Goal: Information Seeking & Learning: Learn about a topic

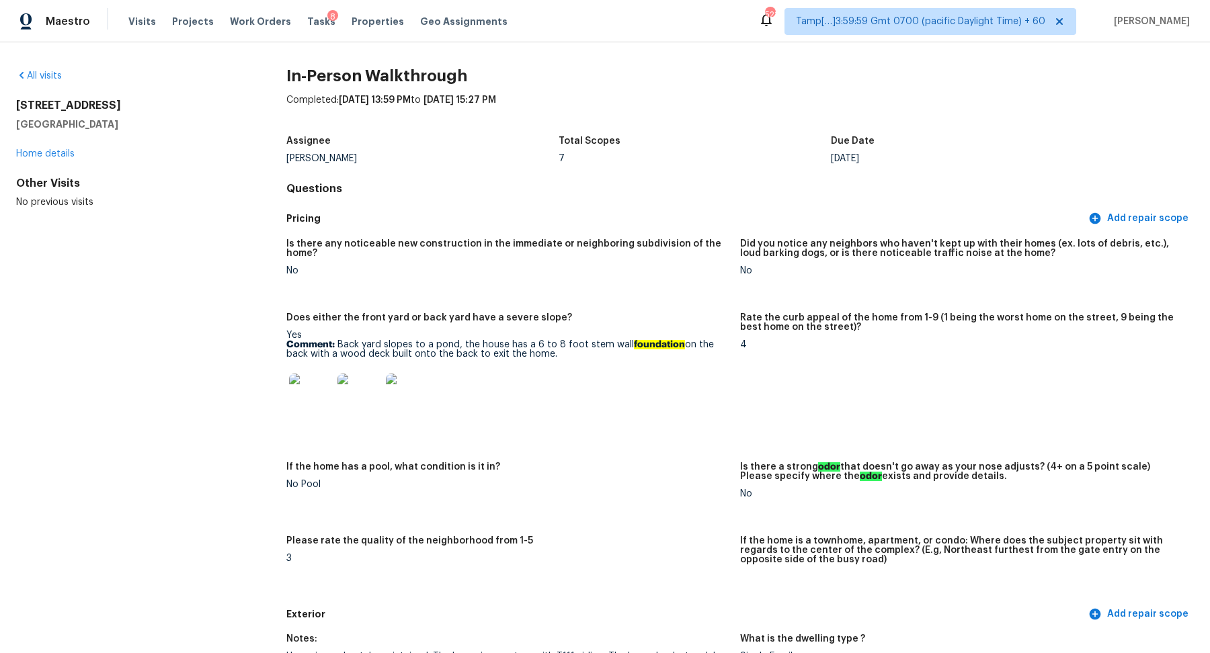
scroll to position [3528, 0]
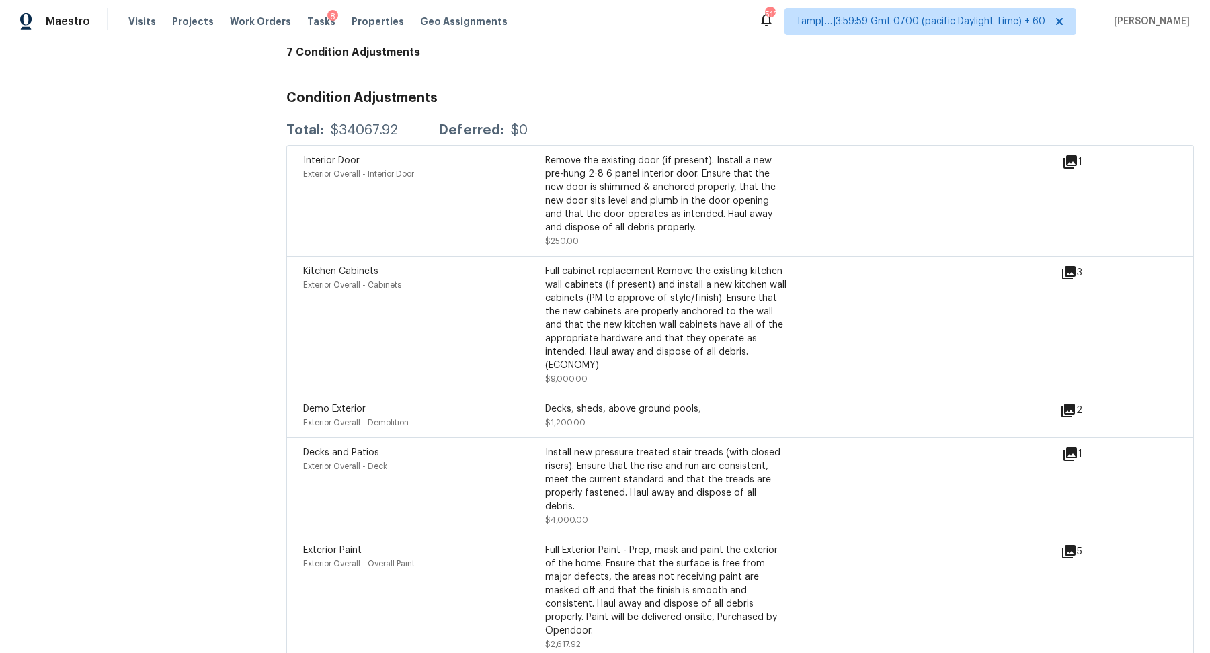
click at [722, 98] on h3 "Condition Adjustments" at bounding box center [739, 97] width 907 height 13
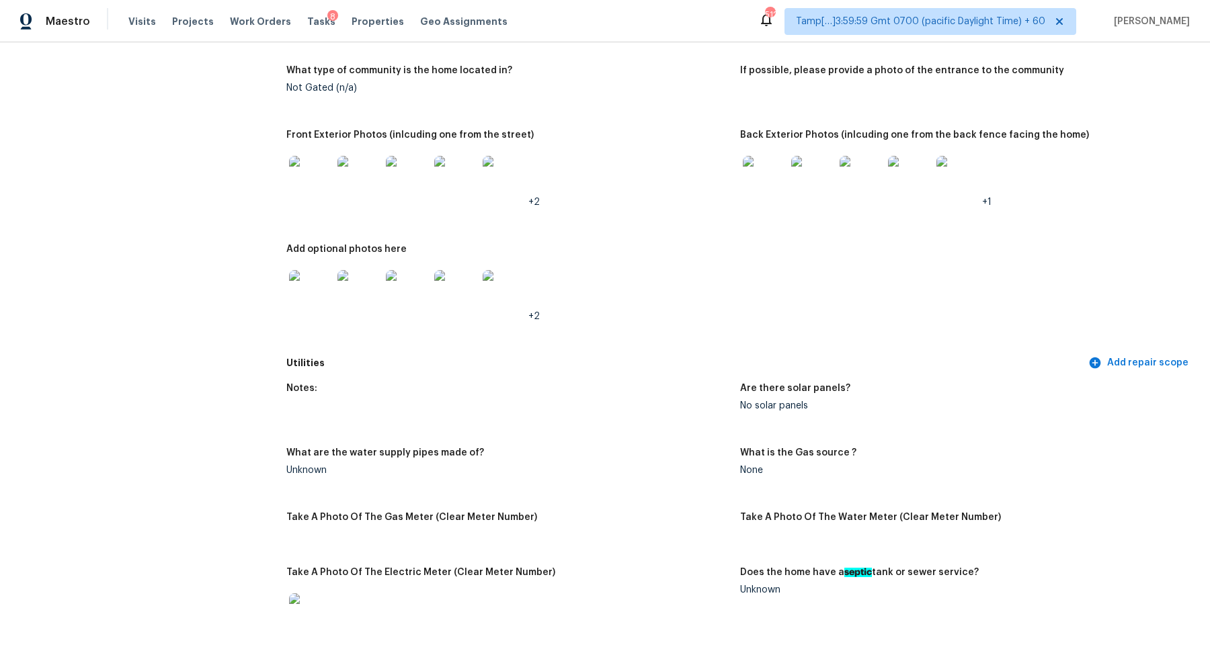
scroll to position [695, 0]
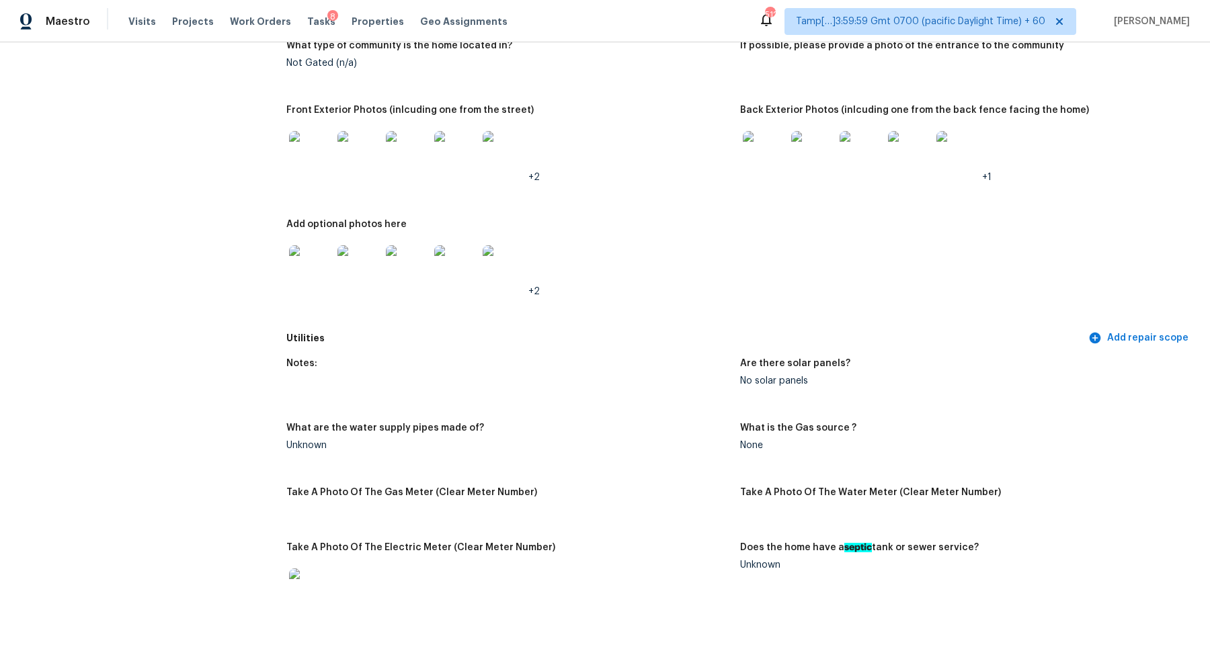
click at [310, 167] on img at bounding box center [310, 152] width 43 height 43
click at [757, 131] on div at bounding box center [764, 152] width 48 height 59
click at [764, 157] on img at bounding box center [764, 152] width 43 height 43
click at [313, 275] on img at bounding box center [310, 266] width 43 height 43
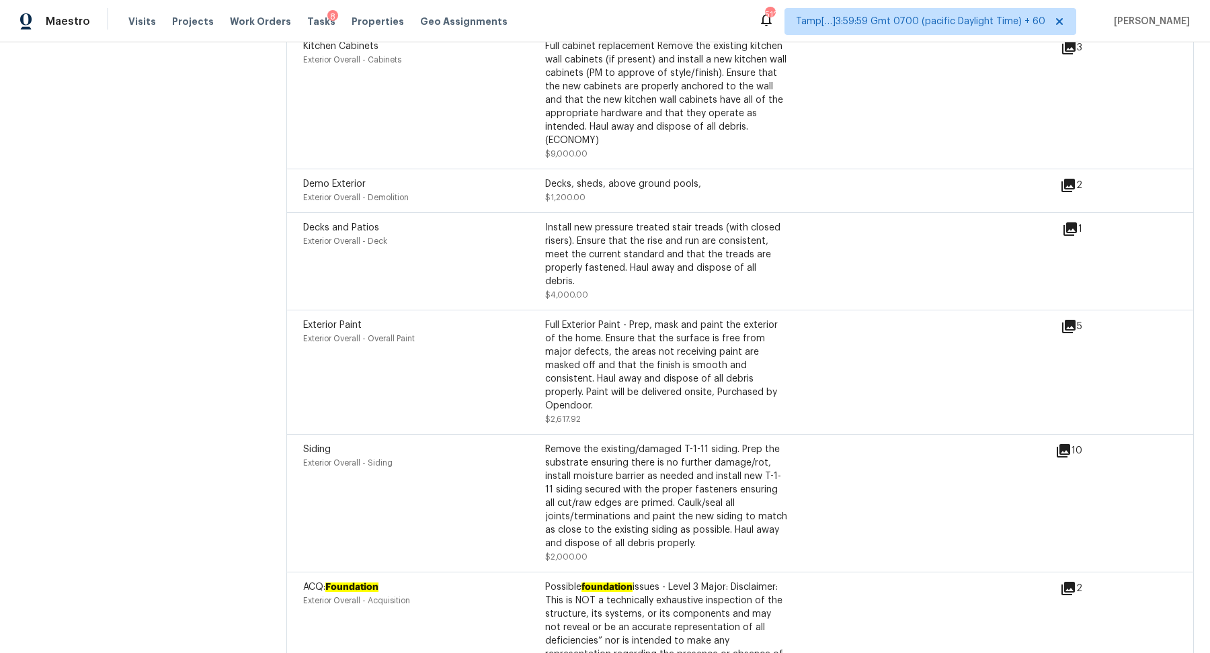
scroll to position [3671, 0]
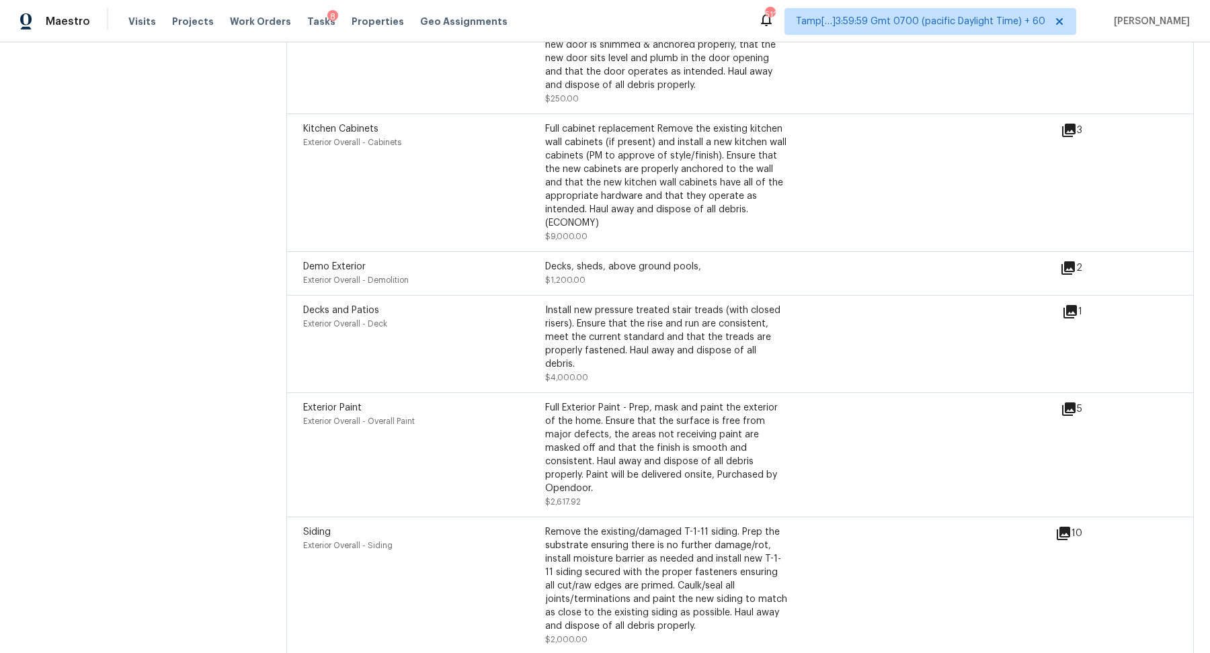
click at [1074, 316] on icon at bounding box center [1069, 311] width 13 height 13
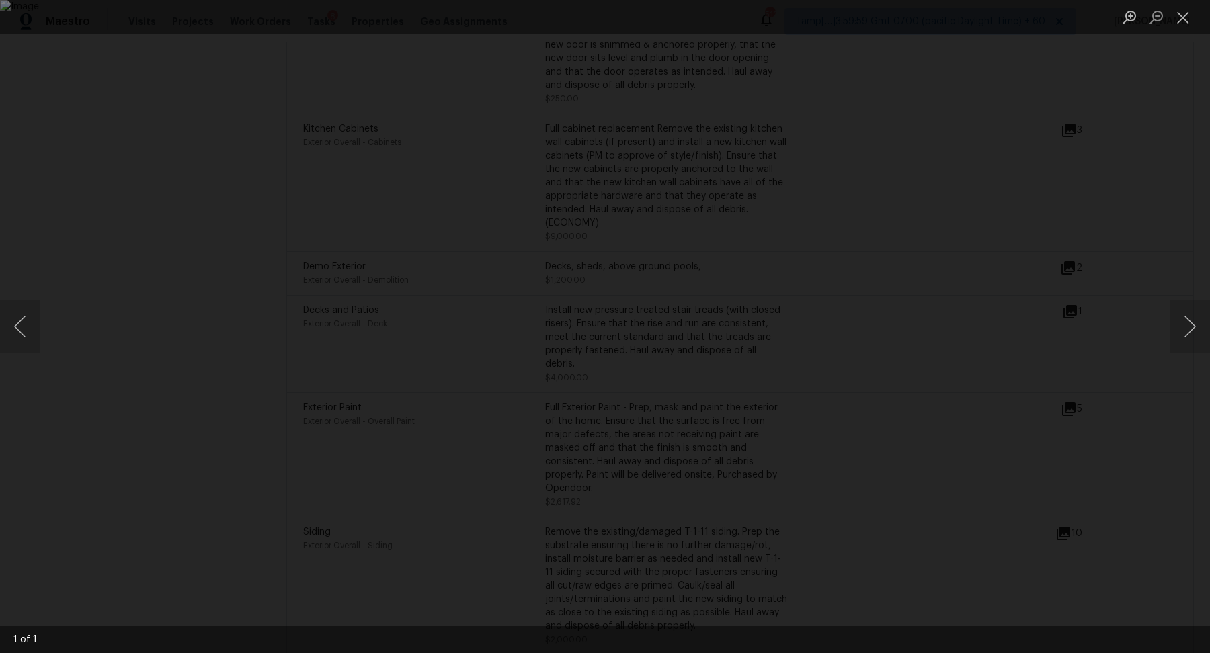
click at [698, 358] on img "Lightbox" at bounding box center [605, 326] width 1210 height 653
click at [726, 370] on img "Lightbox" at bounding box center [605, 326] width 1210 height 653
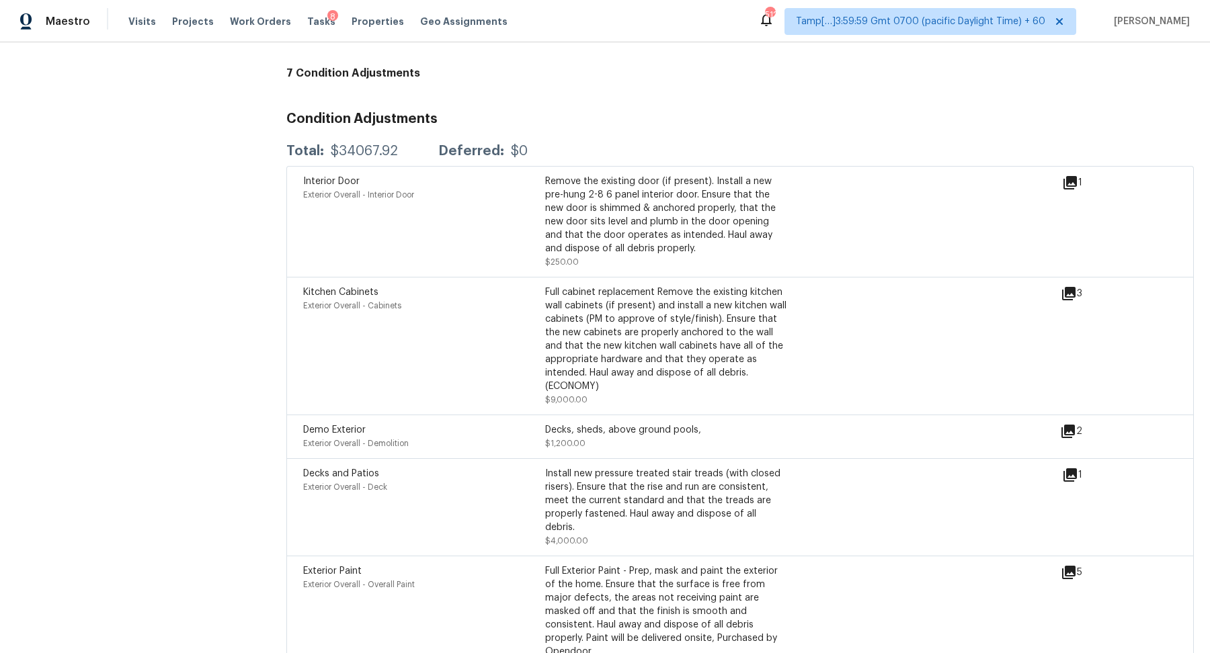
scroll to position [3496, 0]
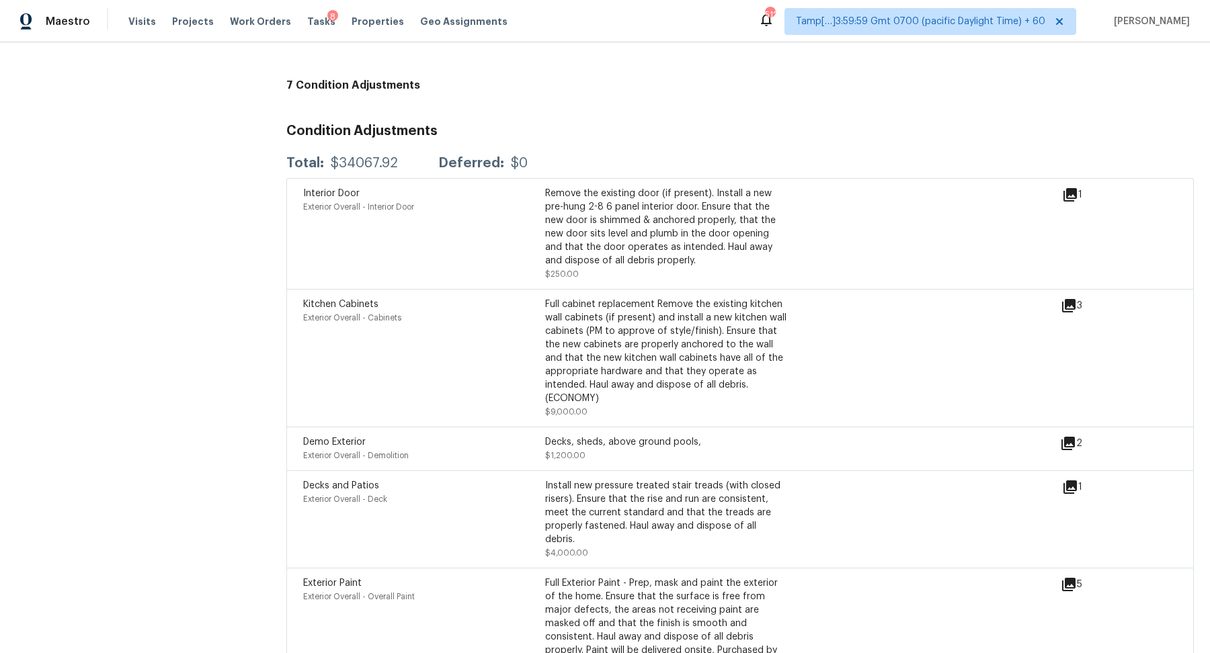
click at [1068, 306] on icon at bounding box center [1068, 305] width 13 height 13
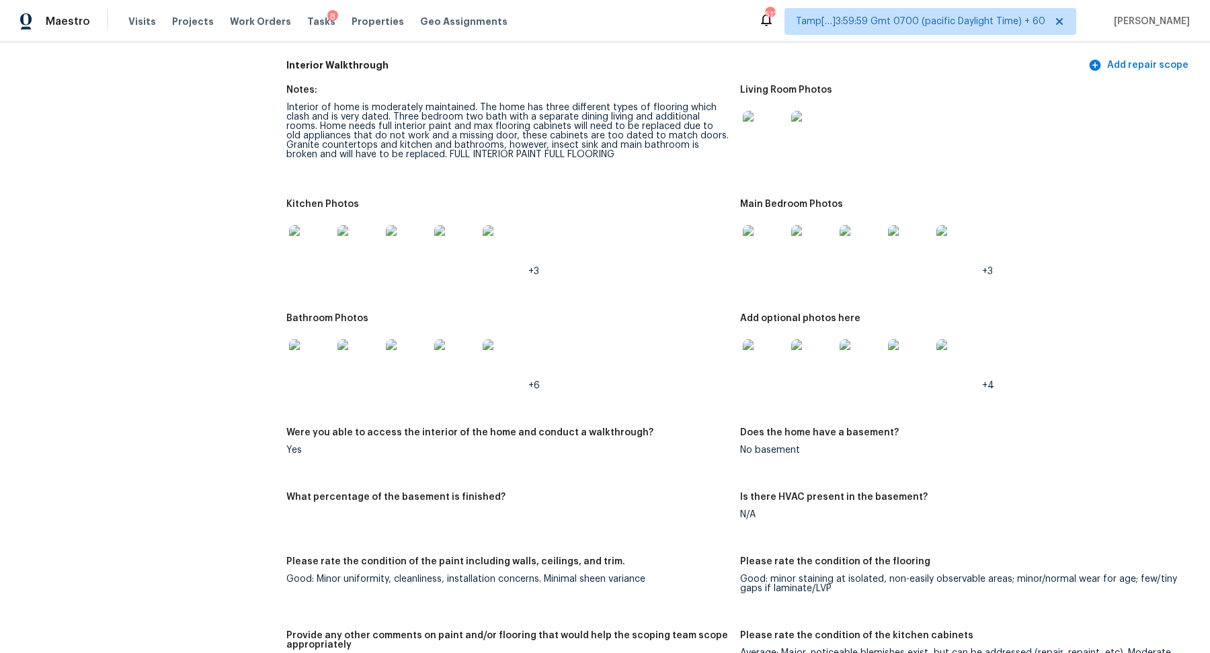
scroll to position [1644, 0]
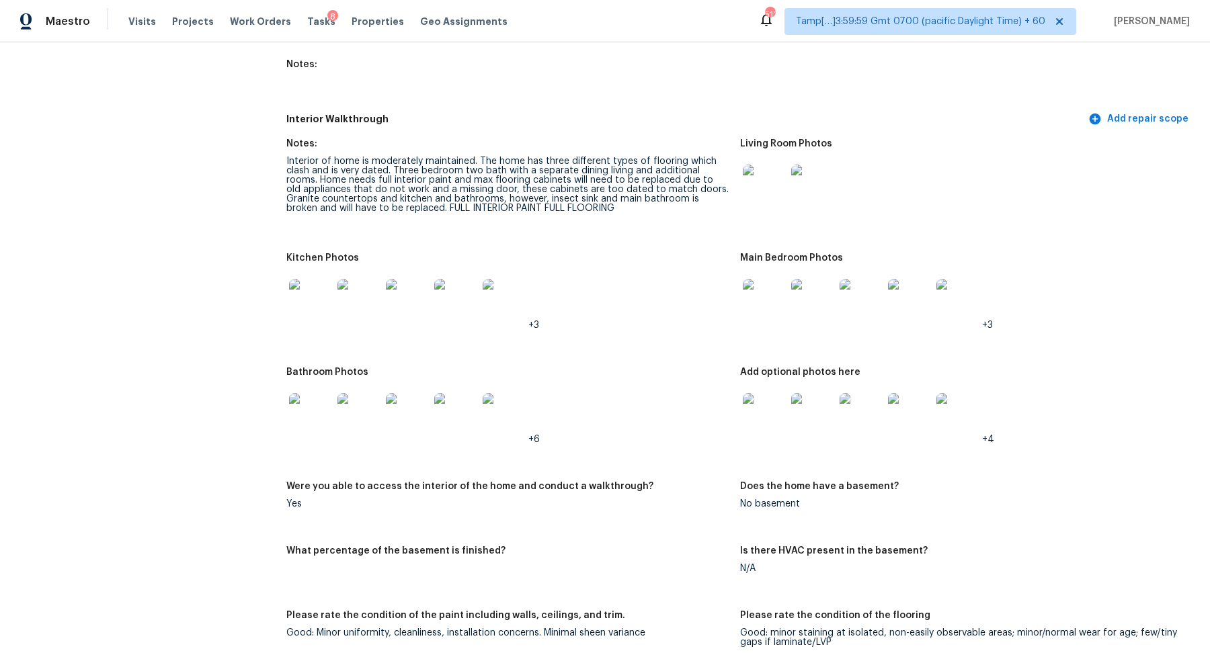
click at [759, 202] on img at bounding box center [764, 186] width 43 height 43
click at [306, 421] on img at bounding box center [310, 414] width 43 height 43
click at [300, 292] on img at bounding box center [310, 300] width 43 height 43
click at [770, 316] on img at bounding box center [764, 300] width 43 height 43
click at [298, 413] on img at bounding box center [310, 414] width 43 height 43
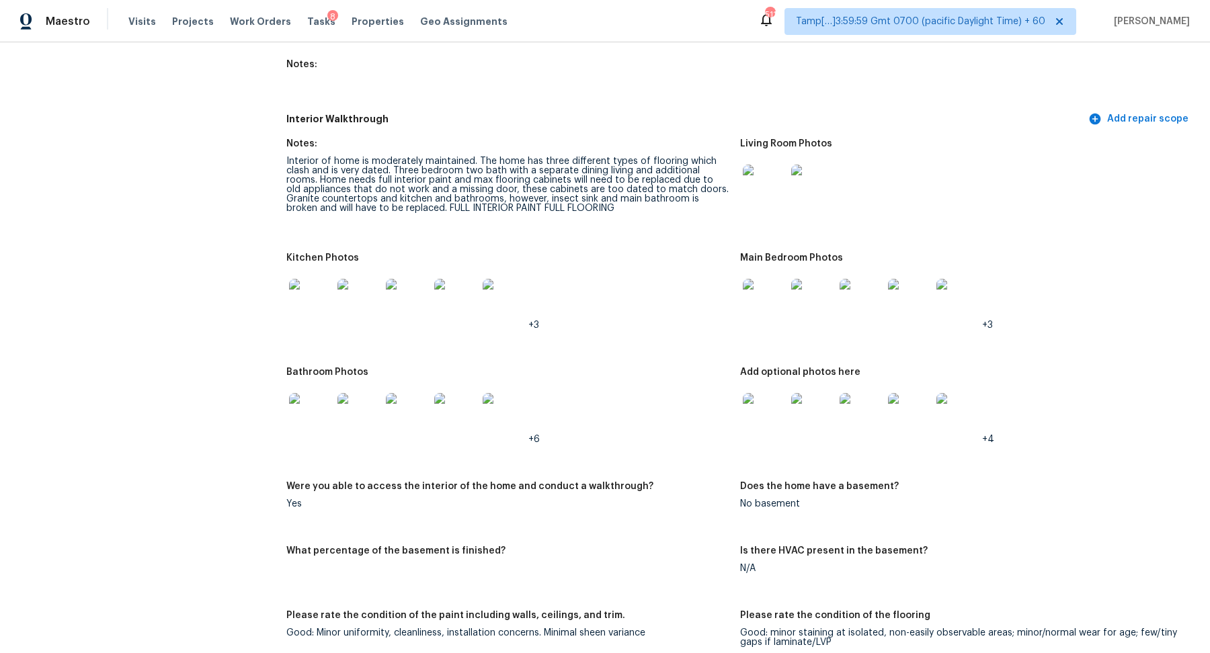
click at [298, 415] on img at bounding box center [310, 414] width 43 height 43
click at [767, 420] on img at bounding box center [764, 414] width 43 height 43
click at [737, 302] on figure "Kitchen Photos +3" at bounding box center [513, 302] width 454 height 98
click at [756, 302] on img at bounding box center [764, 300] width 43 height 43
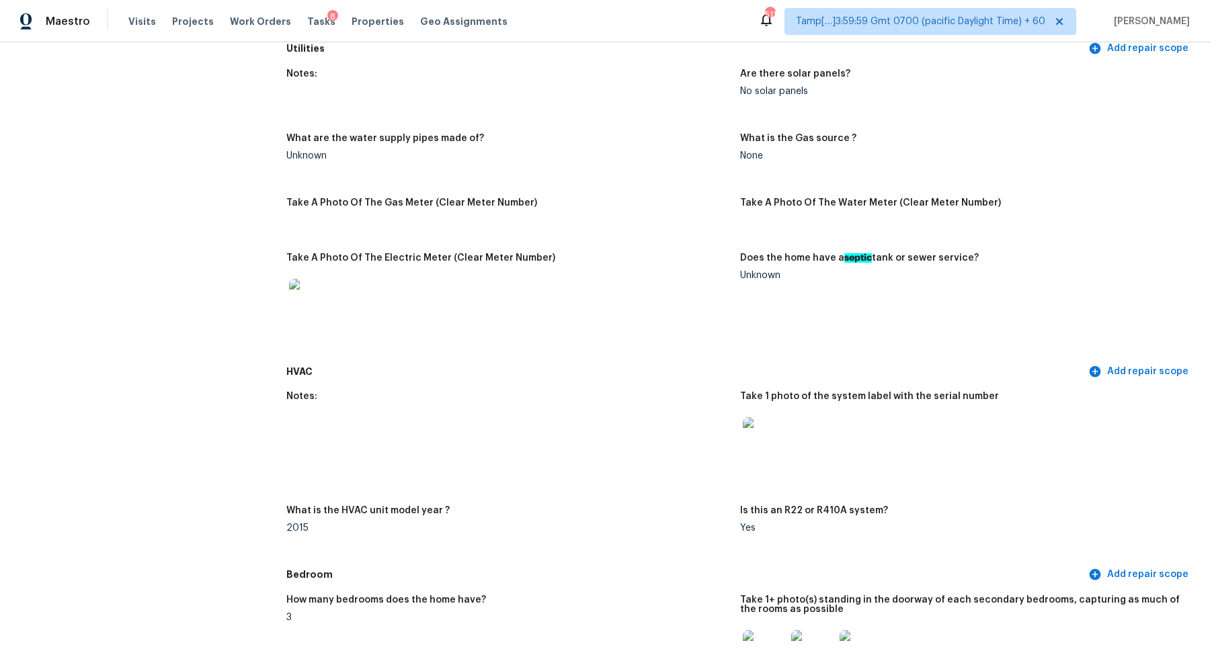
scroll to position [720, 0]
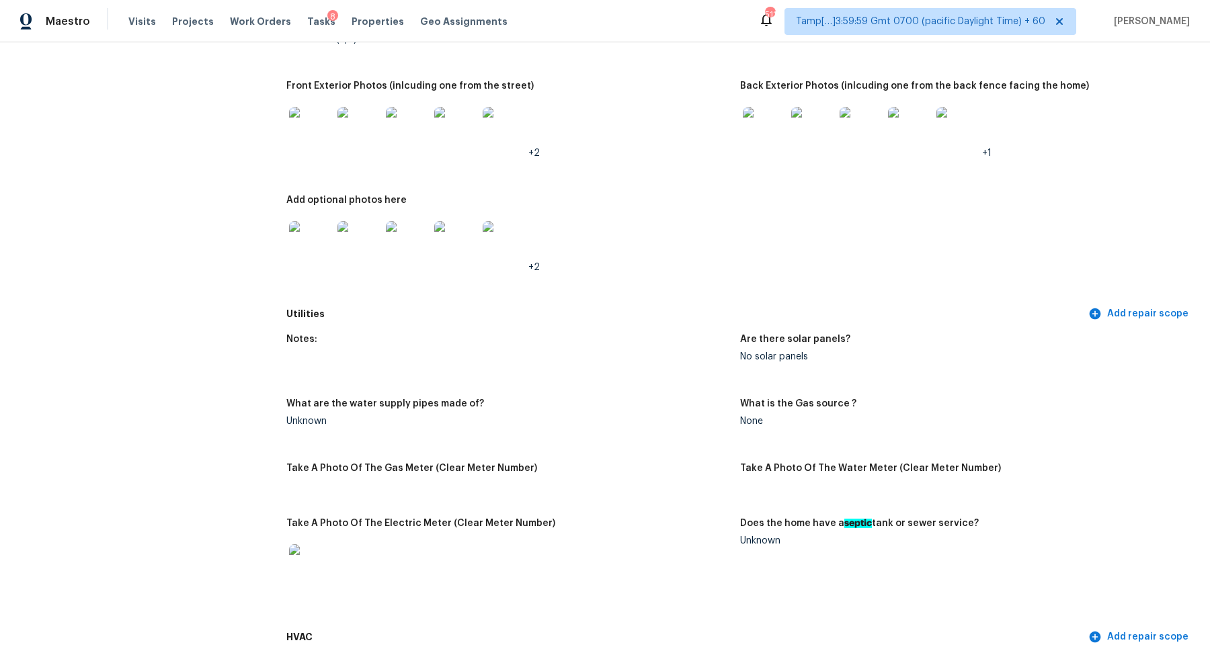
click at [759, 144] on img at bounding box center [764, 128] width 43 height 43
click at [773, 143] on img at bounding box center [764, 128] width 43 height 43
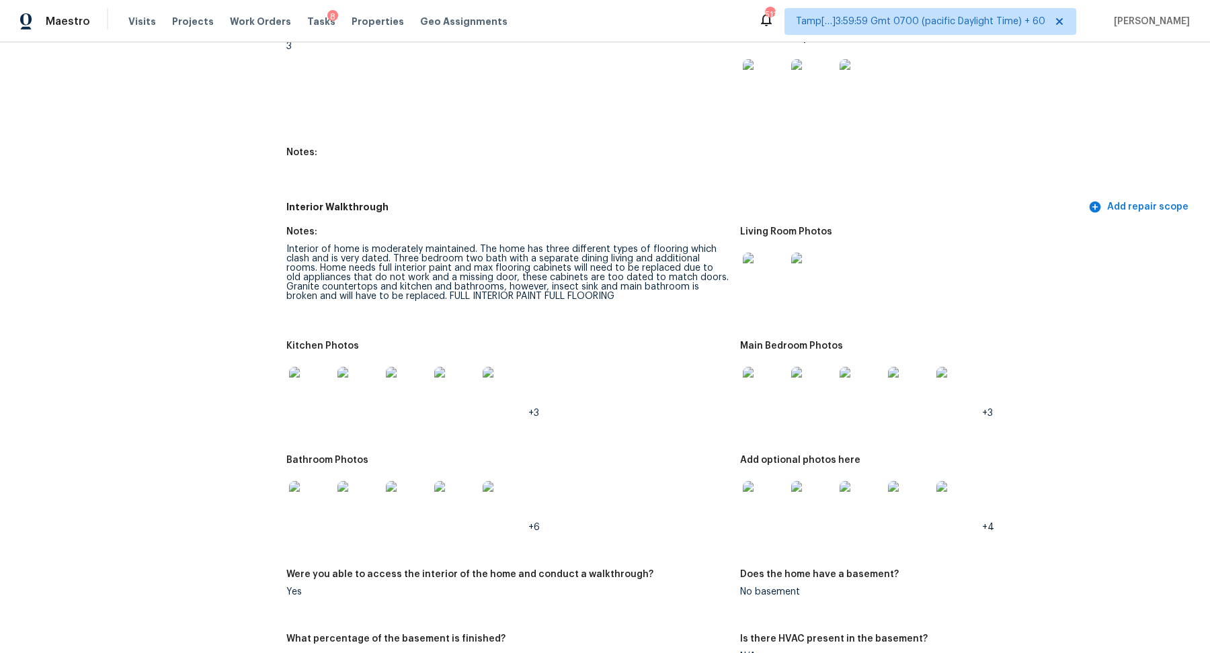
scroll to position [1595, 0]
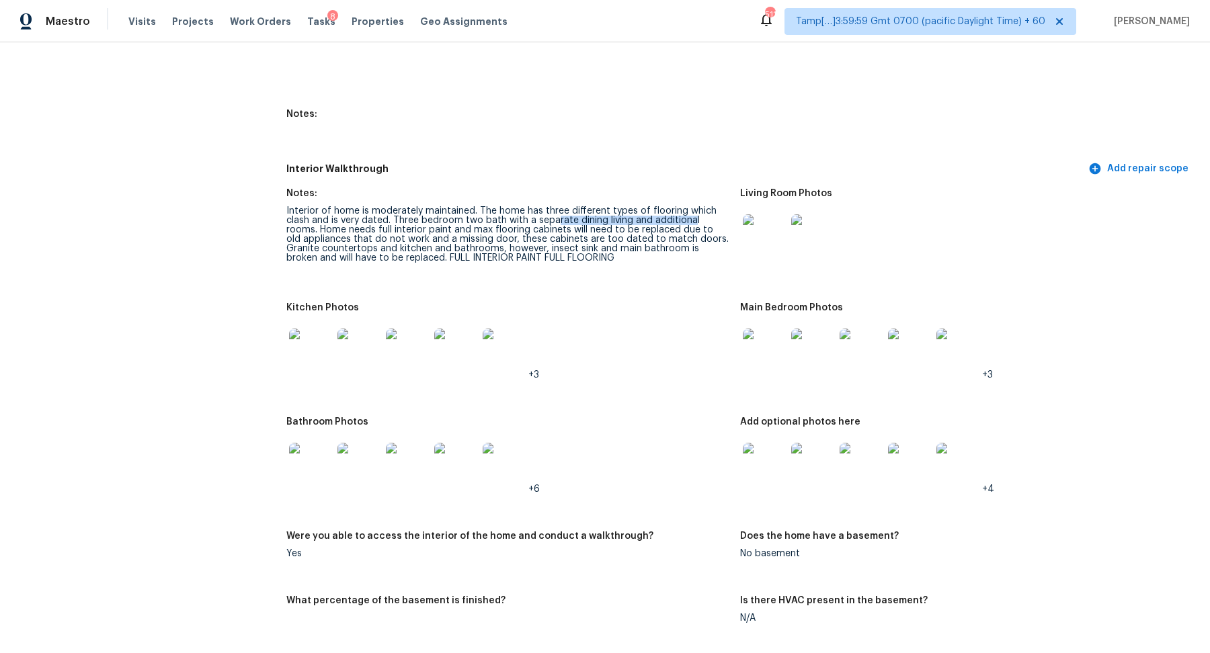
drag, startPoint x: 554, startPoint y: 224, endPoint x: 689, endPoint y: 224, distance: 135.7
click at [689, 224] on div "Interior of home is moderately maintained. The home has three different types o…" at bounding box center [507, 234] width 443 height 56
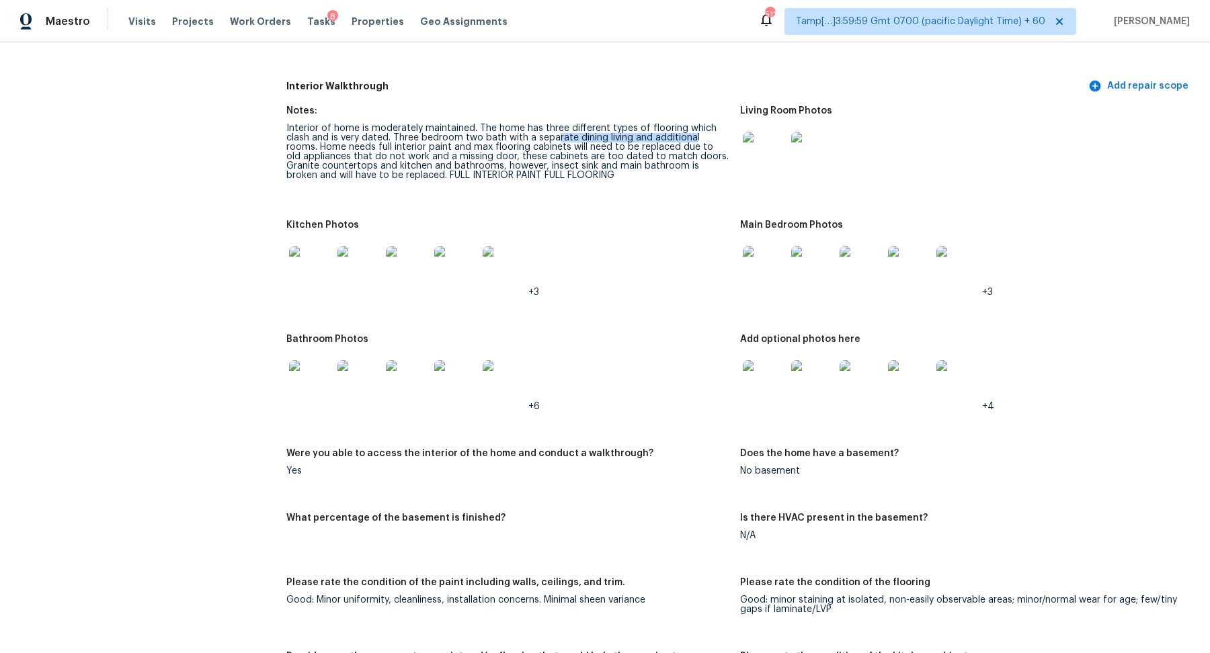
click at [325, 271] on img at bounding box center [310, 267] width 43 height 43
click at [751, 378] on img at bounding box center [764, 381] width 43 height 43
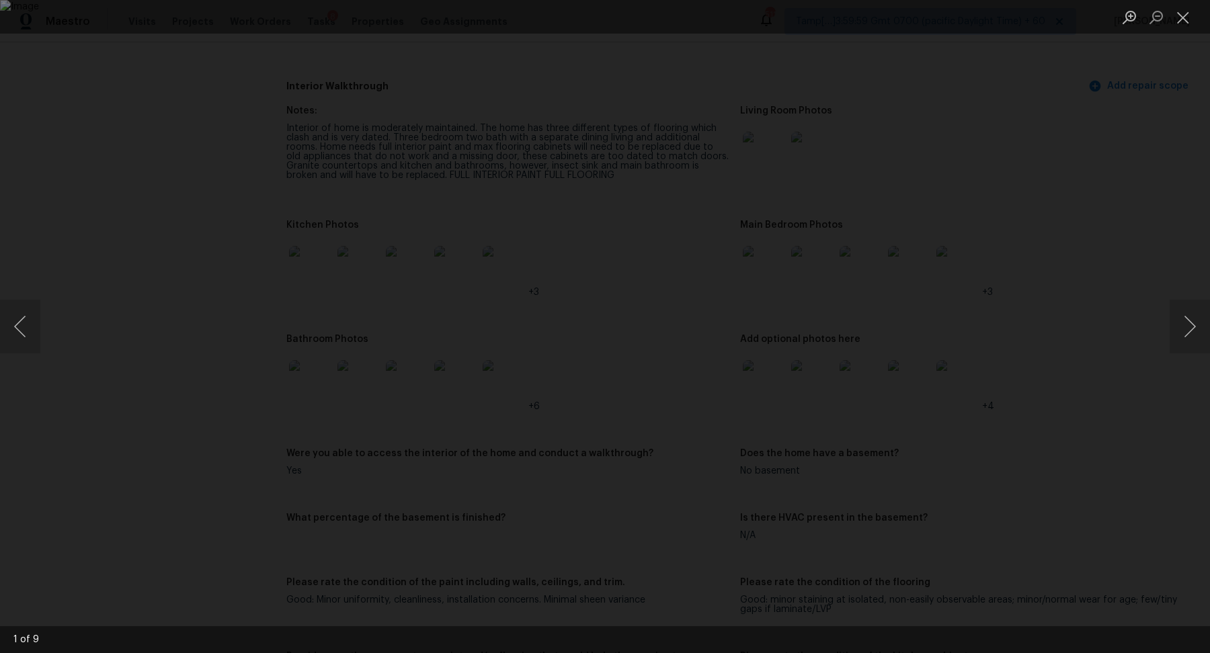
click at [115, 260] on div "Lightbox" at bounding box center [605, 326] width 1210 height 653
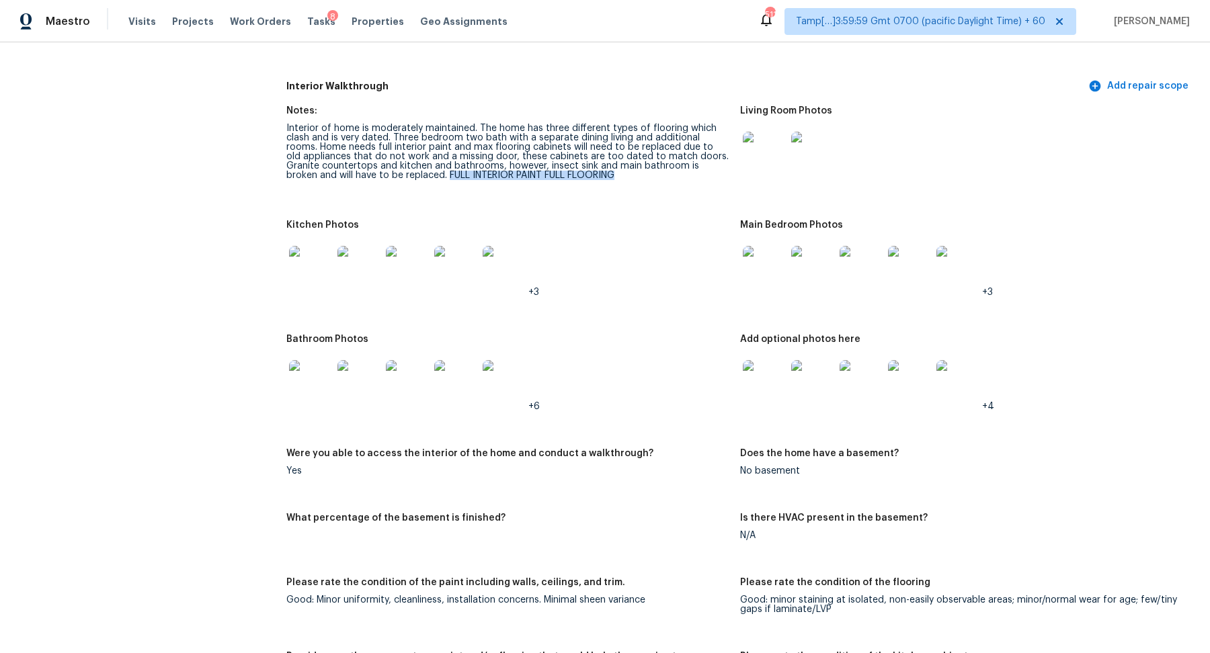
drag, startPoint x: 415, startPoint y: 178, endPoint x: 588, endPoint y: 181, distance: 173.4
click at [588, 181] on figure "Notes: Interior of home is moderately maintained. The home has three different …" at bounding box center [513, 155] width 454 height 98
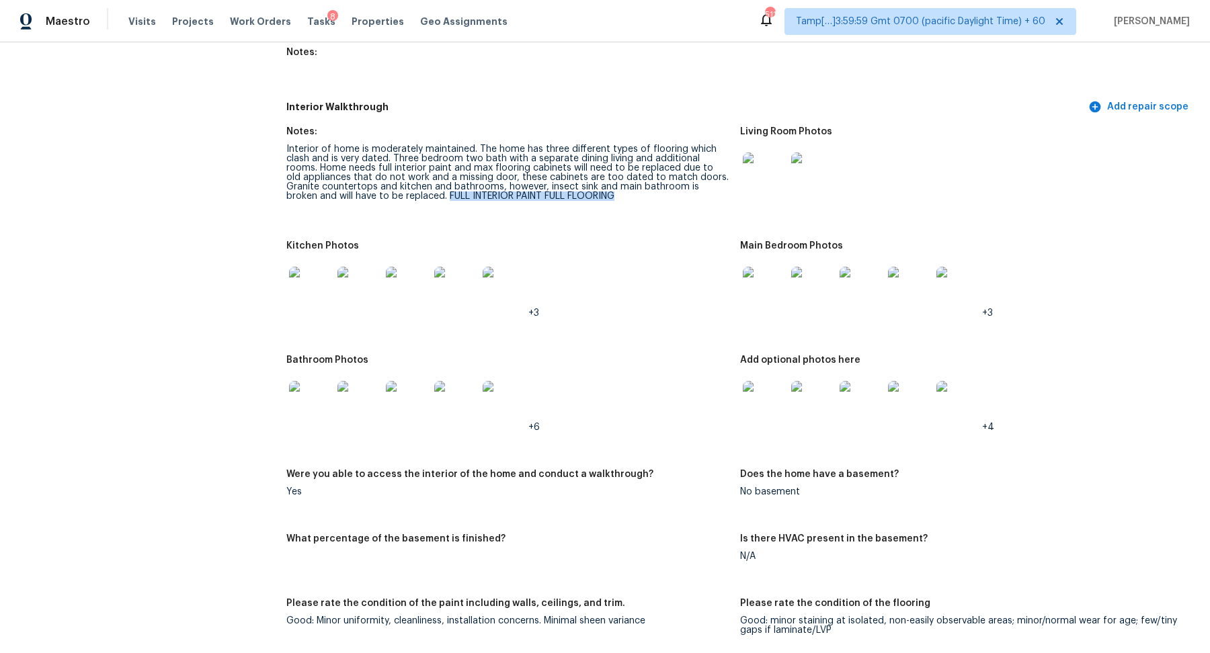
scroll to position [1635, 0]
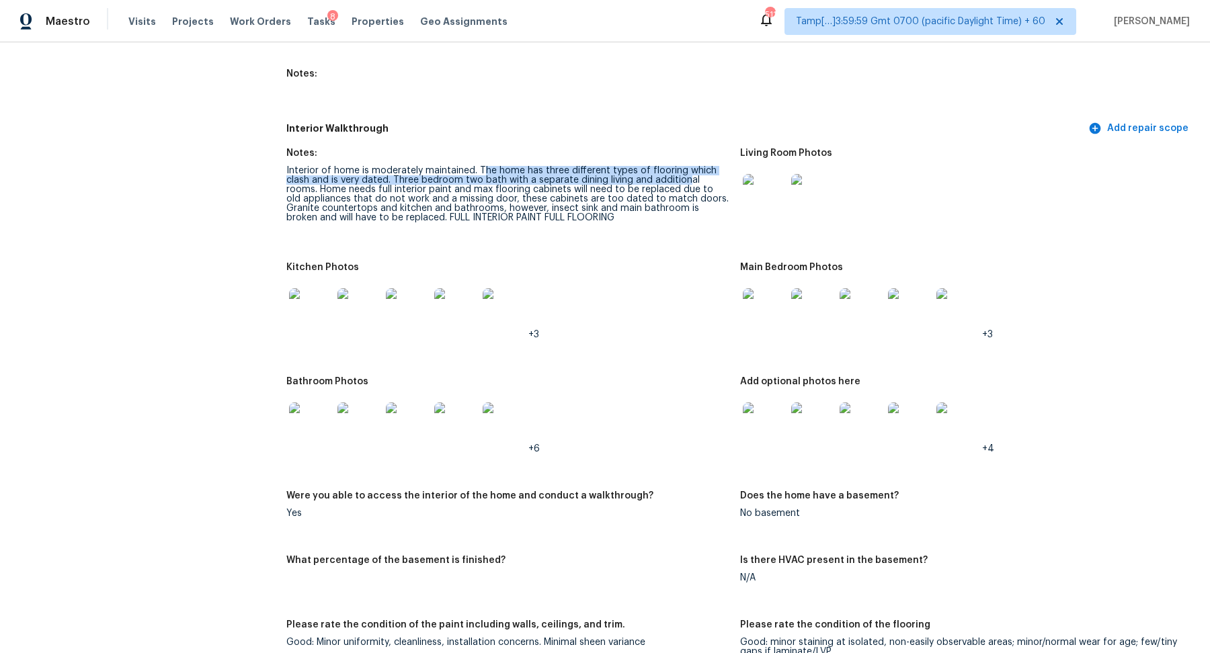
drag, startPoint x: 481, startPoint y: 168, endPoint x: 682, endPoint y: 179, distance: 201.2
click at [682, 179] on div "Interior of home is moderately maintained. The home has three different types o…" at bounding box center [507, 194] width 443 height 56
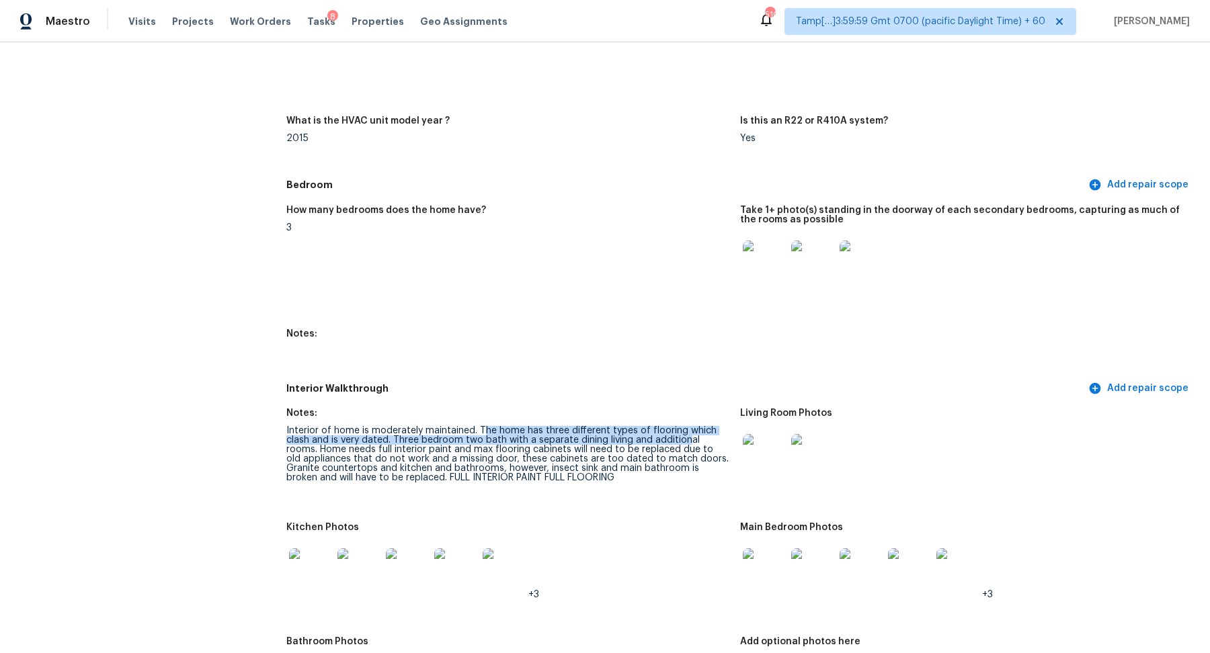
scroll to position [1227, 0]
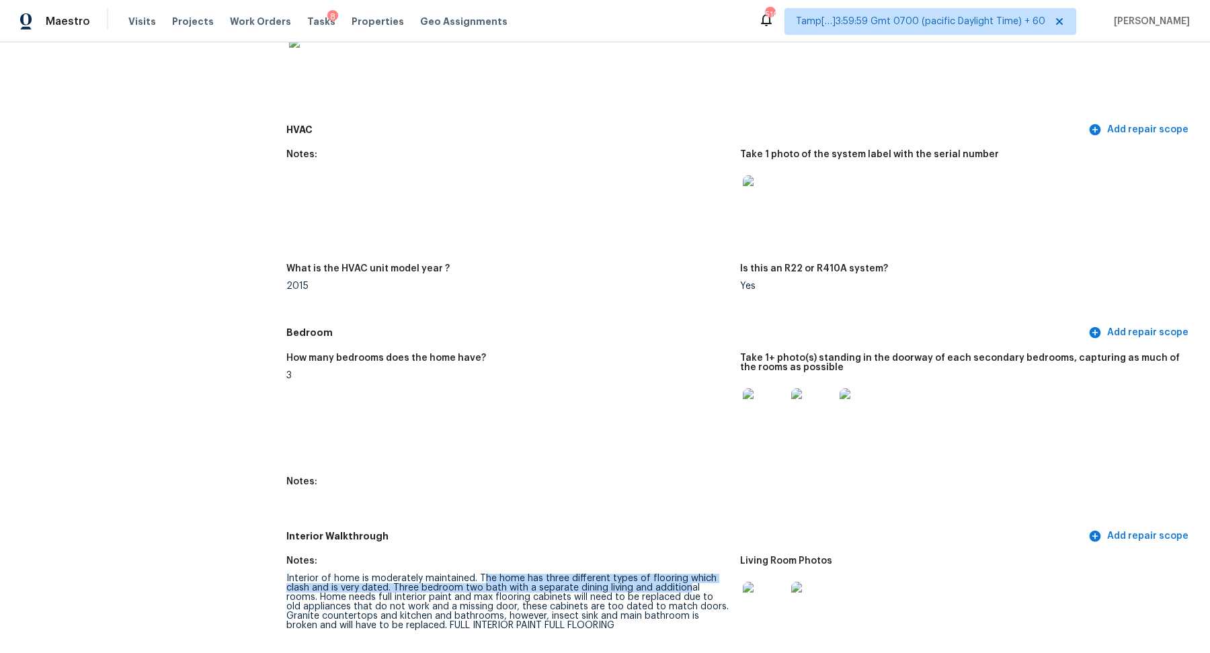
click at [763, 216] on img at bounding box center [764, 196] width 43 height 43
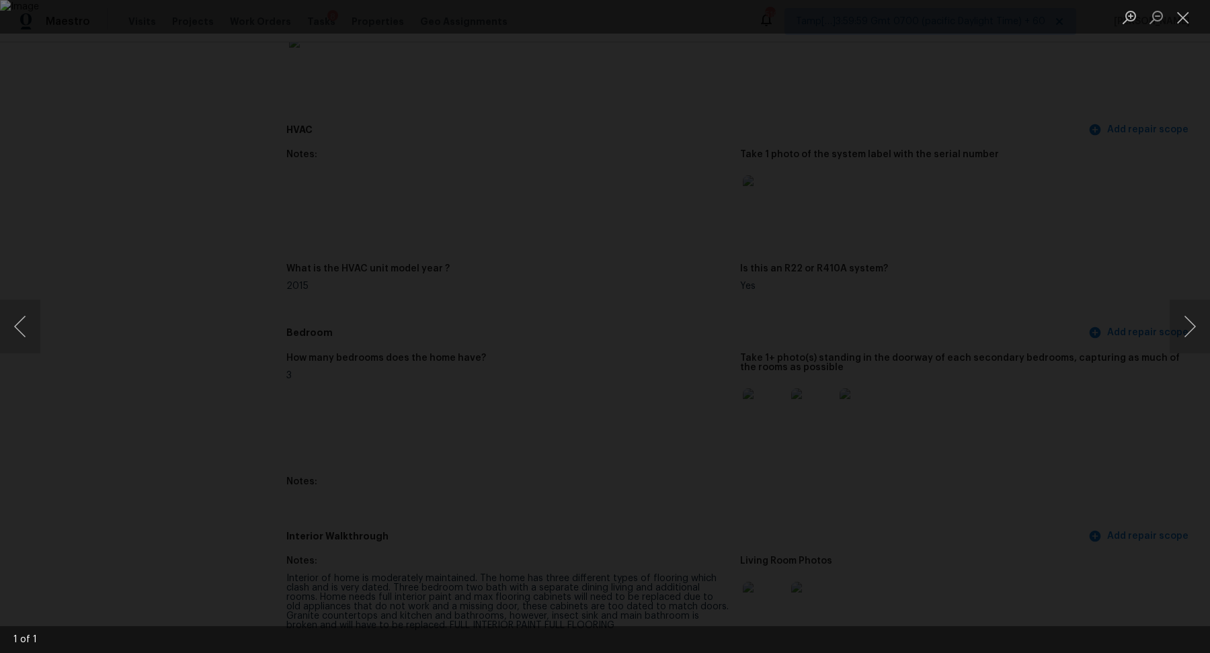
click at [989, 221] on div "Lightbox" at bounding box center [605, 326] width 1210 height 653
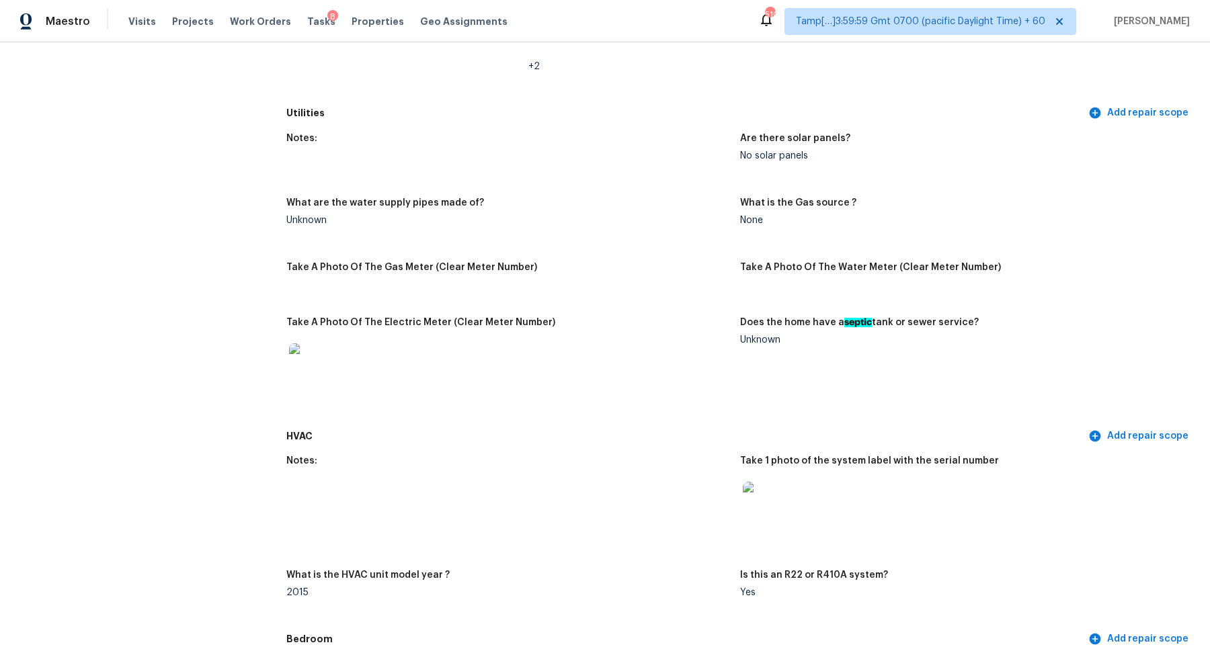
scroll to position [525, 0]
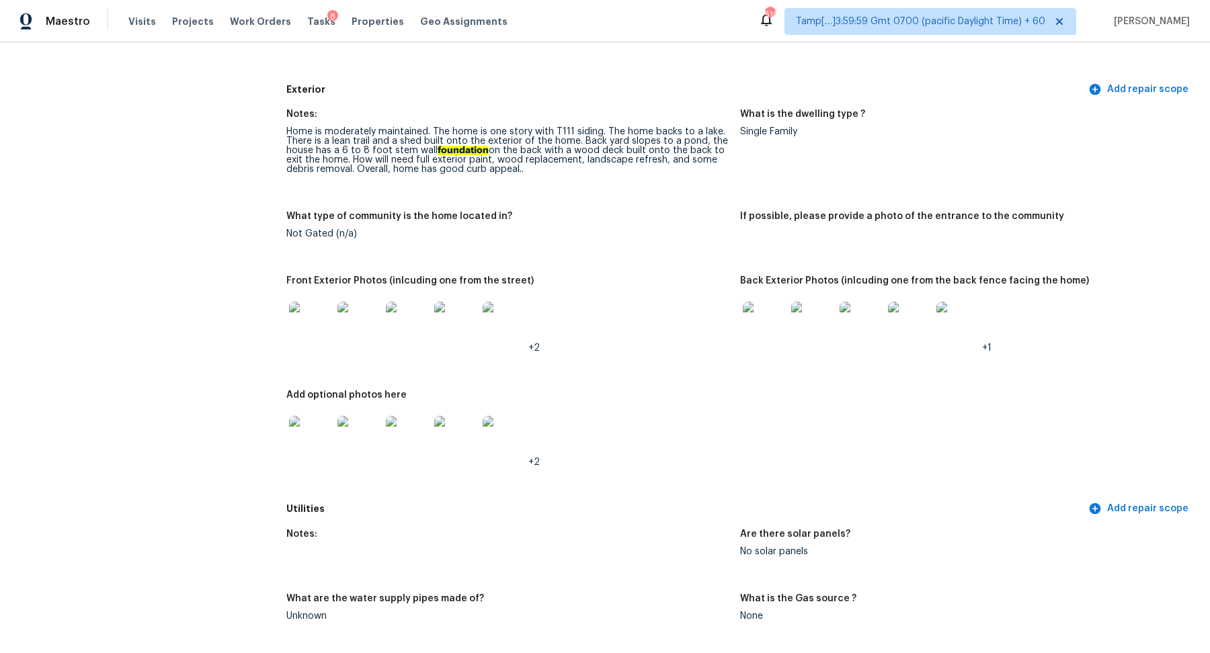
click at [769, 315] on img at bounding box center [764, 323] width 43 height 43
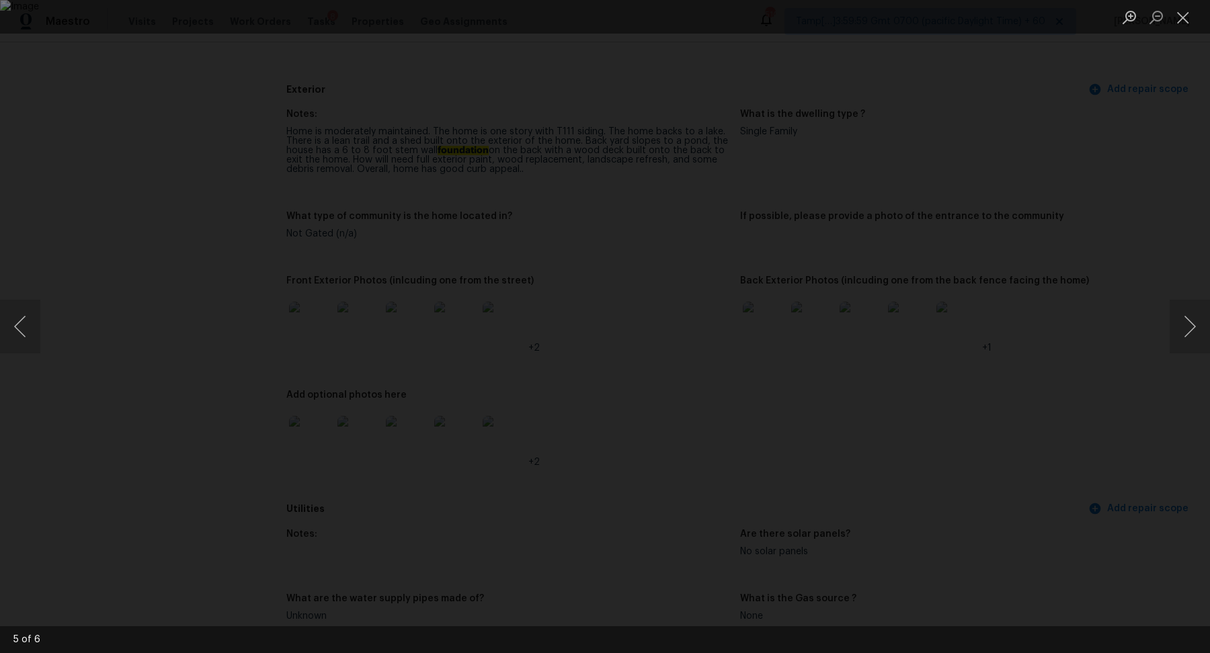
click at [169, 365] on div "Lightbox" at bounding box center [605, 326] width 1210 height 653
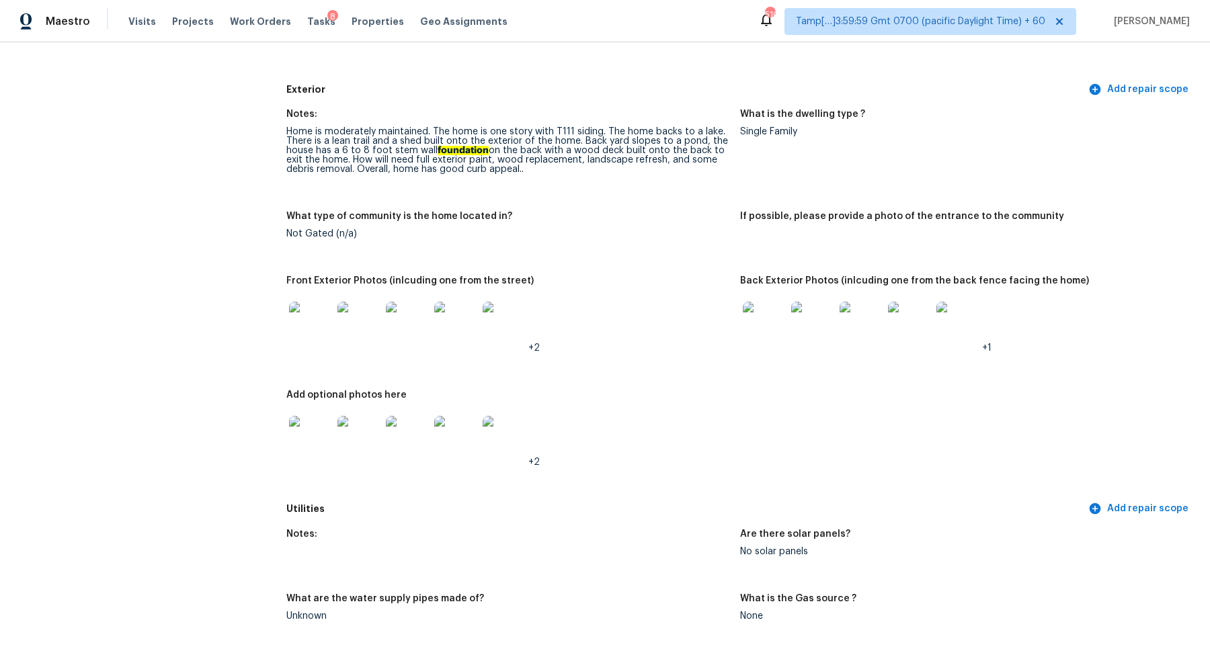
click at [316, 325] on img at bounding box center [310, 323] width 43 height 43
click at [300, 443] on img at bounding box center [310, 437] width 43 height 43
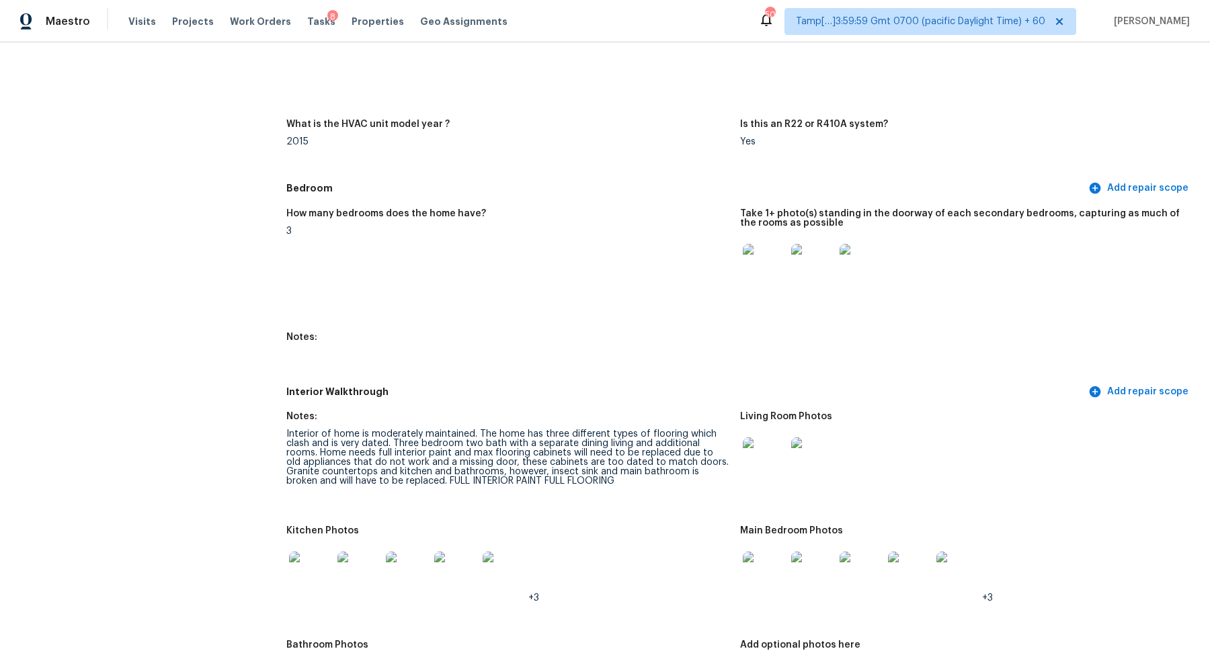
scroll to position [1476, 0]
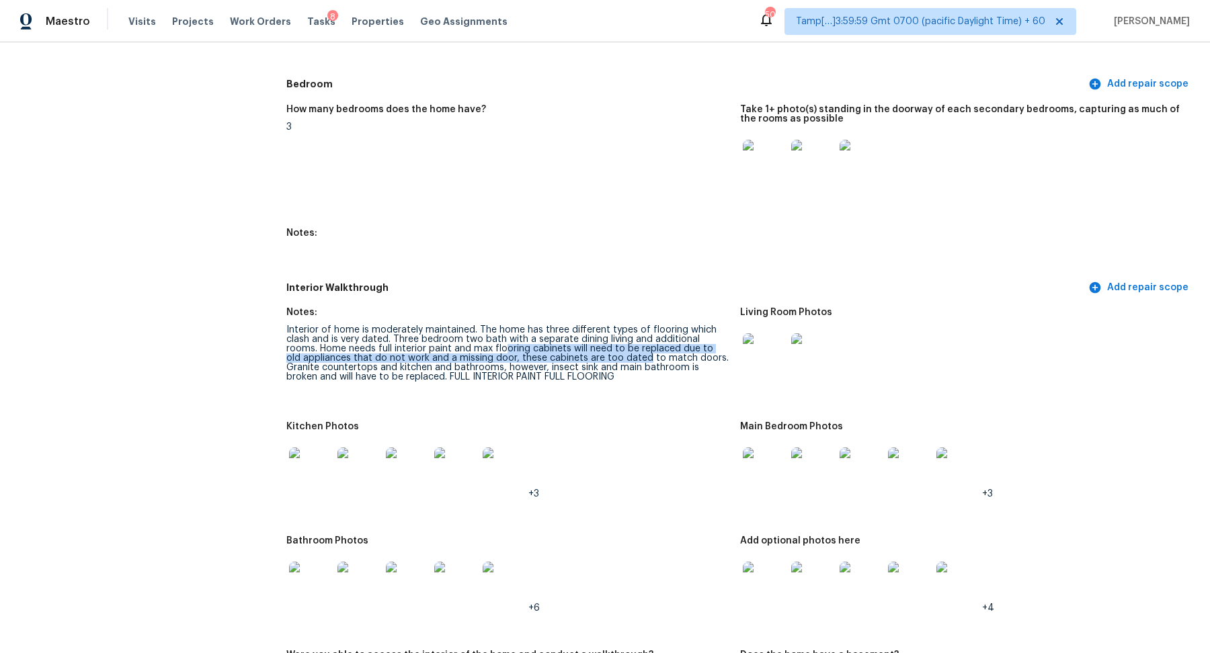
drag, startPoint x: 470, startPoint y: 353, endPoint x: 626, endPoint y: 357, distance: 155.3
click at [626, 357] on div "Interior of home is moderately maintained. The home has three different types o…" at bounding box center [507, 353] width 443 height 56
click at [317, 585] on img at bounding box center [310, 583] width 43 height 43
click at [304, 605] on img at bounding box center [310, 583] width 43 height 43
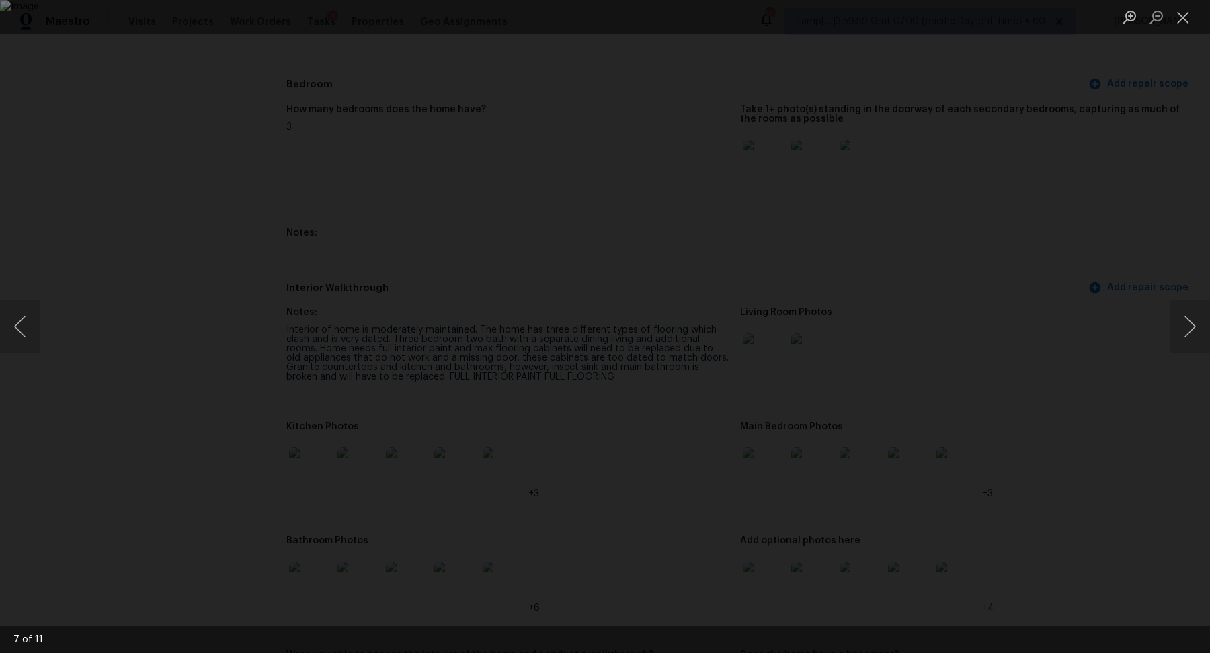
click at [314, 594] on div "Lightbox" at bounding box center [605, 326] width 1210 height 653
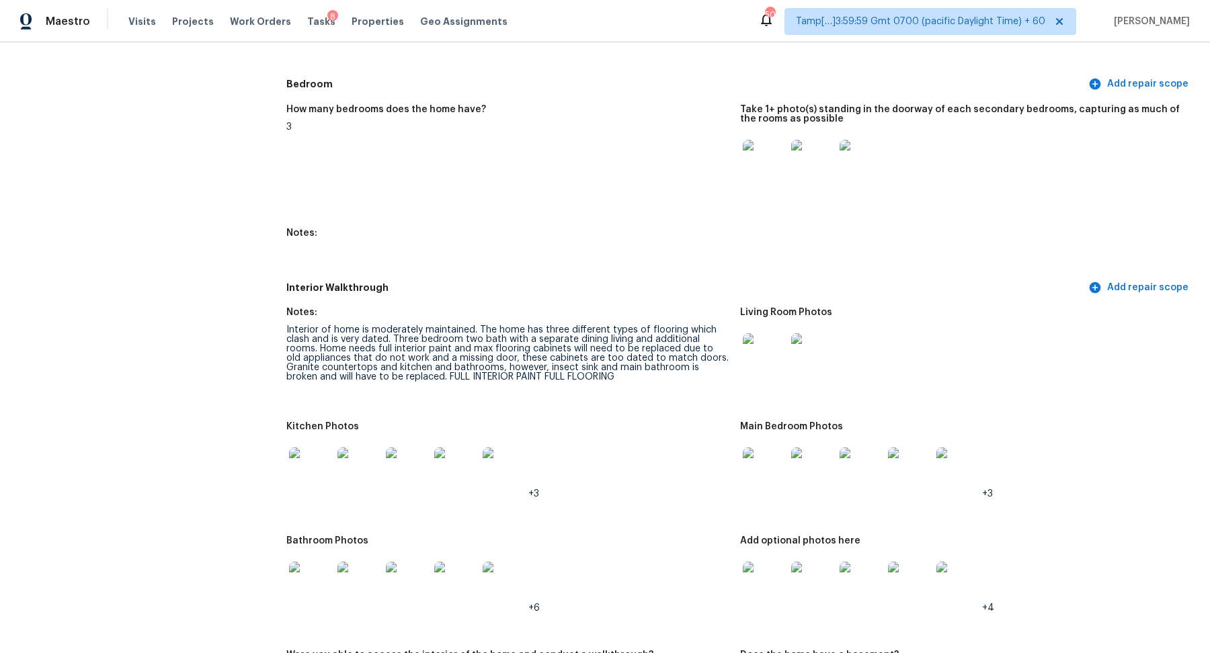
click at [314, 594] on img at bounding box center [310, 583] width 43 height 43
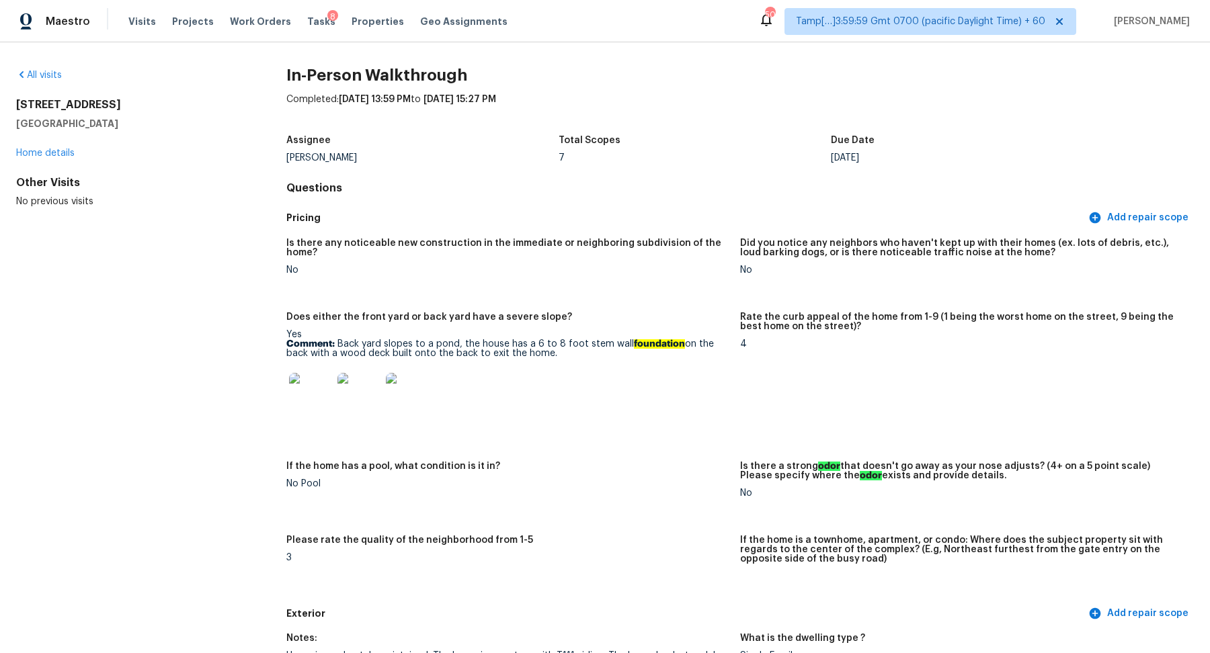
scroll to position [0, 0]
click at [39, 72] on link "All visits" at bounding box center [39, 75] width 46 height 9
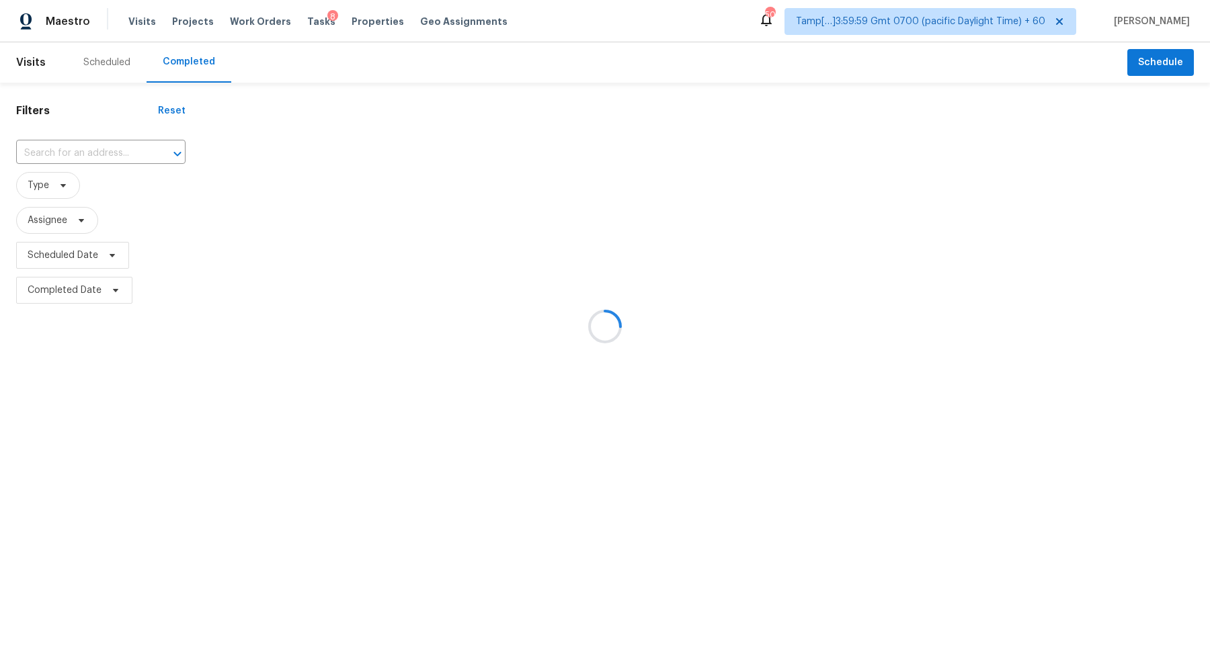
click at [76, 143] on div at bounding box center [605, 326] width 1210 height 653
click at [84, 143] on div at bounding box center [605, 326] width 1210 height 653
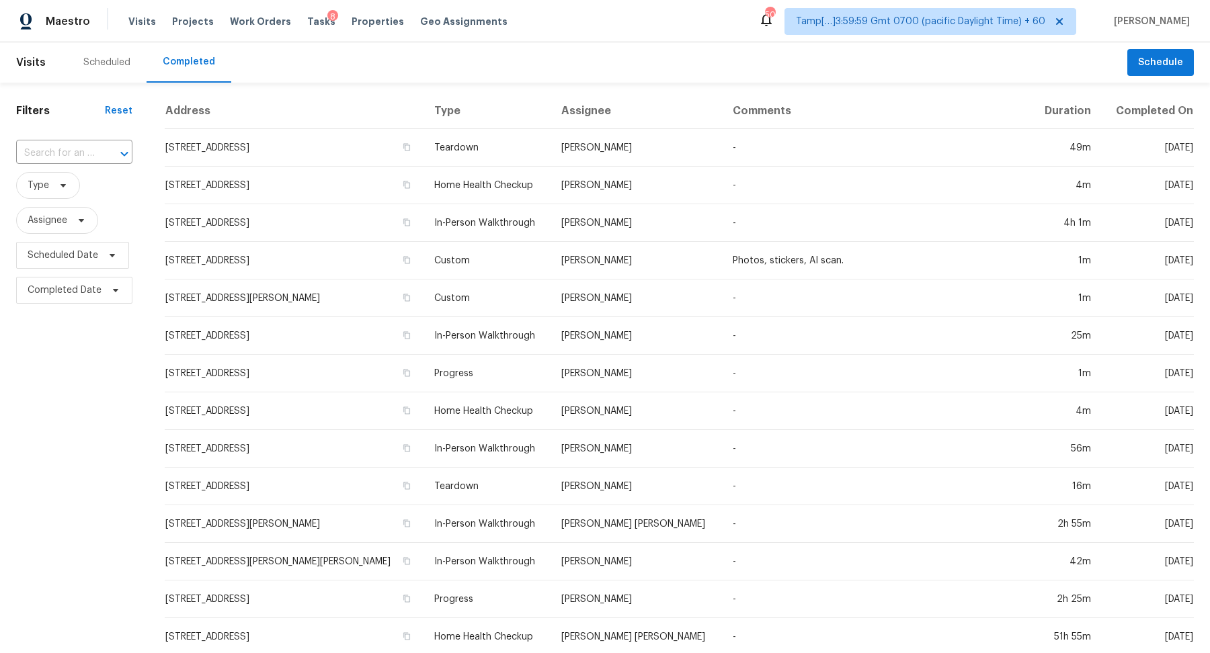
click at [84, 143] on input "text" at bounding box center [55, 153] width 79 height 21
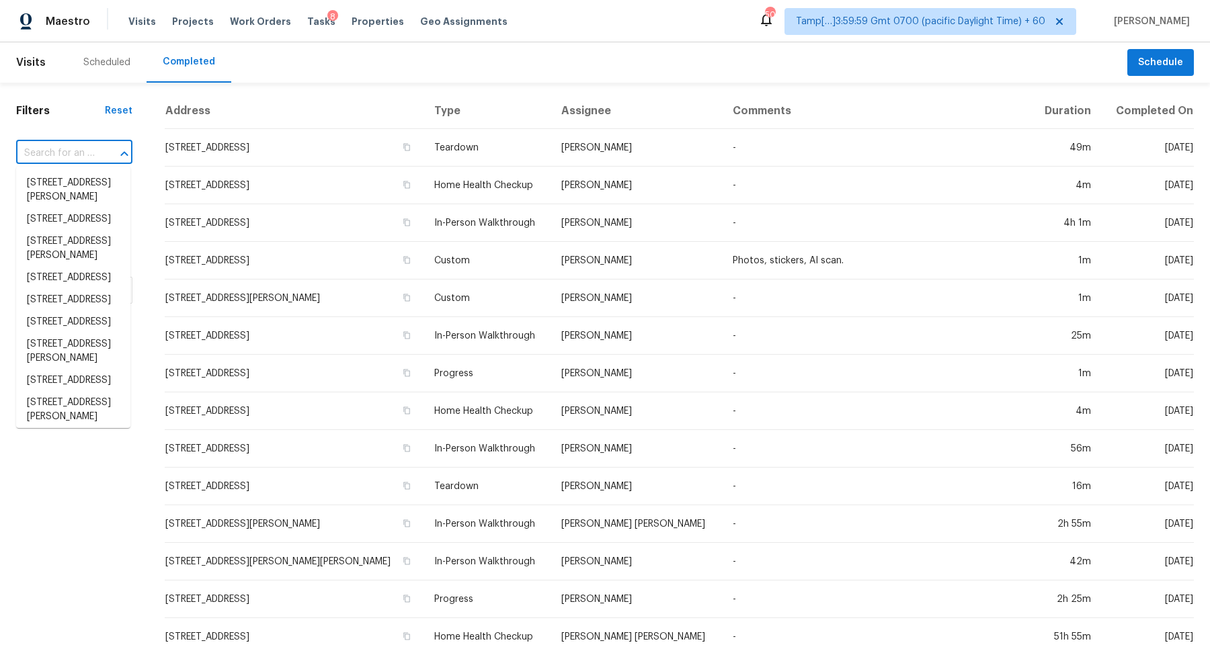
click at [84, 143] on input "text" at bounding box center [55, 153] width 79 height 21
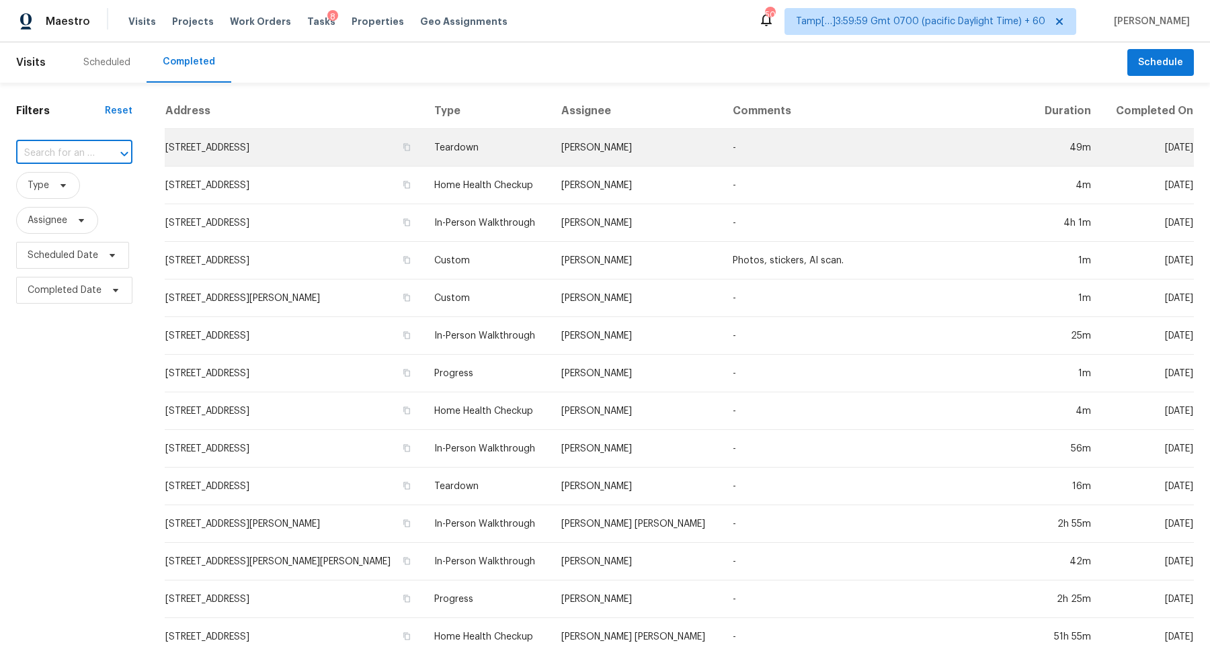
paste input "6566 Melandre Dr Morrow, GA, 30260"
type input "6566 Melandre Dr Morrow, GA, 30260"
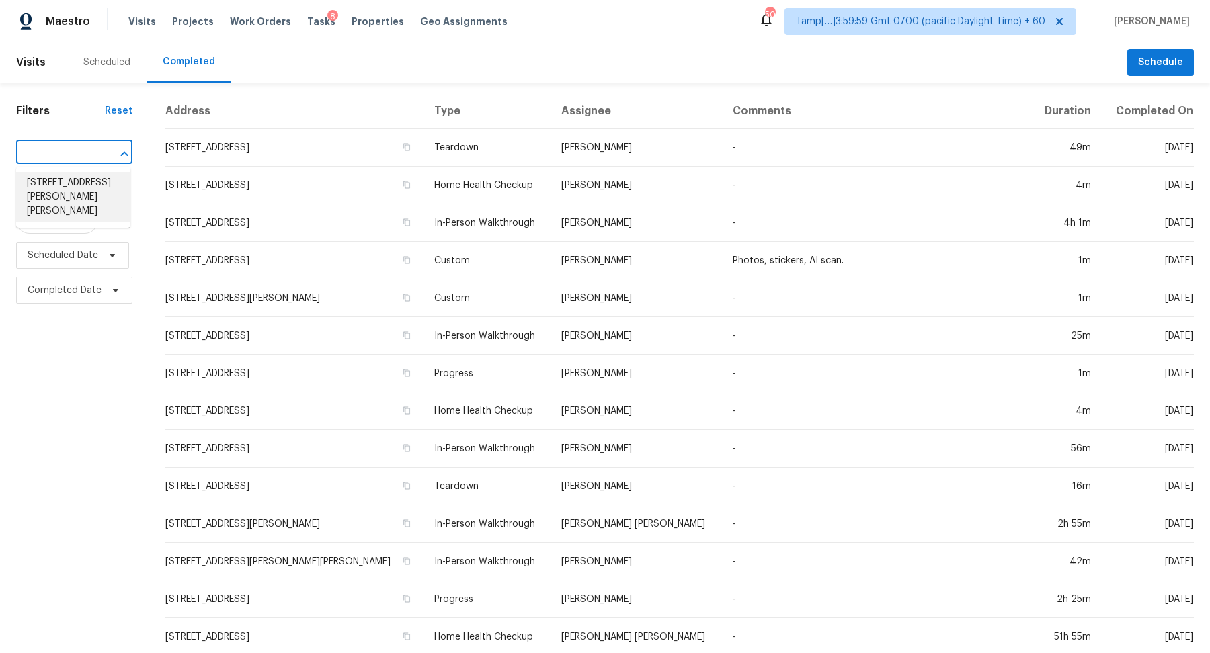
click at [67, 184] on li "6566 Melandre Dr, Morrow, GA 30260" at bounding box center [73, 197] width 114 height 50
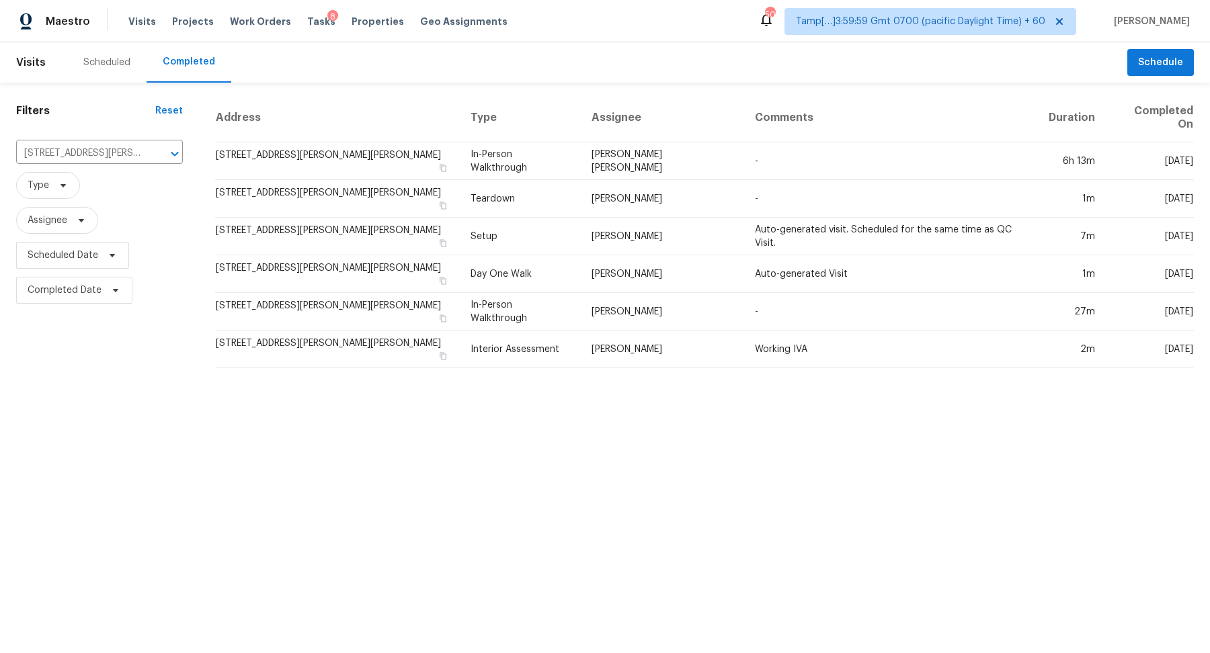
click at [316, 145] on td "6566 Melandre Dr, Morrow, GA 30260" at bounding box center [337, 161] width 245 height 38
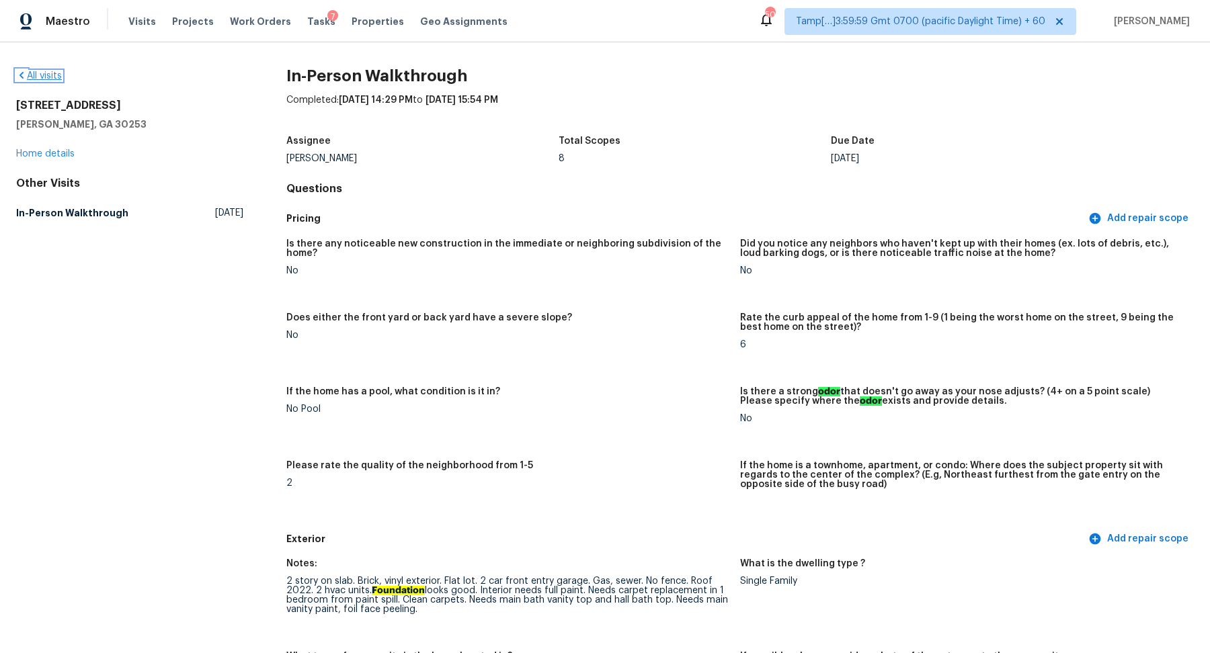
click at [38, 77] on link "All visits" at bounding box center [39, 75] width 46 height 9
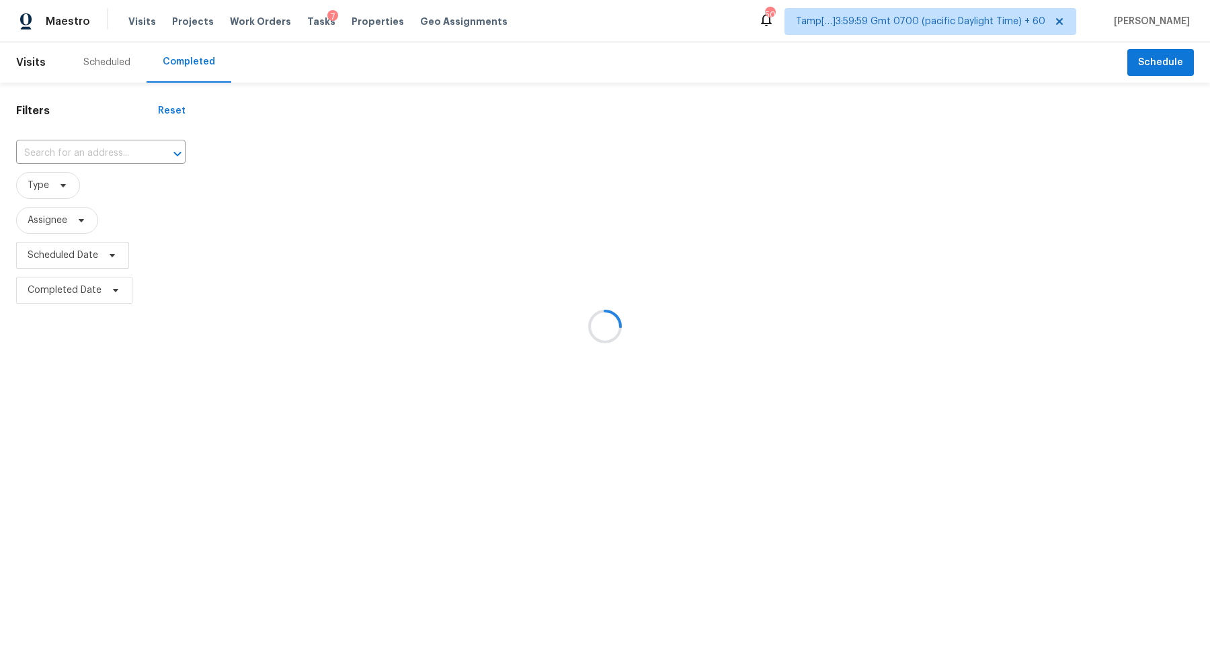
click at [110, 138] on div at bounding box center [605, 326] width 1210 height 653
click at [111, 146] on div at bounding box center [605, 326] width 1210 height 653
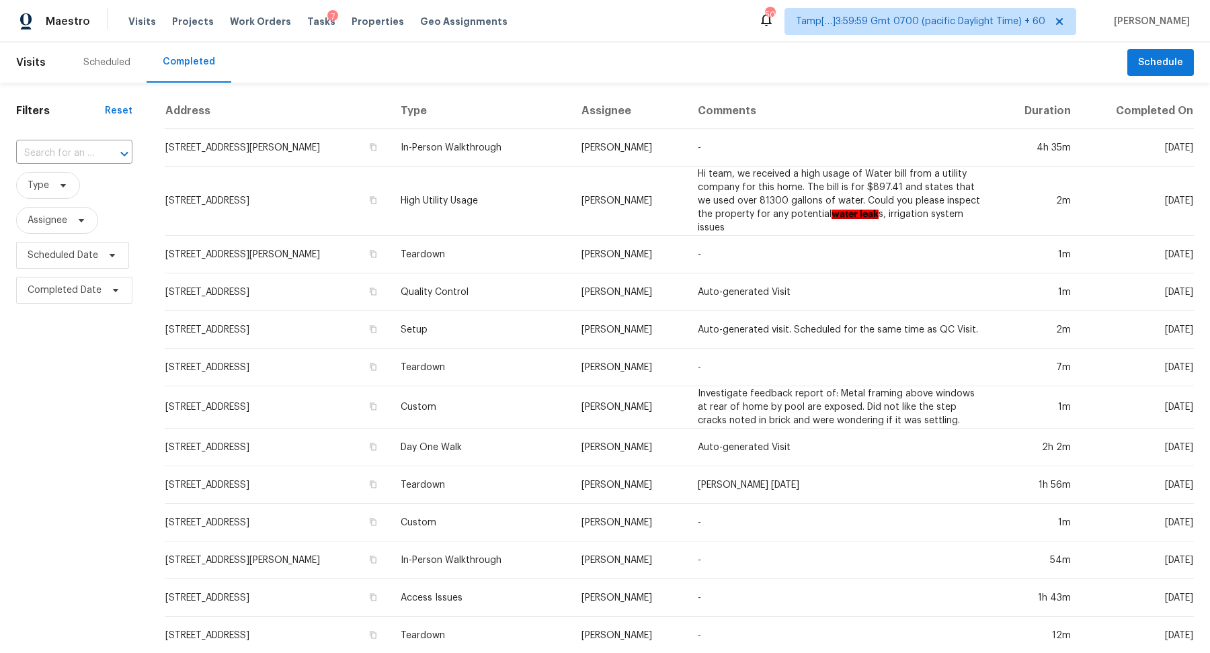
click at [111, 146] on div at bounding box center [114, 153] width 35 height 19
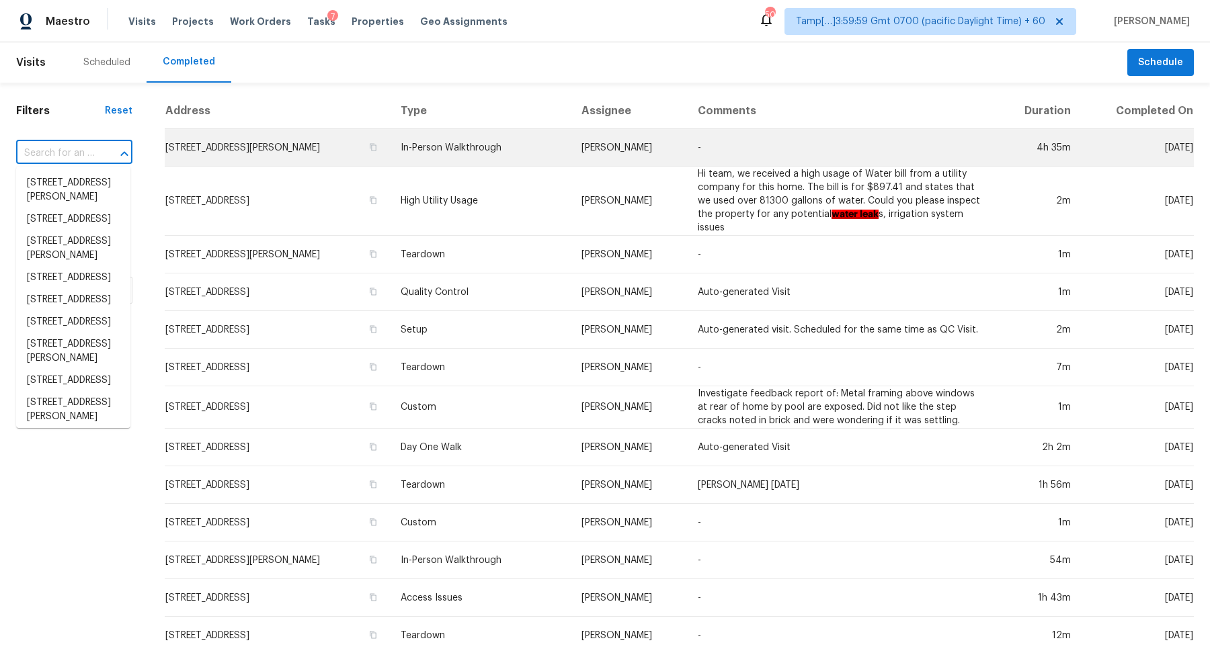
paste input "2006 Applegate Dr Concord, NC, 28027"
type input "2006 Applegate Dr Concord, NC, 28027"
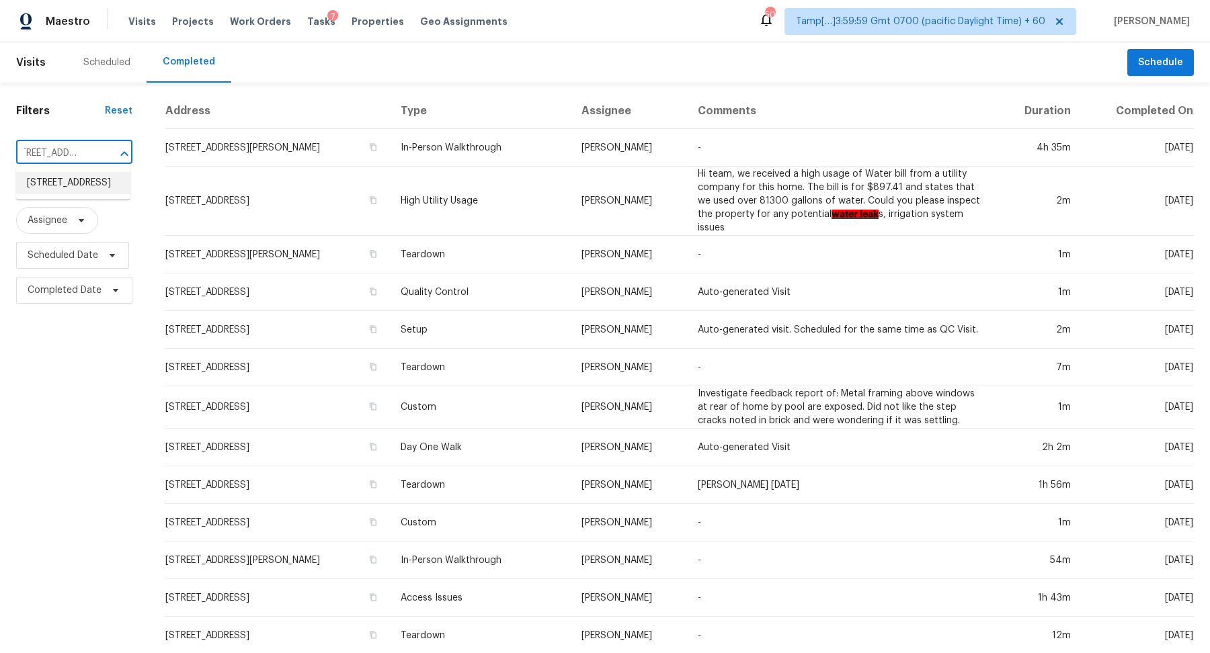
click at [70, 194] on li "2006 Applegate Dr, Concord, NC 28027" at bounding box center [73, 183] width 114 height 22
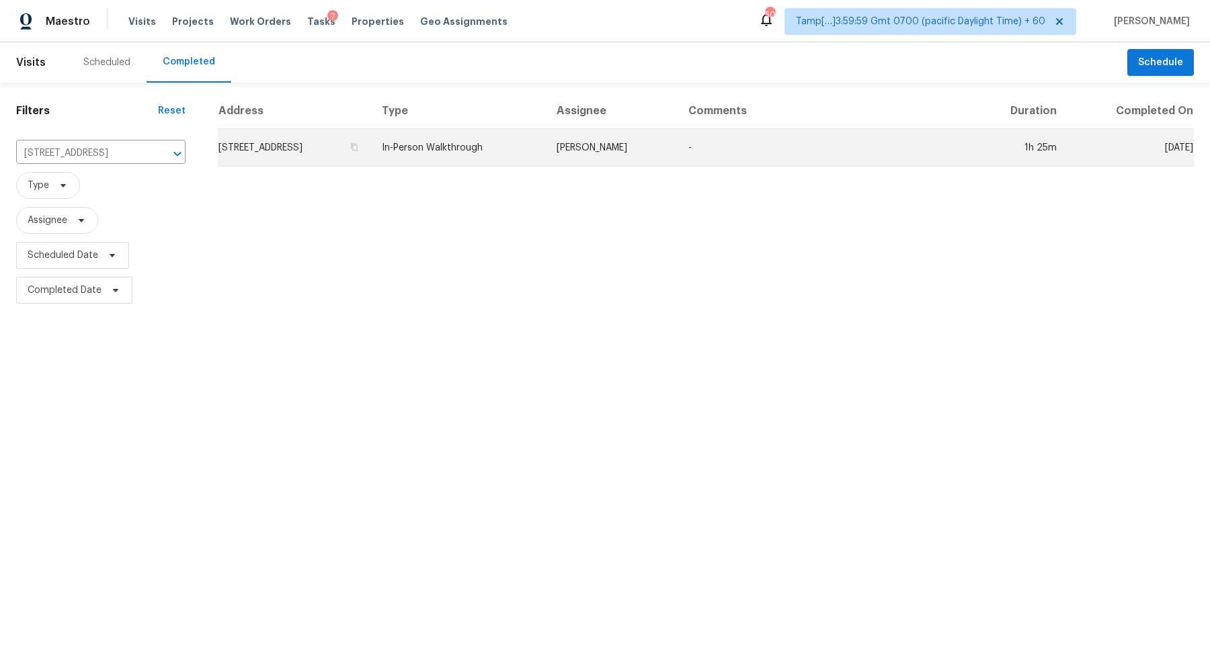
click at [331, 163] on td "2006 Applegate Dr, Concord, NC 28027" at bounding box center [294, 148] width 153 height 38
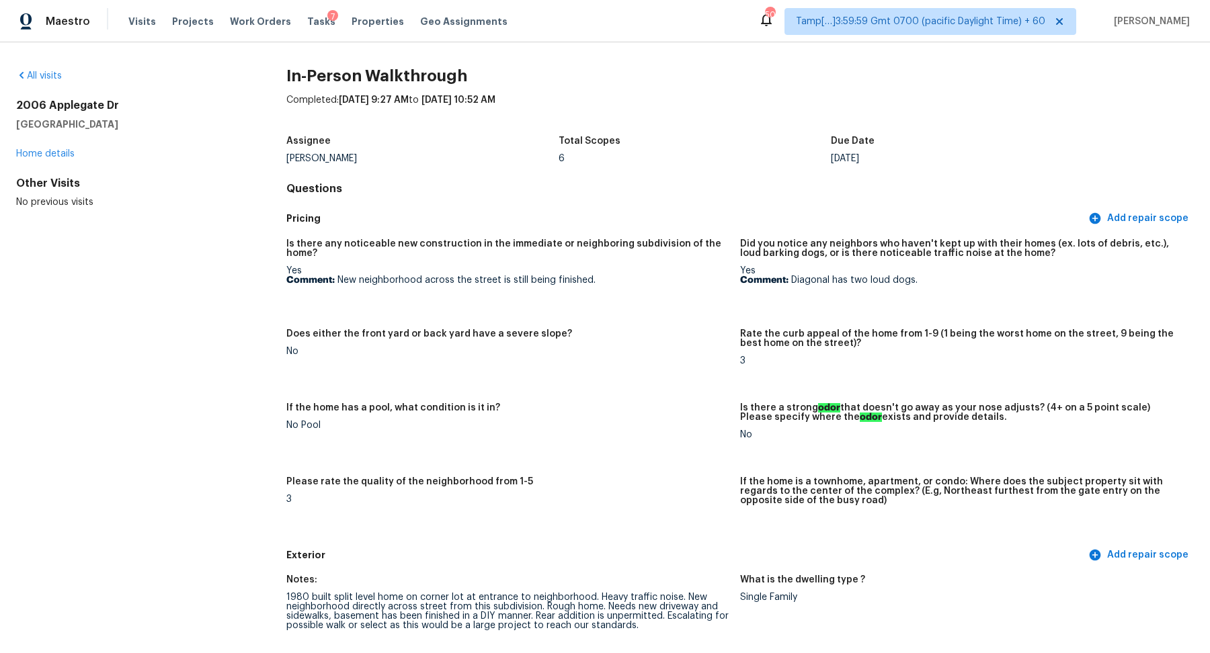
click at [687, 142] on div "Total Scopes" at bounding box center [694, 144] width 272 height 17
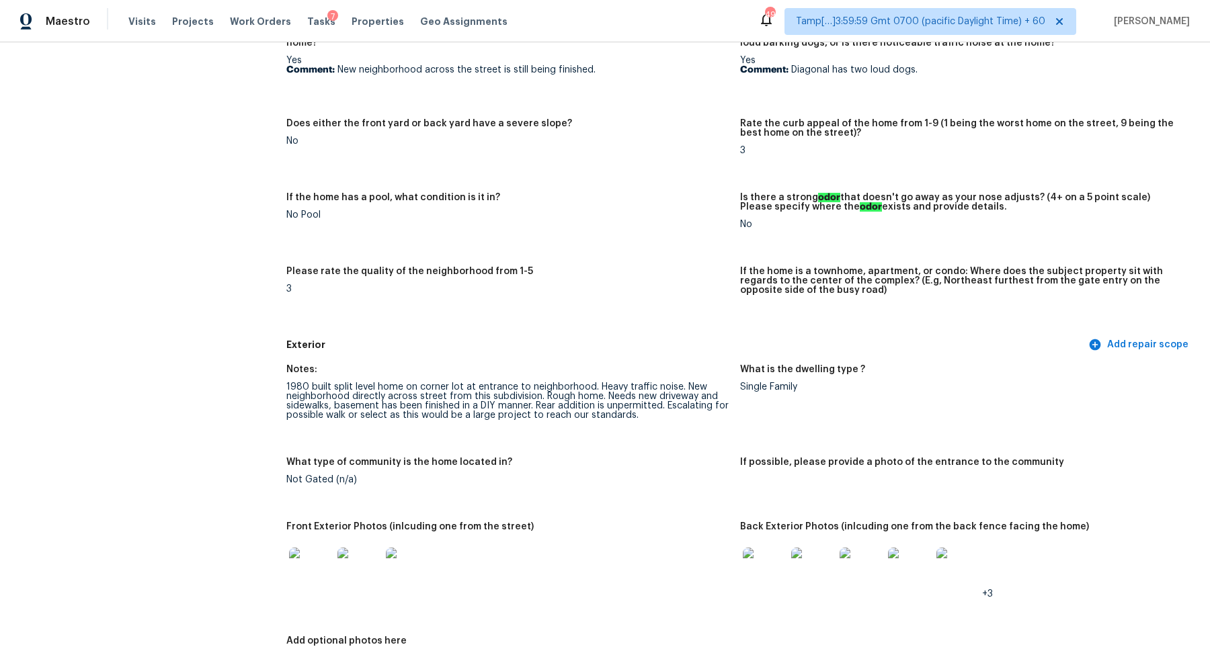
scroll to position [415, 0]
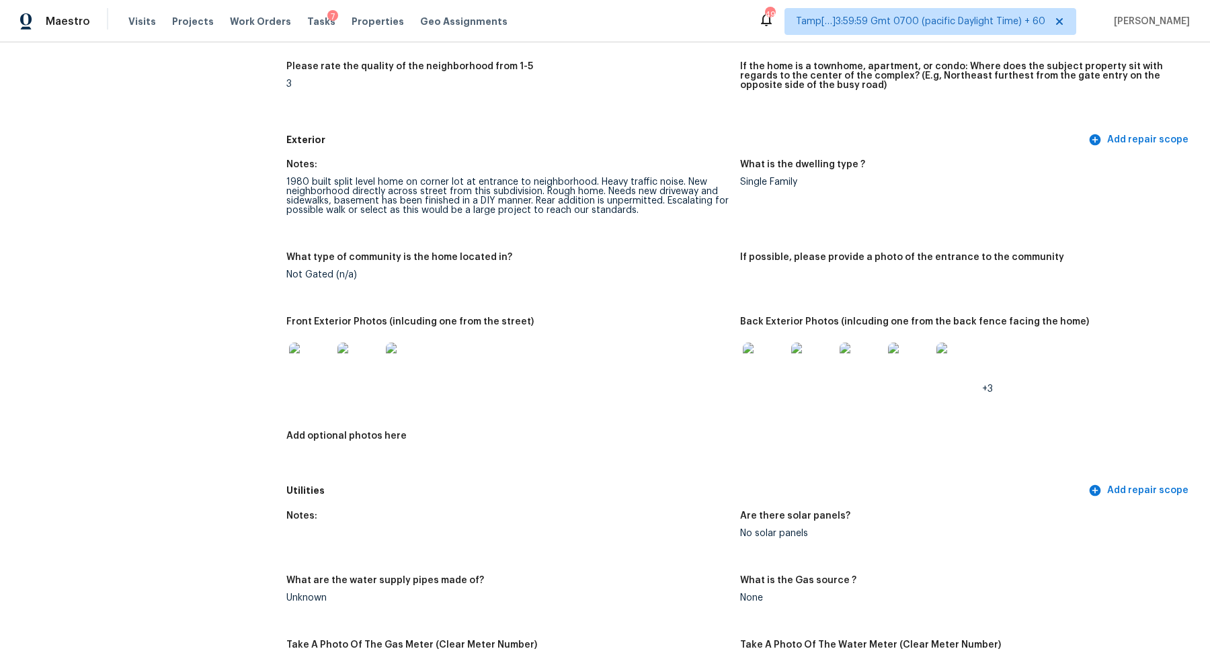
click at [295, 374] on img at bounding box center [310, 364] width 43 height 43
click at [768, 377] on img at bounding box center [764, 364] width 43 height 43
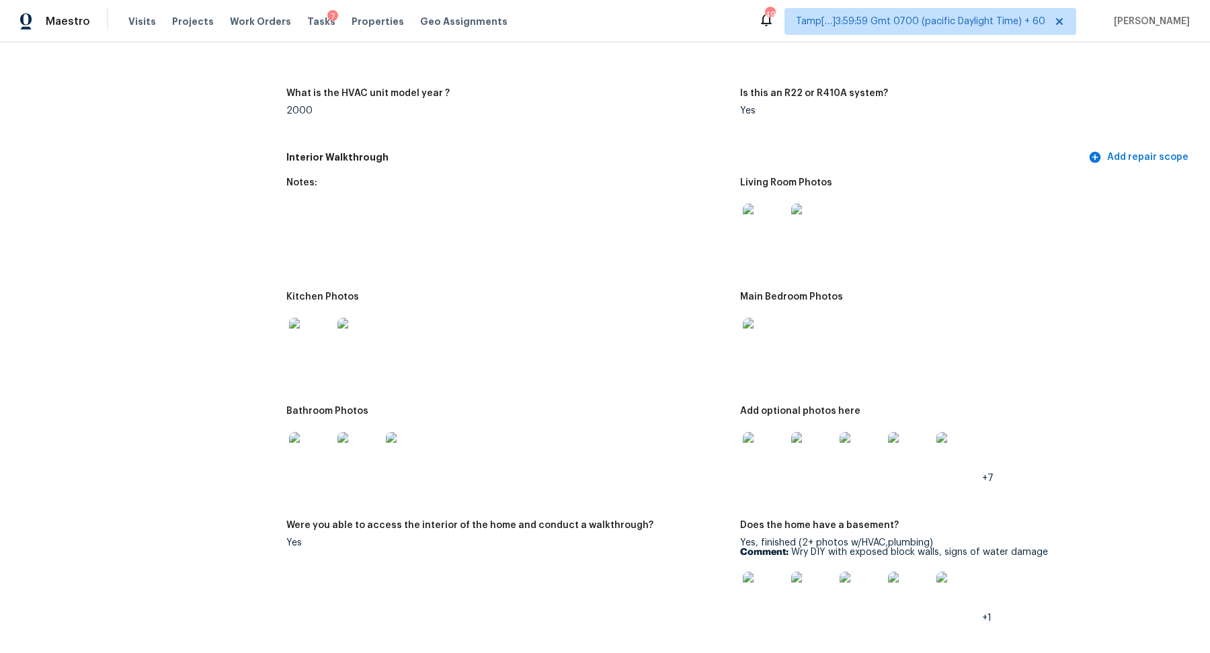
scroll to position [1422, 0]
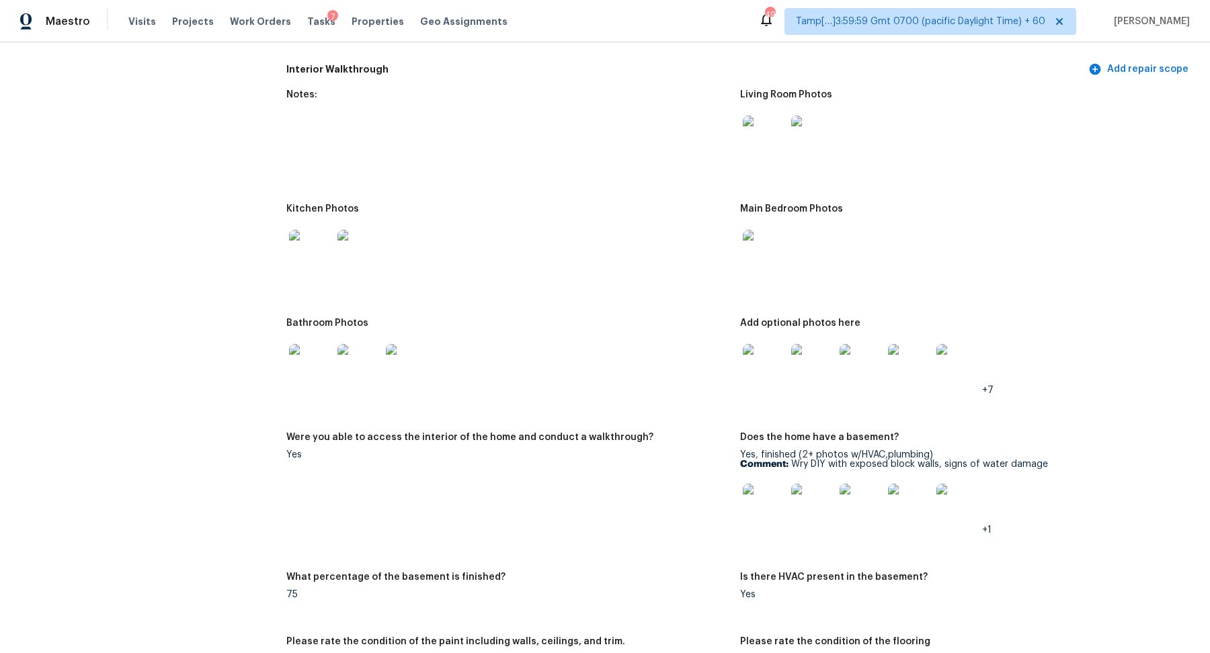
click at [775, 154] on img at bounding box center [764, 137] width 43 height 43
click at [296, 251] on img at bounding box center [310, 251] width 43 height 43
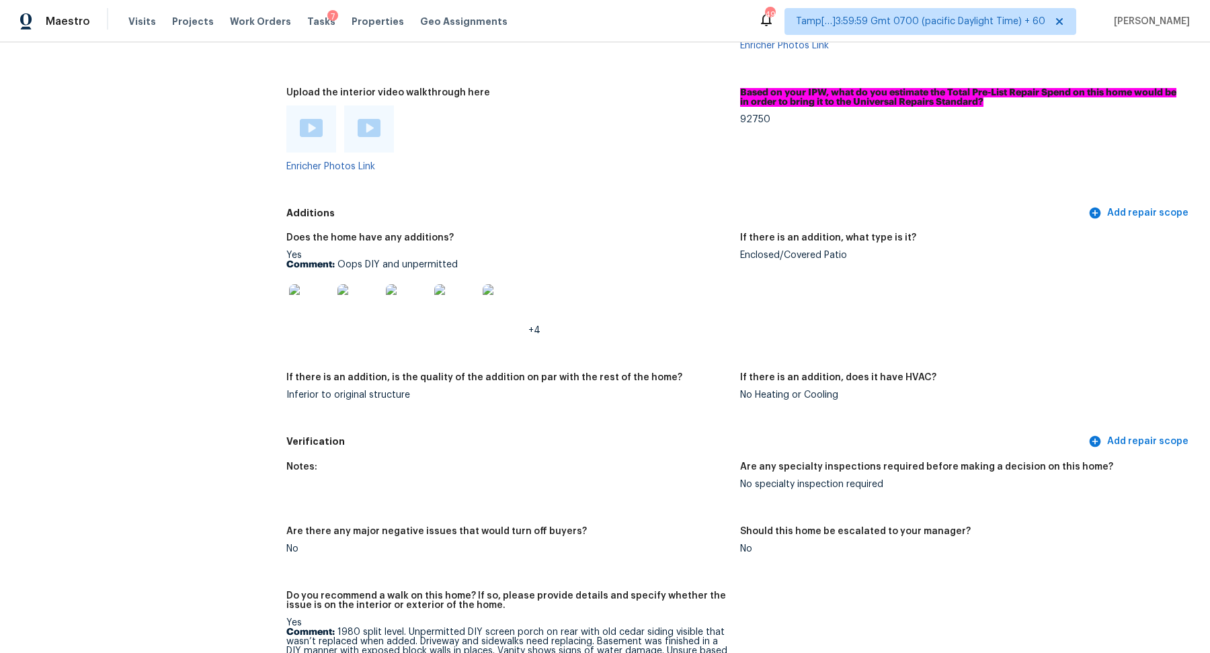
scroll to position [2487, 0]
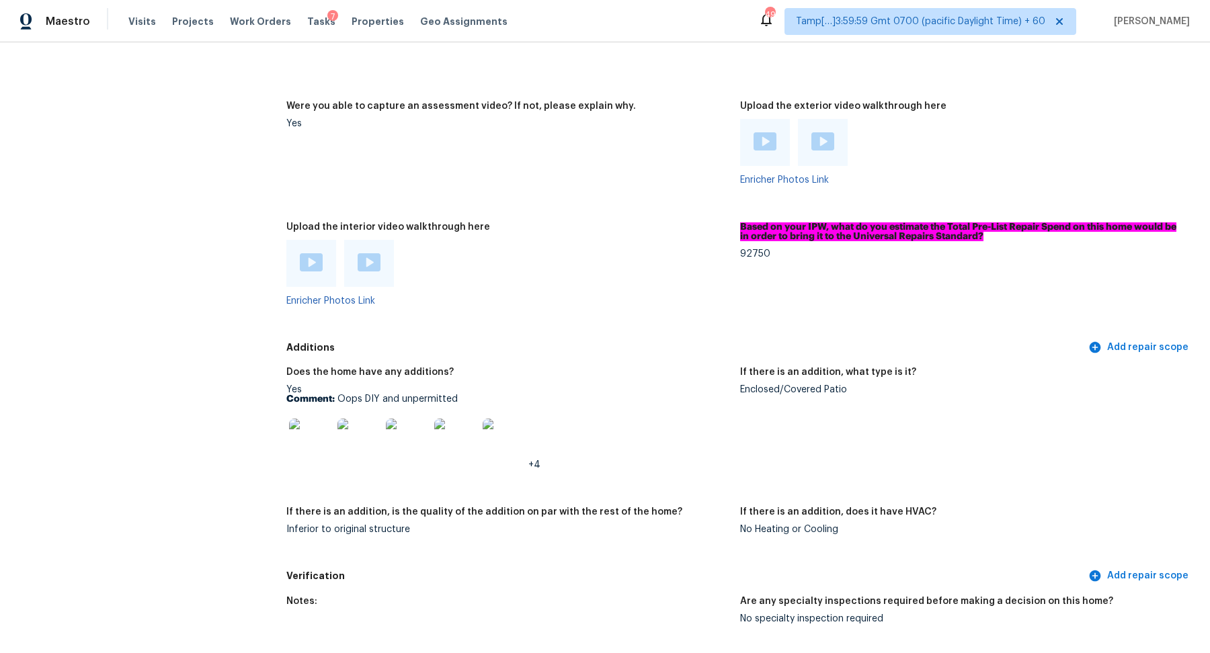
click at [325, 449] on img at bounding box center [310, 440] width 43 height 43
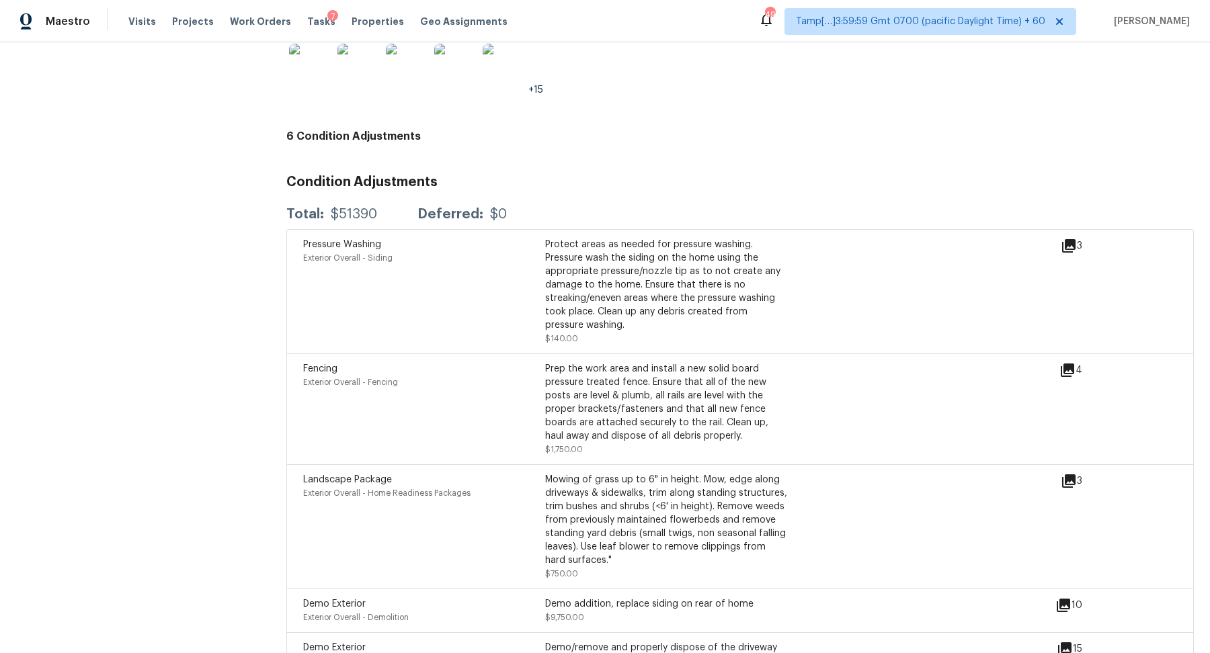
scroll to position [3457, 0]
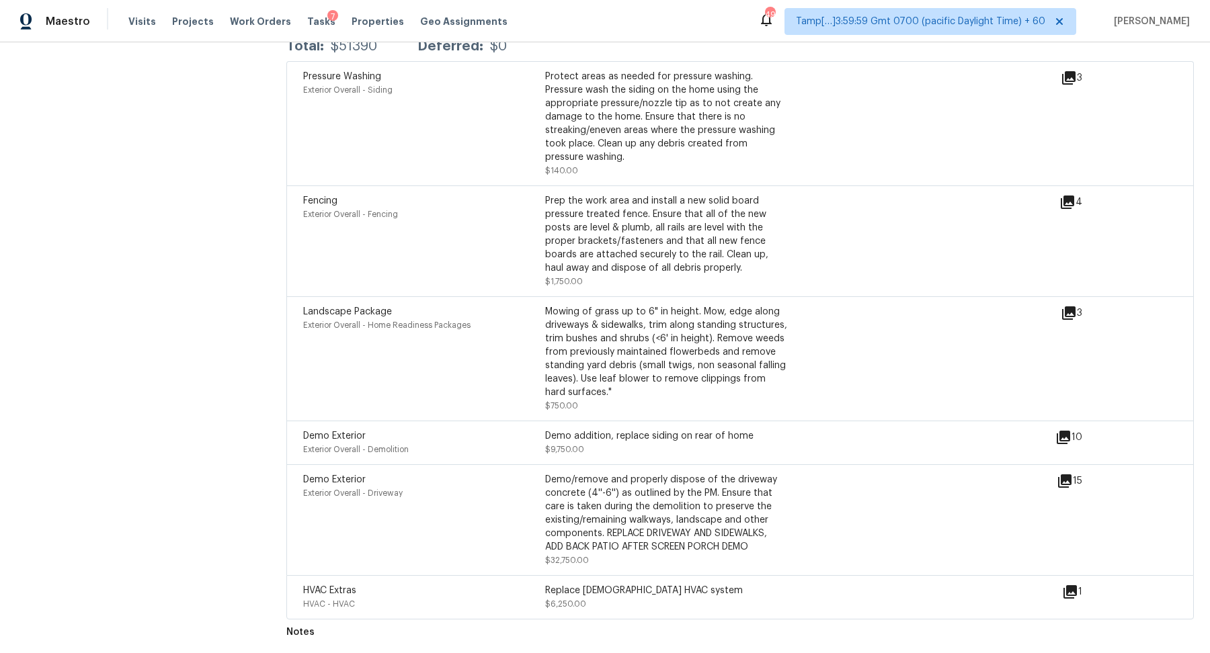
click at [1066, 482] on icon at bounding box center [1064, 481] width 16 height 16
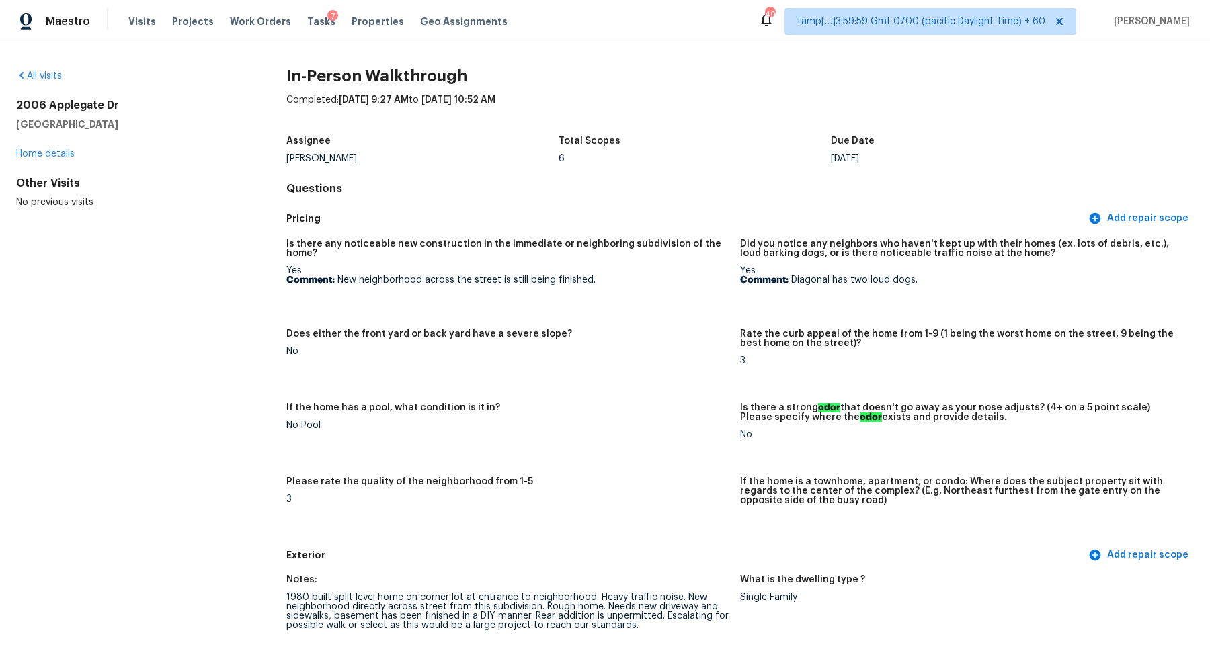
scroll to position [496, 0]
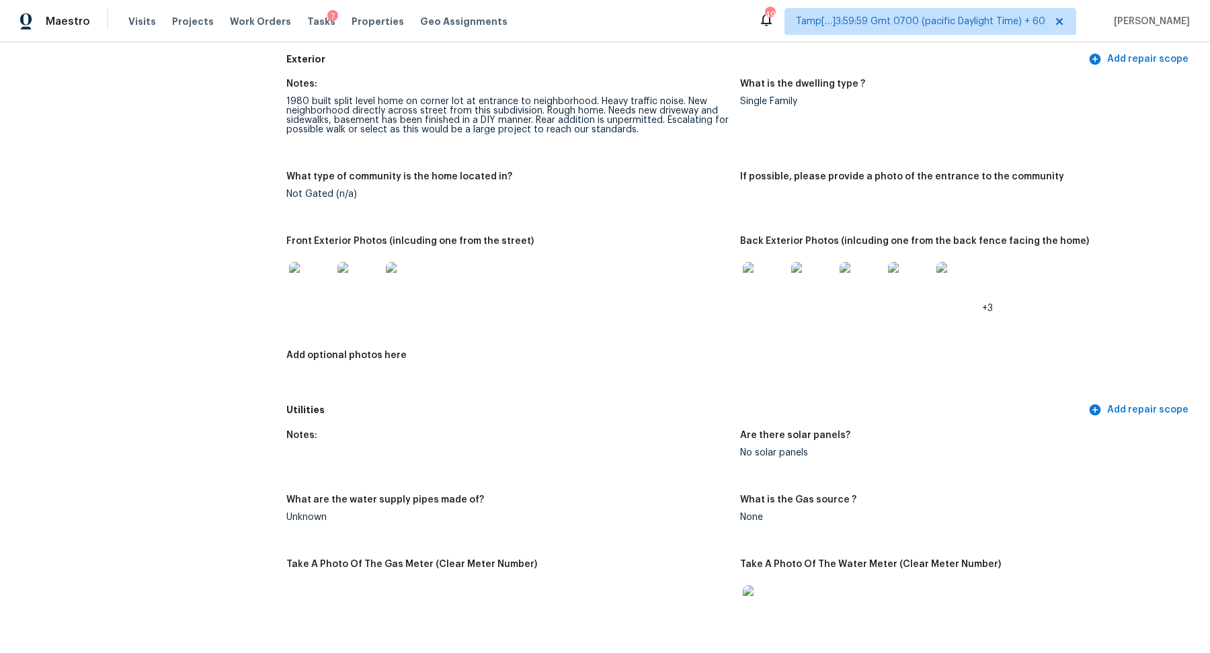
click at [328, 282] on img at bounding box center [310, 283] width 43 height 43
click at [759, 271] on img at bounding box center [764, 283] width 43 height 43
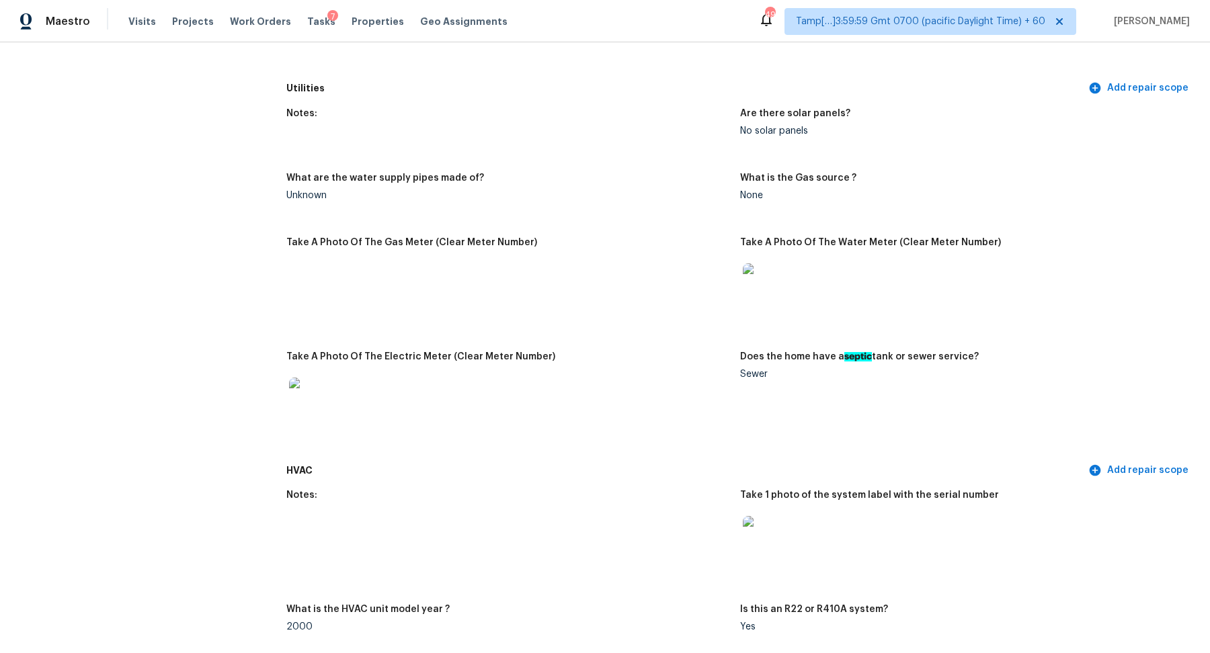
scroll to position [532, 0]
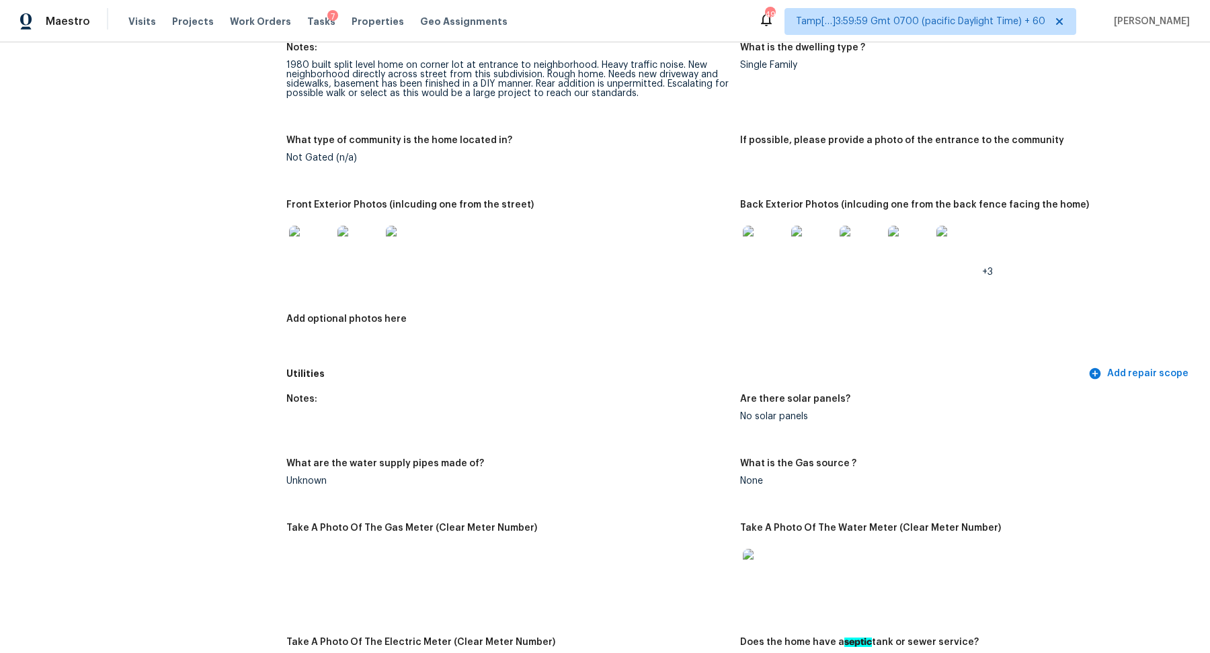
click at [782, 243] on img at bounding box center [764, 247] width 43 height 43
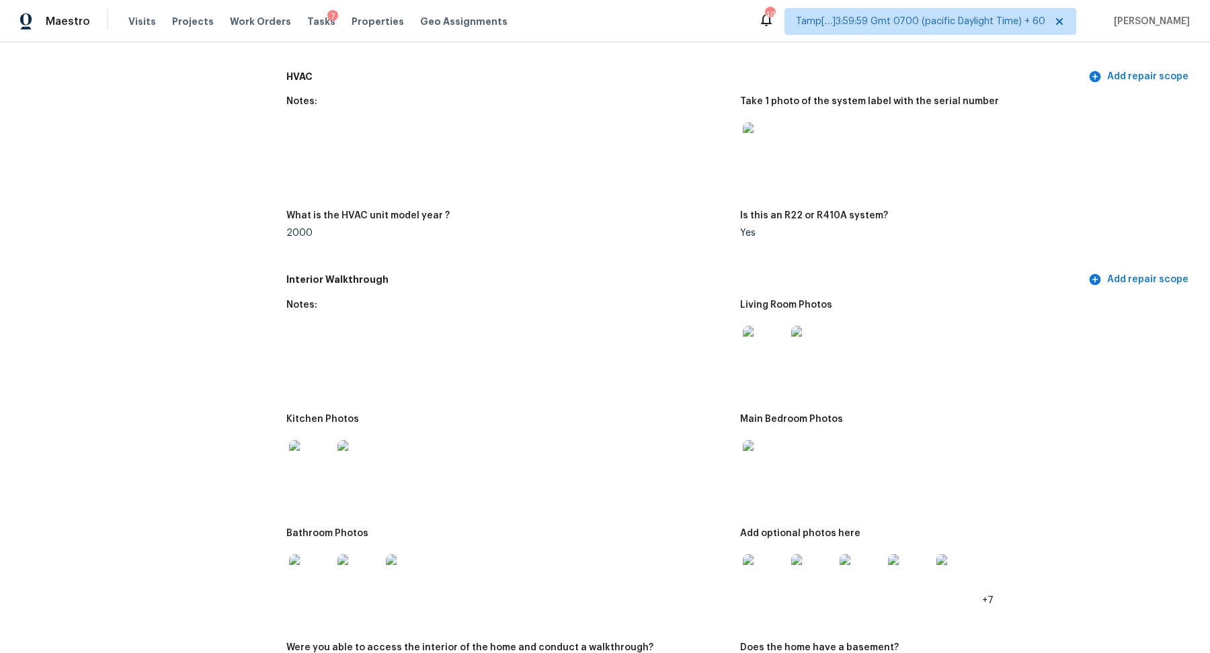
scroll to position [1242, 0]
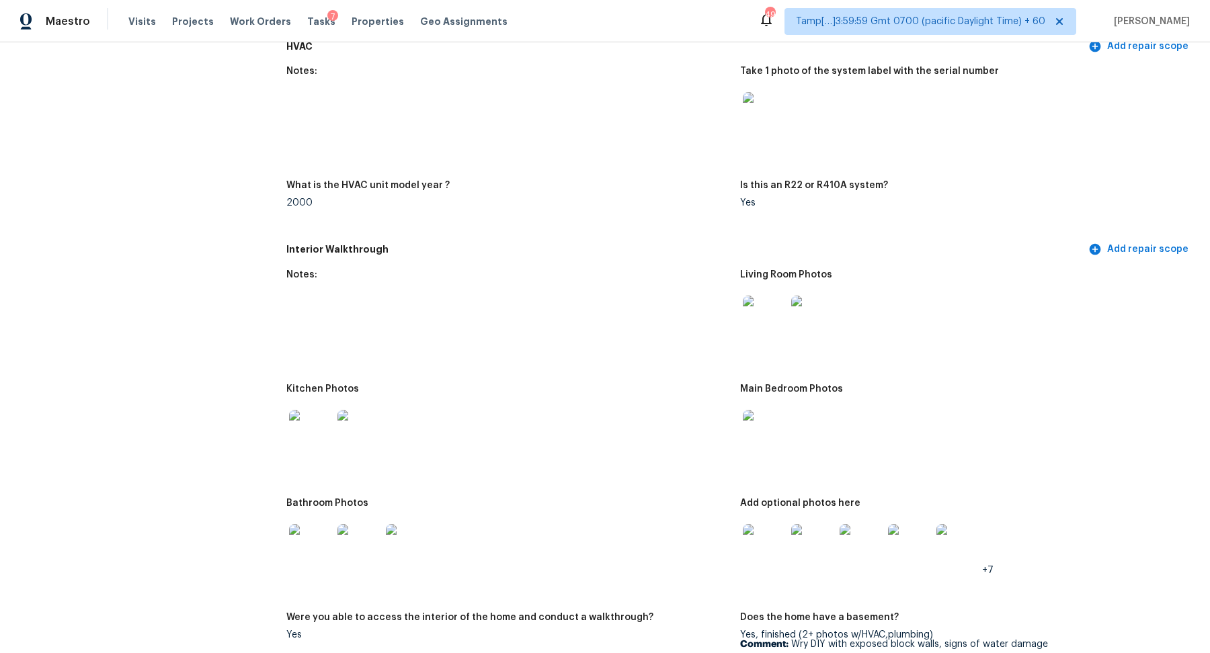
click at [765, 132] on img at bounding box center [764, 113] width 43 height 43
click at [772, 314] on img at bounding box center [764, 317] width 43 height 43
click at [752, 441] on img at bounding box center [764, 431] width 43 height 43
click at [328, 431] on img at bounding box center [310, 431] width 43 height 43
click at [308, 530] on img at bounding box center [310, 545] width 43 height 43
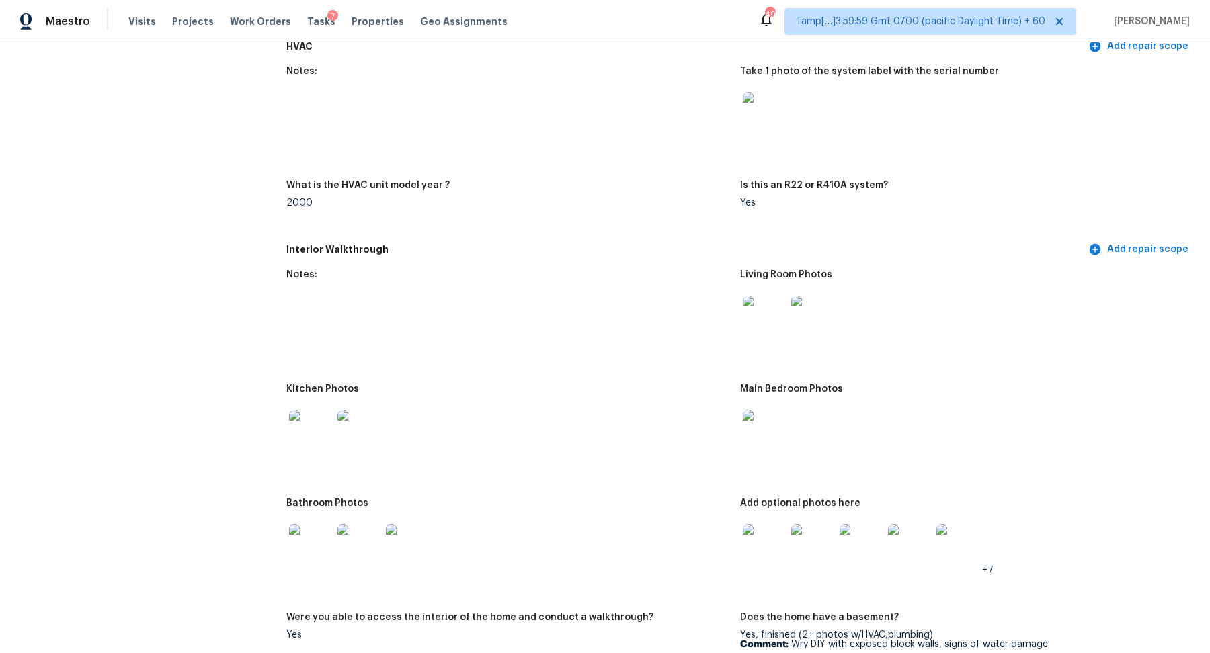
click at [750, 542] on img at bounding box center [764, 545] width 43 height 43
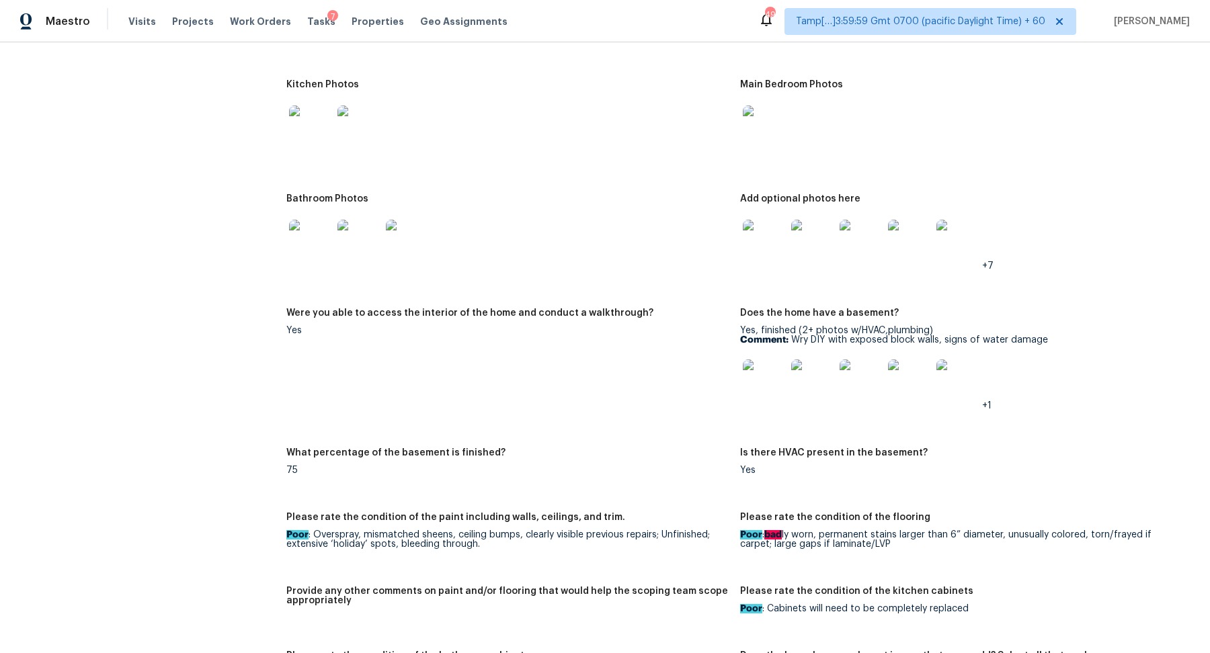
scroll to position [1768, 0]
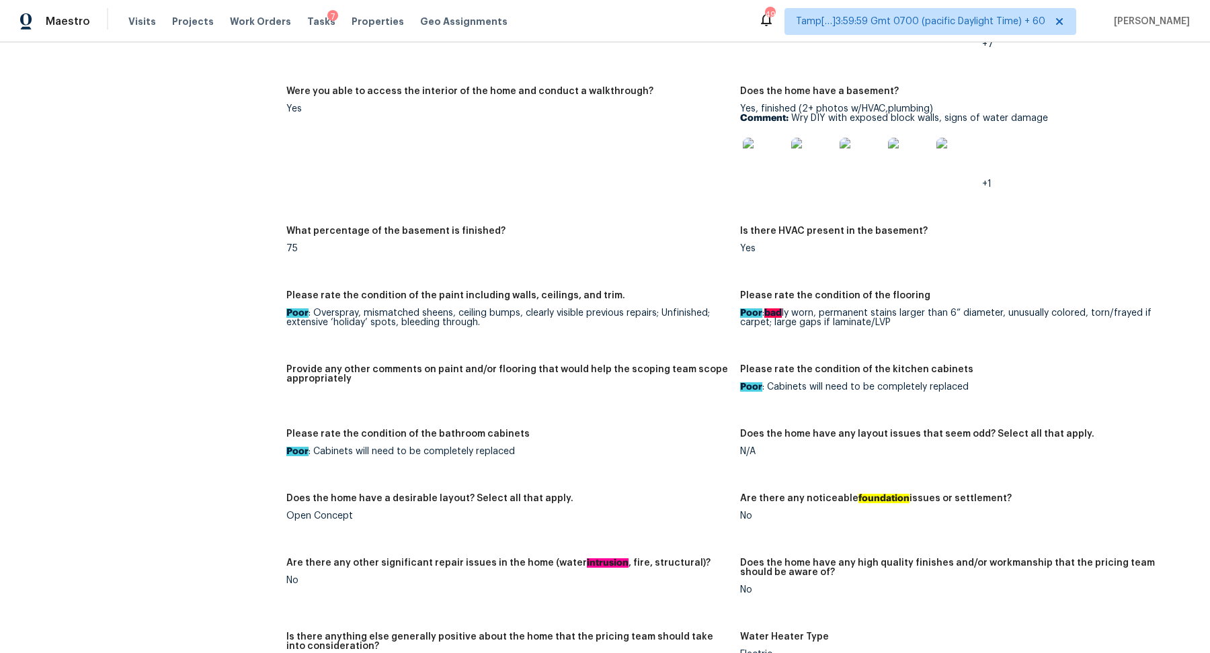
click at [774, 174] on img at bounding box center [764, 159] width 43 height 43
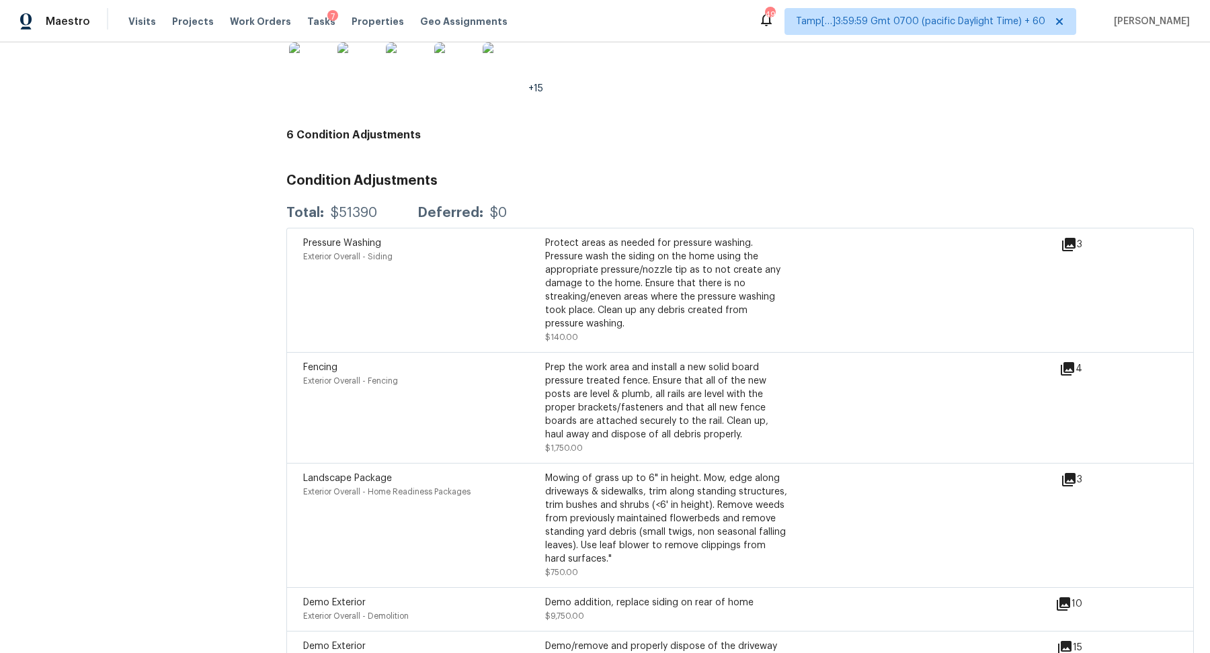
scroll to position [2977, 0]
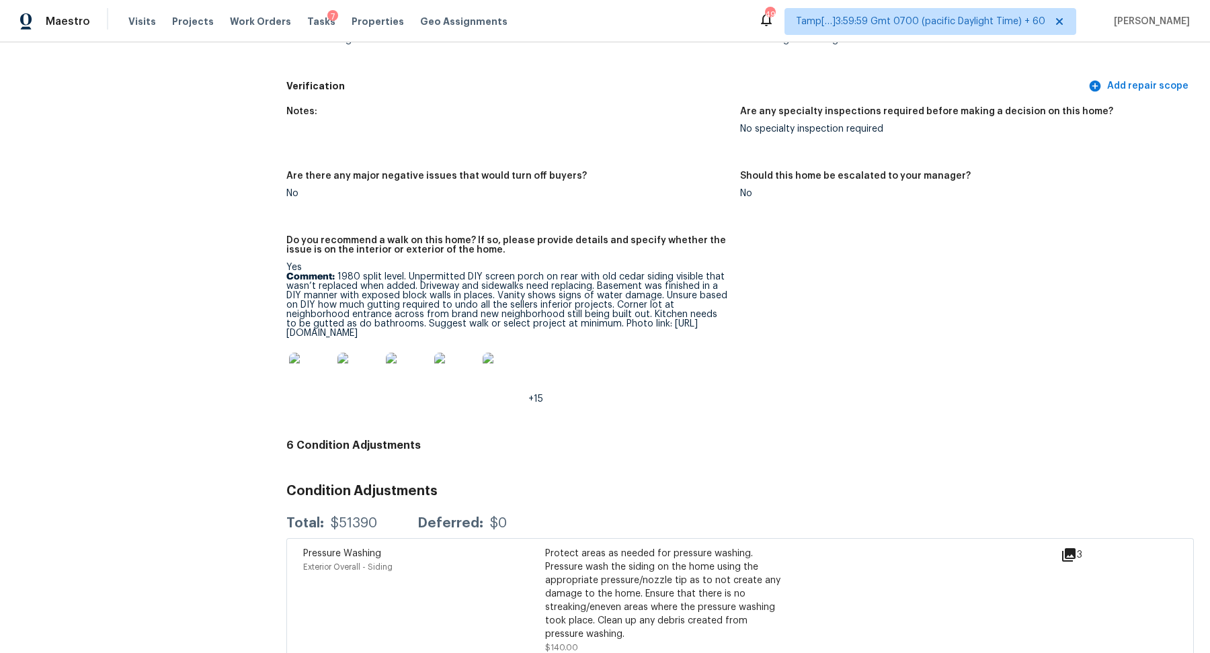
click at [306, 375] on img at bounding box center [310, 374] width 43 height 43
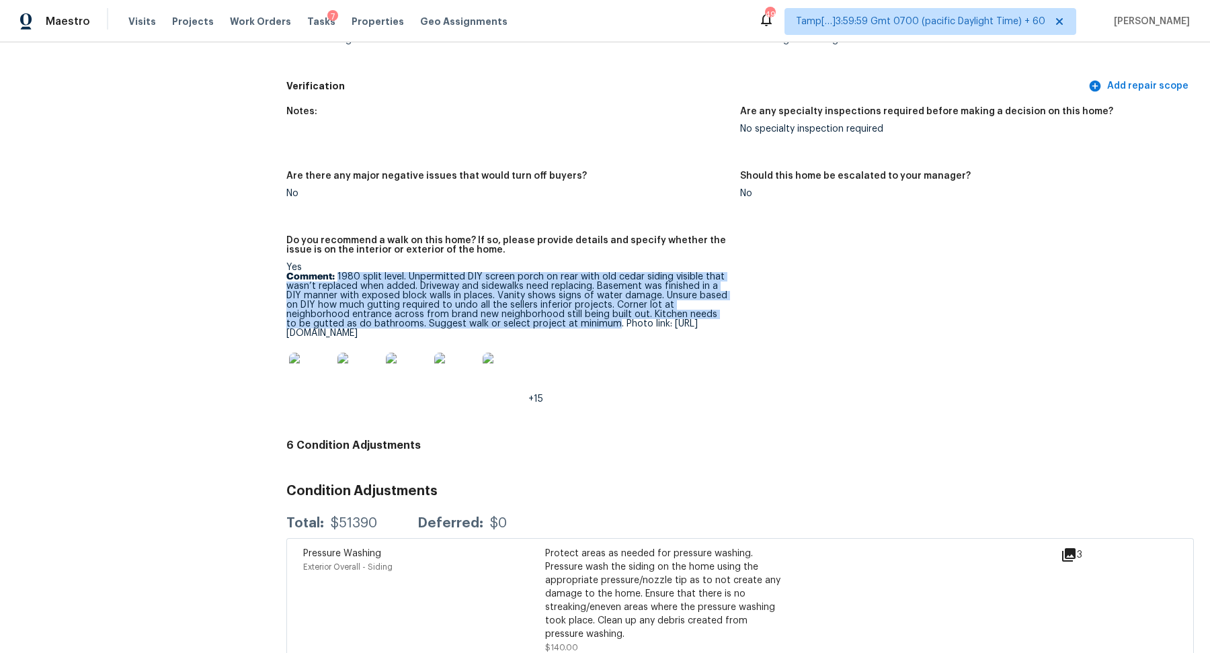
drag, startPoint x: 338, startPoint y: 276, endPoint x: 600, endPoint y: 327, distance: 267.0
click at [600, 327] on p "Comment: 1980 split level. Unpermitted DIY screen porch on rear with old cedar …" at bounding box center [507, 305] width 443 height 66
copy p "1980 split level. Unpermitted DIY screen porch on rear with old cedar siding vi…"
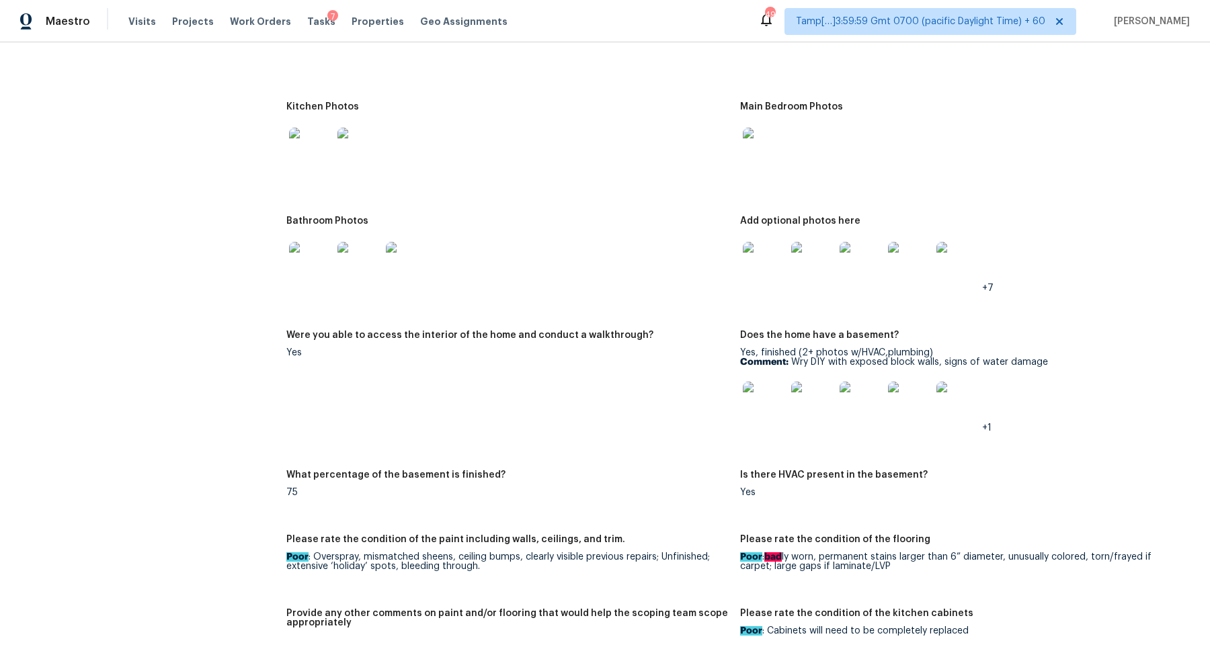
scroll to position [1597, 0]
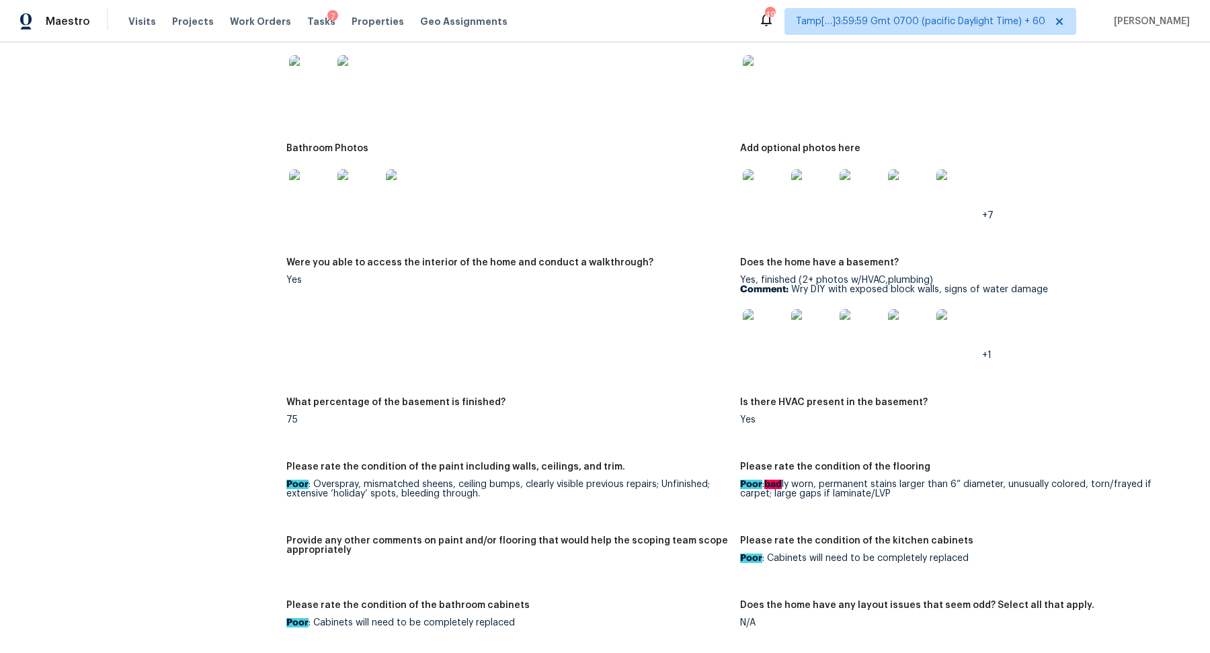
click at [774, 328] on img at bounding box center [764, 330] width 43 height 43
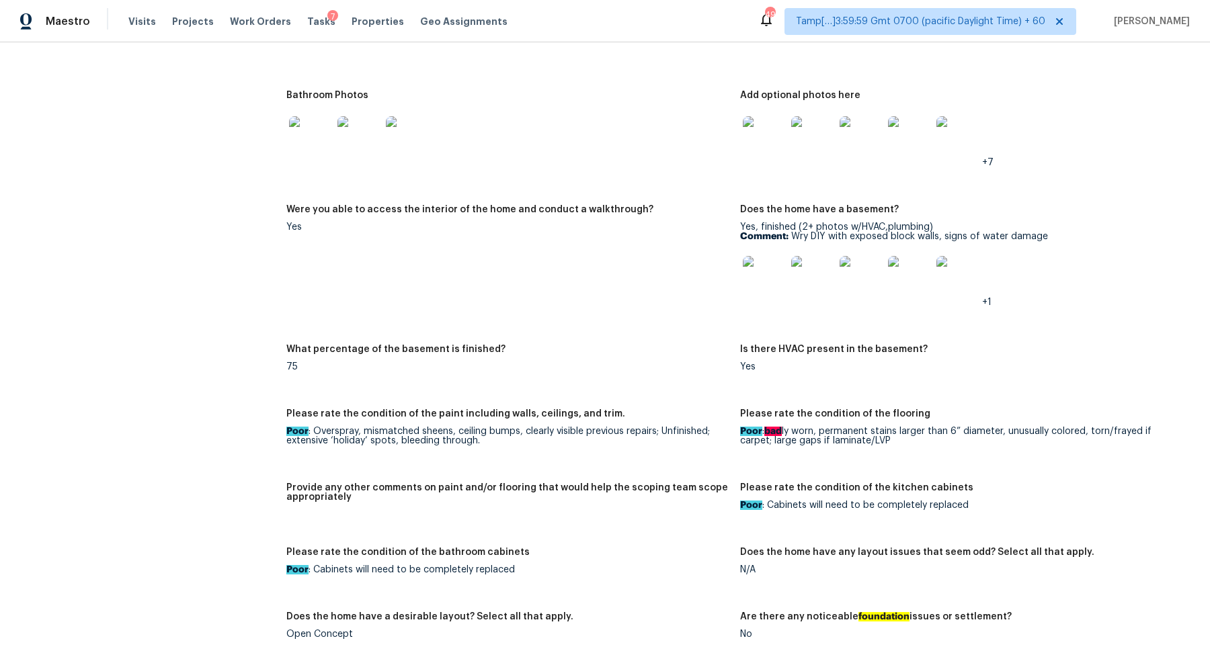
scroll to position [1635, 0]
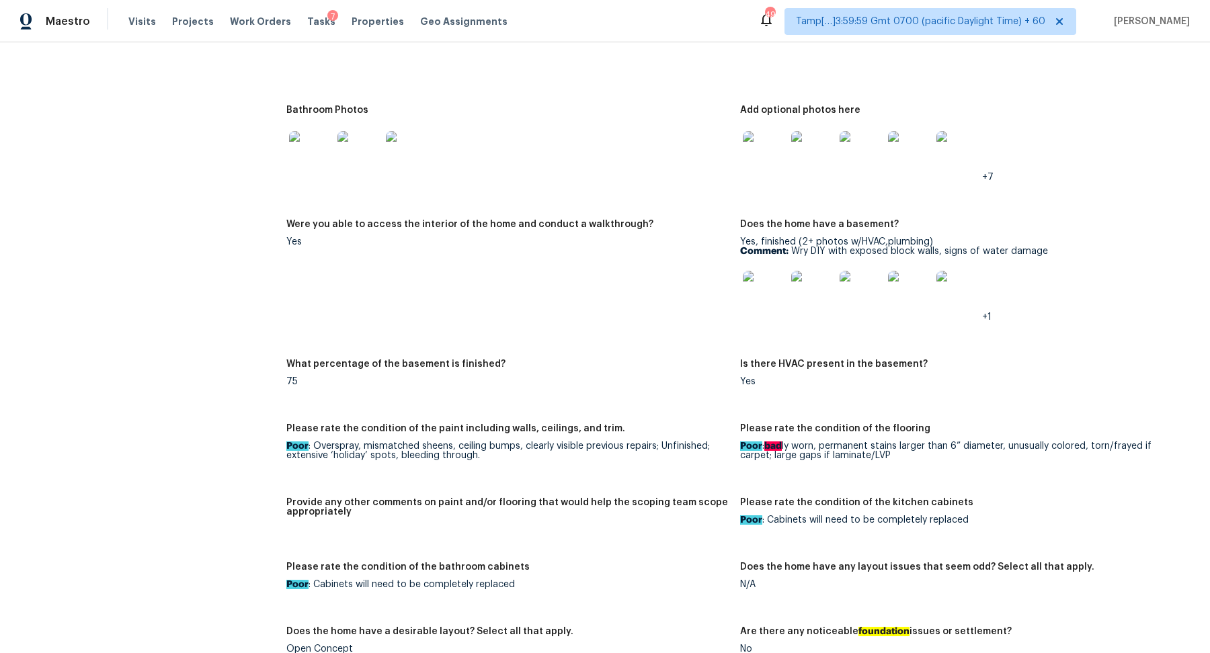
click at [782, 149] on img at bounding box center [764, 152] width 43 height 43
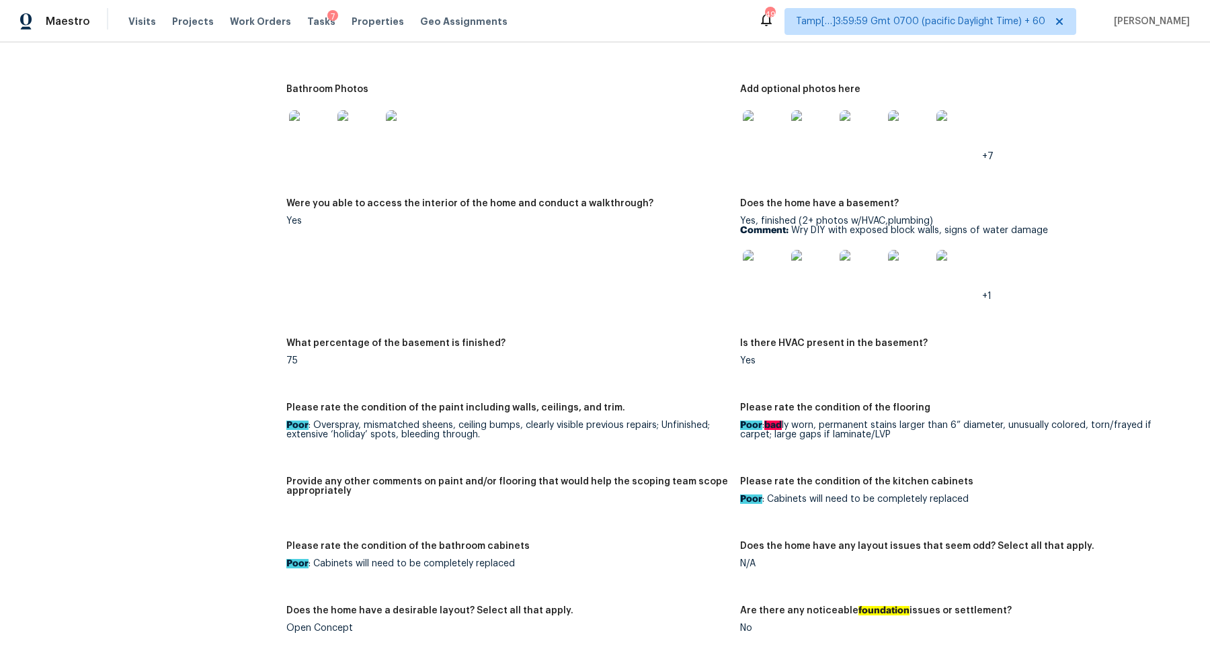
scroll to position [1652, 0]
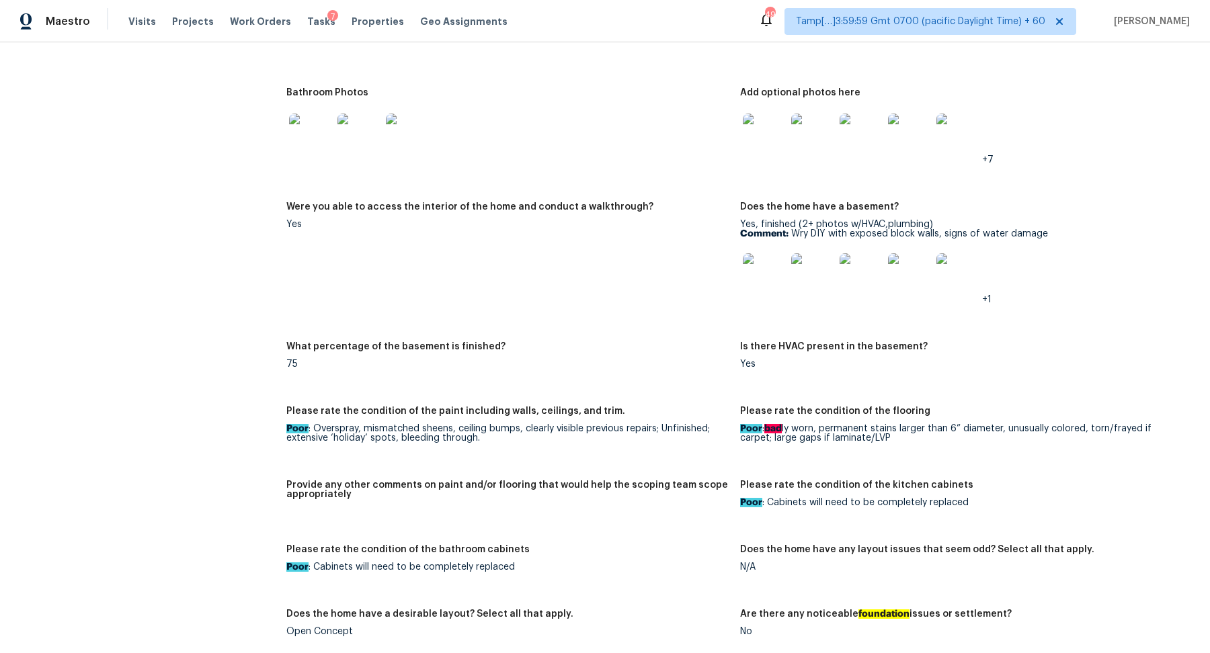
click at [302, 141] on img at bounding box center [310, 135] width 43 height 43
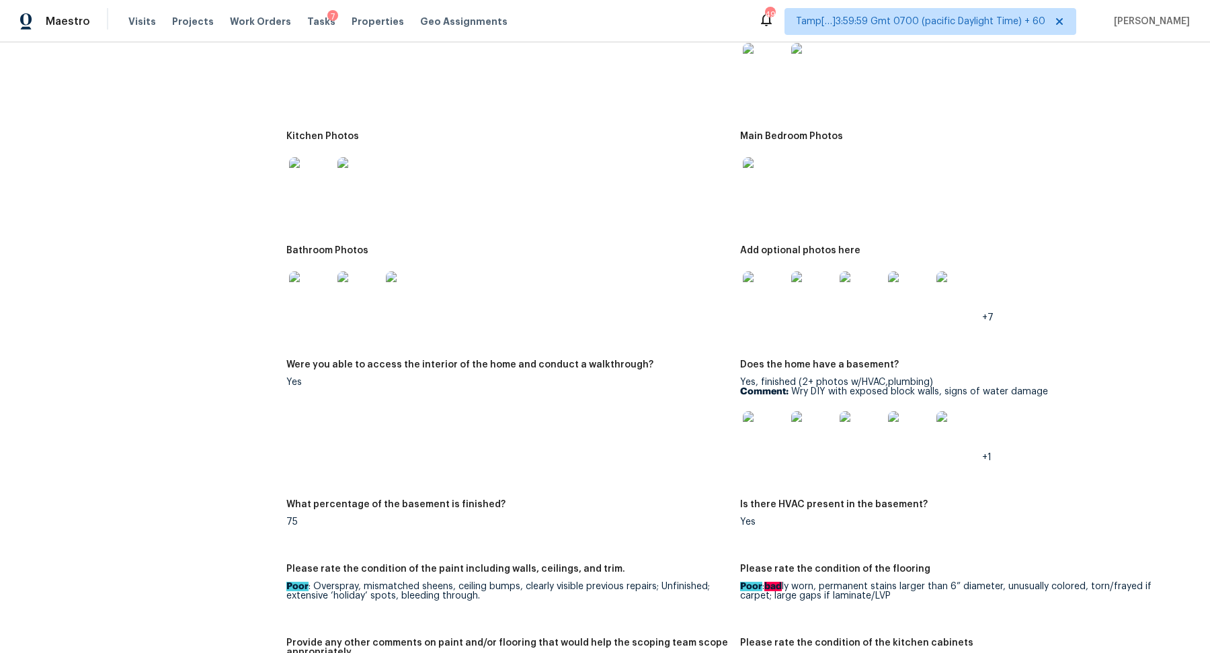
click at [318, 189] on img at bounding box center [310, 178] width 43 height 43
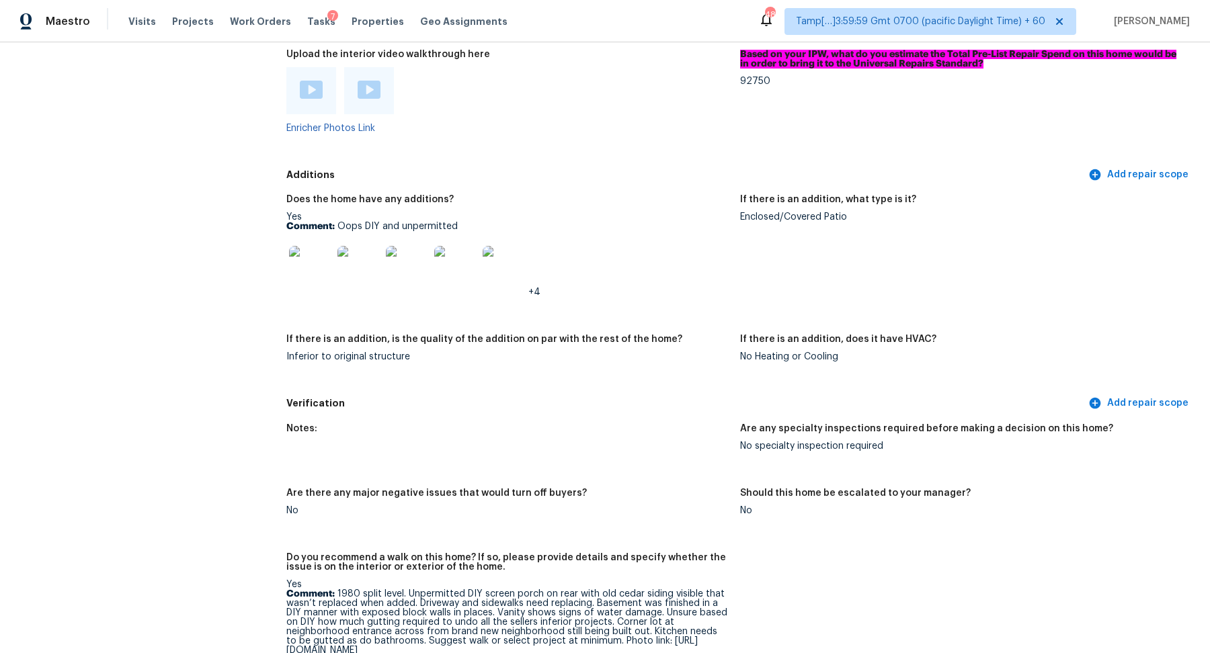
scroll to position [2688, 0]
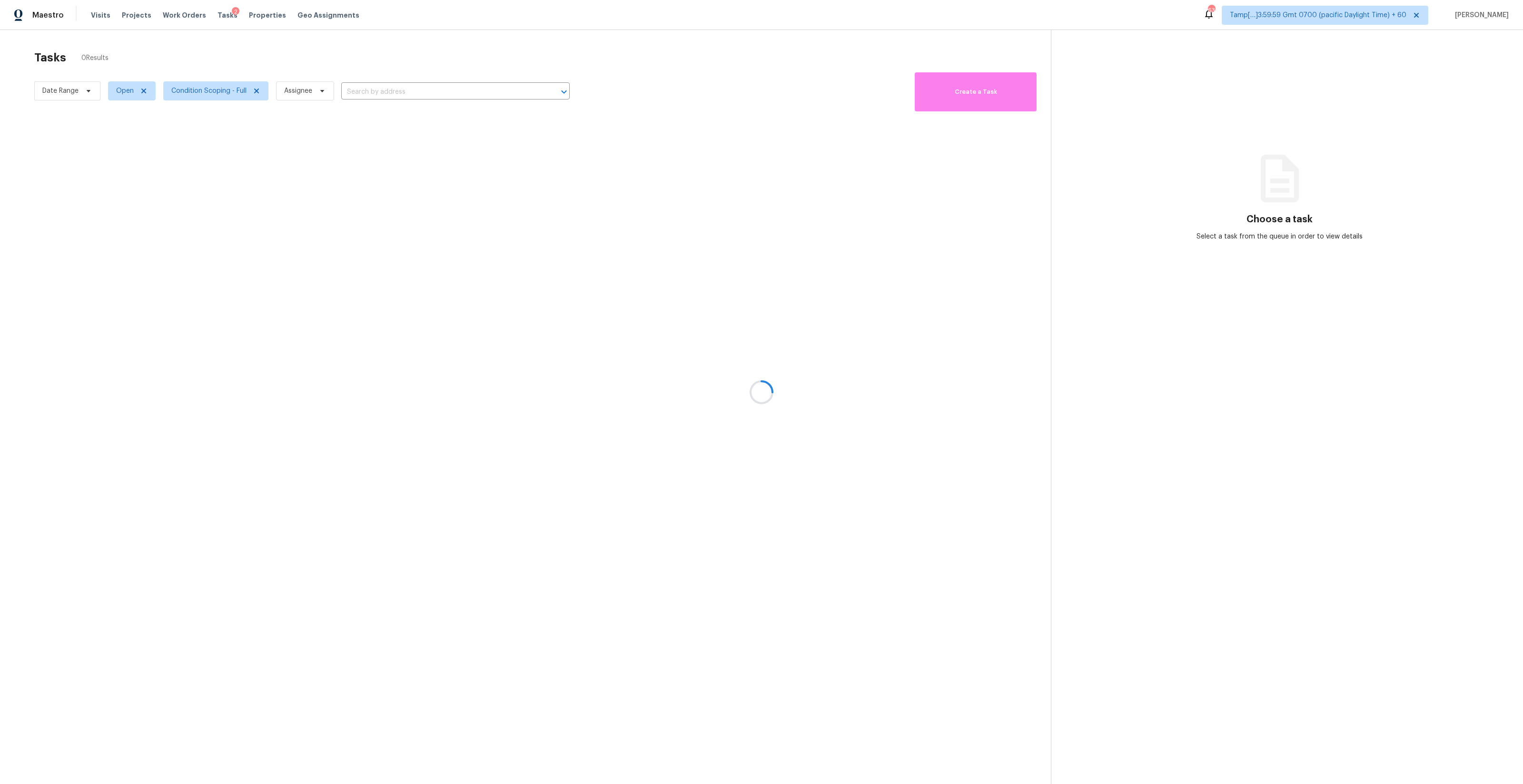
click at [224, 81] on div at bounding box center [762, 392] width 1523 height 784
click at [224, 101] on div at bounding box center [762, 392] width 1523 height 784
click at [227, 98] on div at bounding box center [762, 392] width 1523 height 784
click at [227, 98] on div at bounding box center [762, 392] width 1523 height 784
click at [233, 96] on div at bounding box center [762, 392] width 1523 height 784
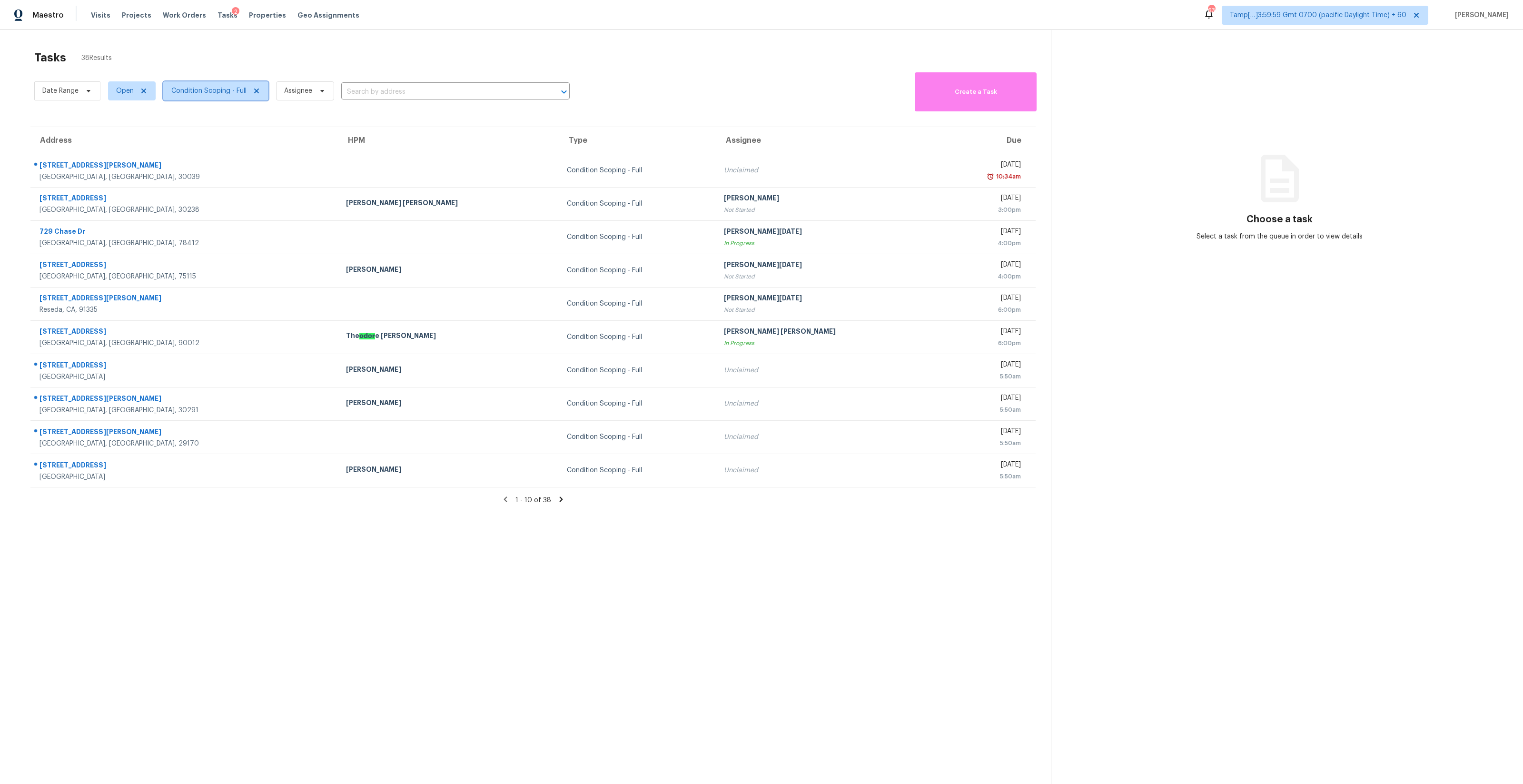
click at [233, 96] on span "Condition Scoping - Full" at bounding box center [215, 91] width 106 height 19
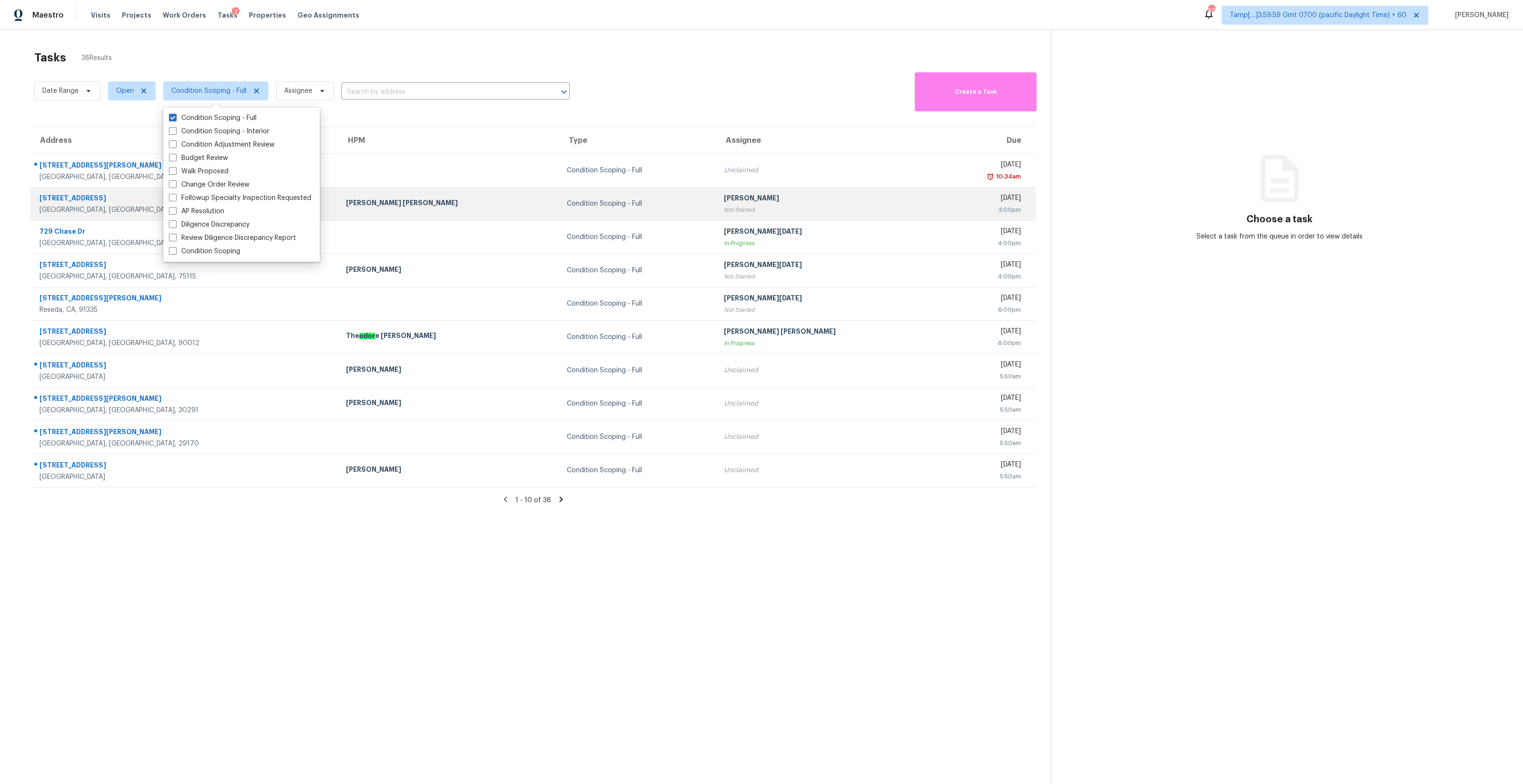
click at [788, 208] on div "Not Started" at bounding box center [827, 210] width 205 height 9
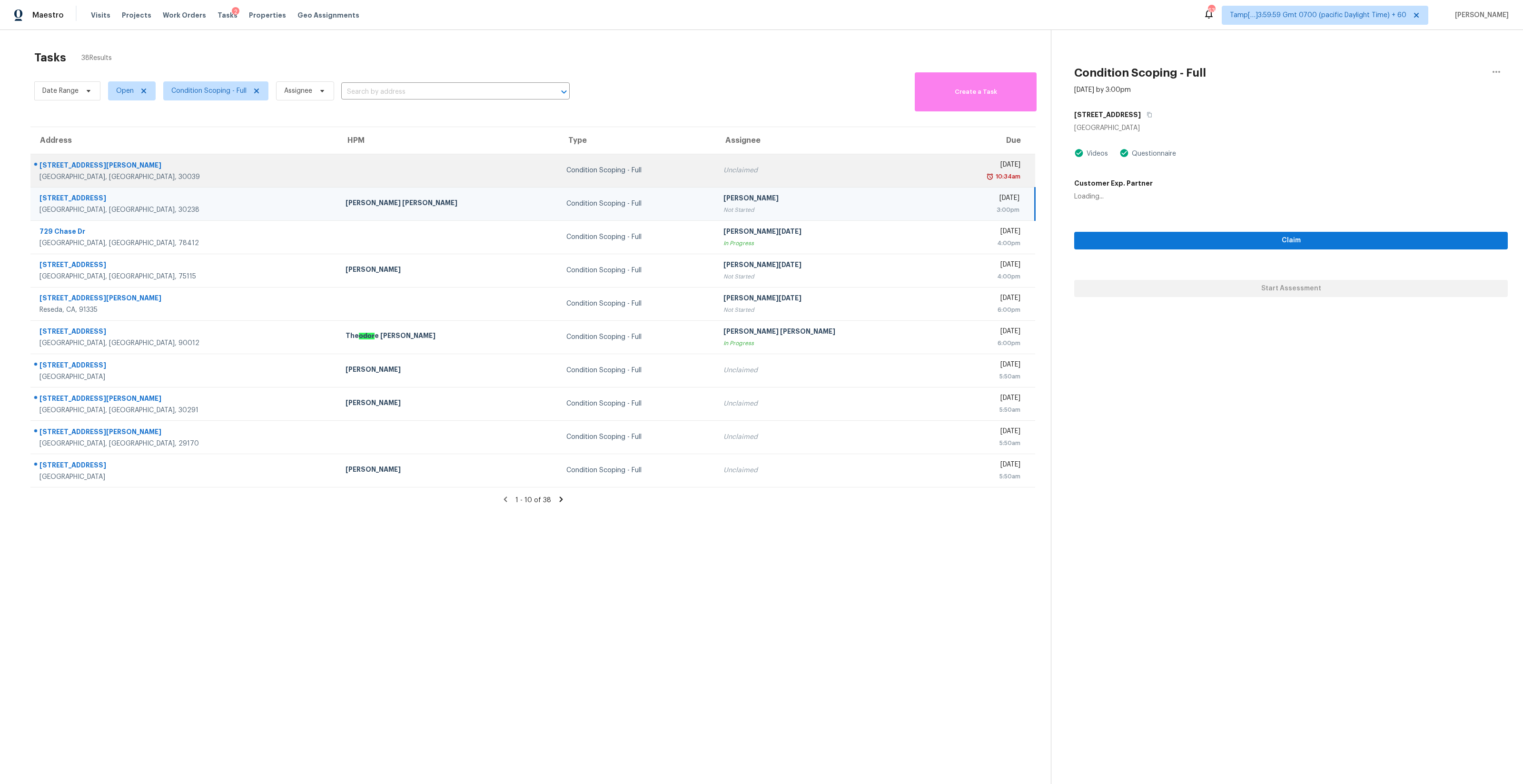
click at [718, 179] on td "Unclaimed" at bounding box center [827, 170] width 221 height 33
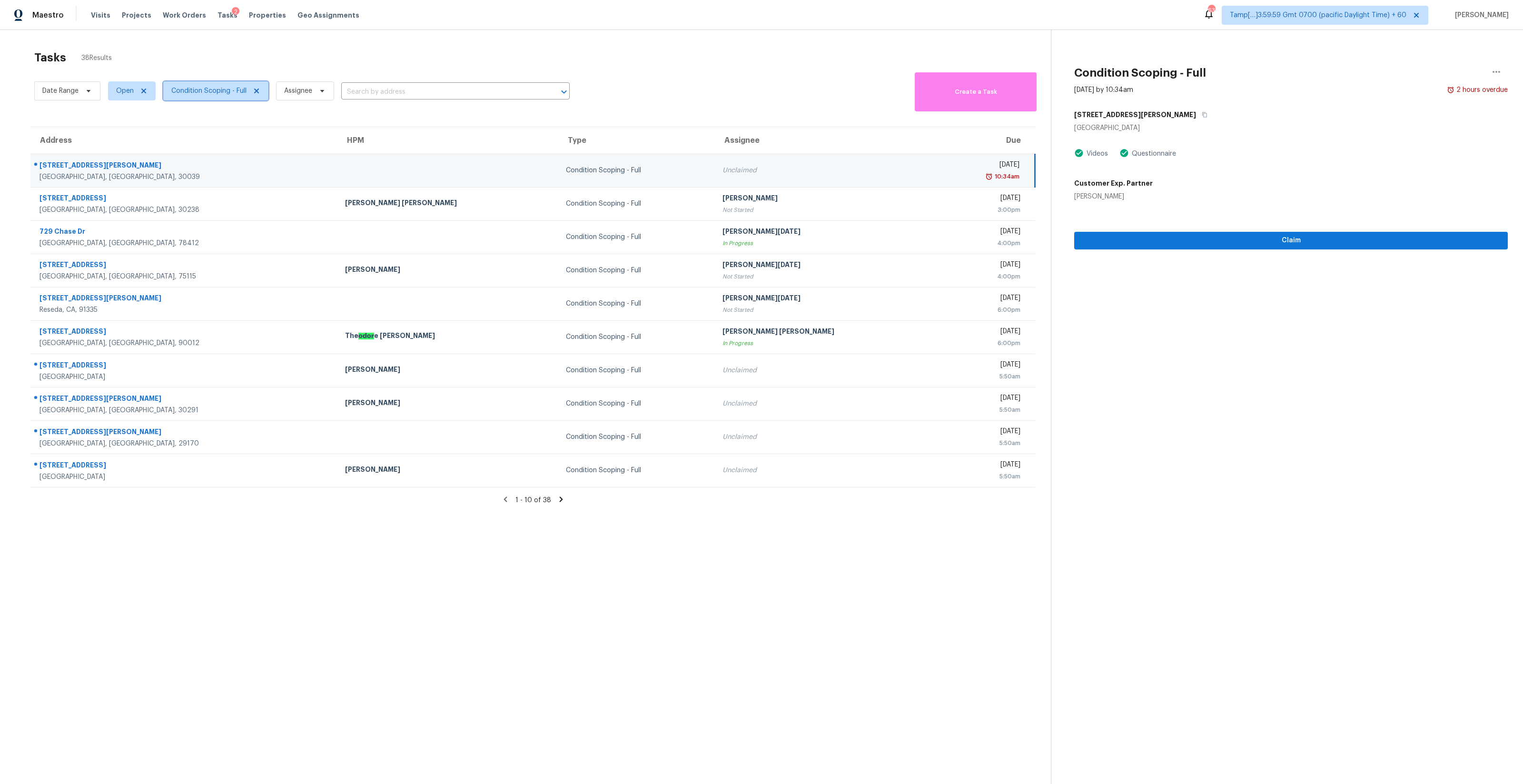
click at [215, 85] on span "Condition Scoping - Full" at bounding box center [215, 91] width 106 height 19
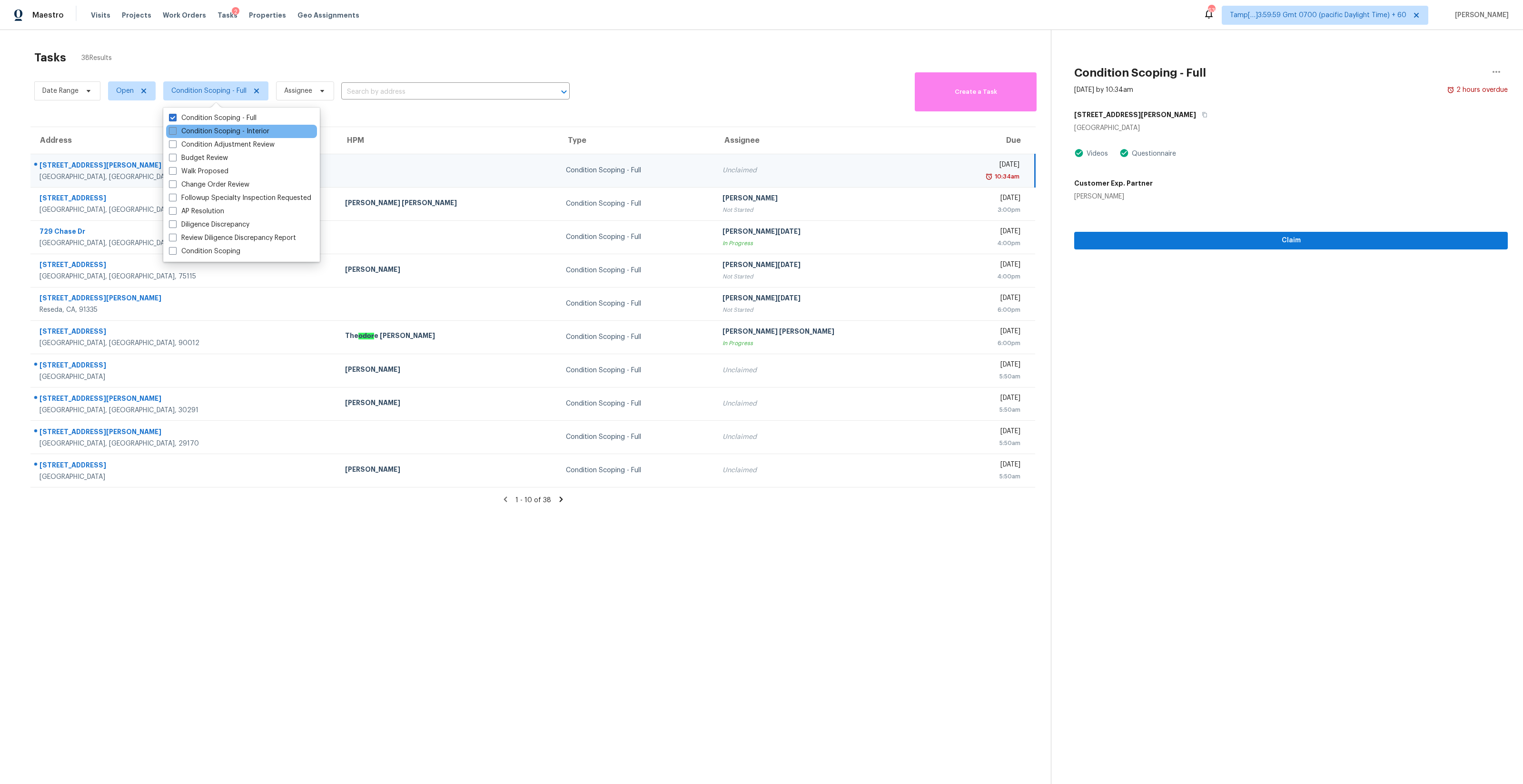
click at [215, 131] on label "Condition Scoping - Interior" at bounding box center [220, 131] width 101 height 9
click at [175, 131] on input "Condition Scoping - Interior" at bounding box center [172, 130] width 6 height 6
checkbox input "true"
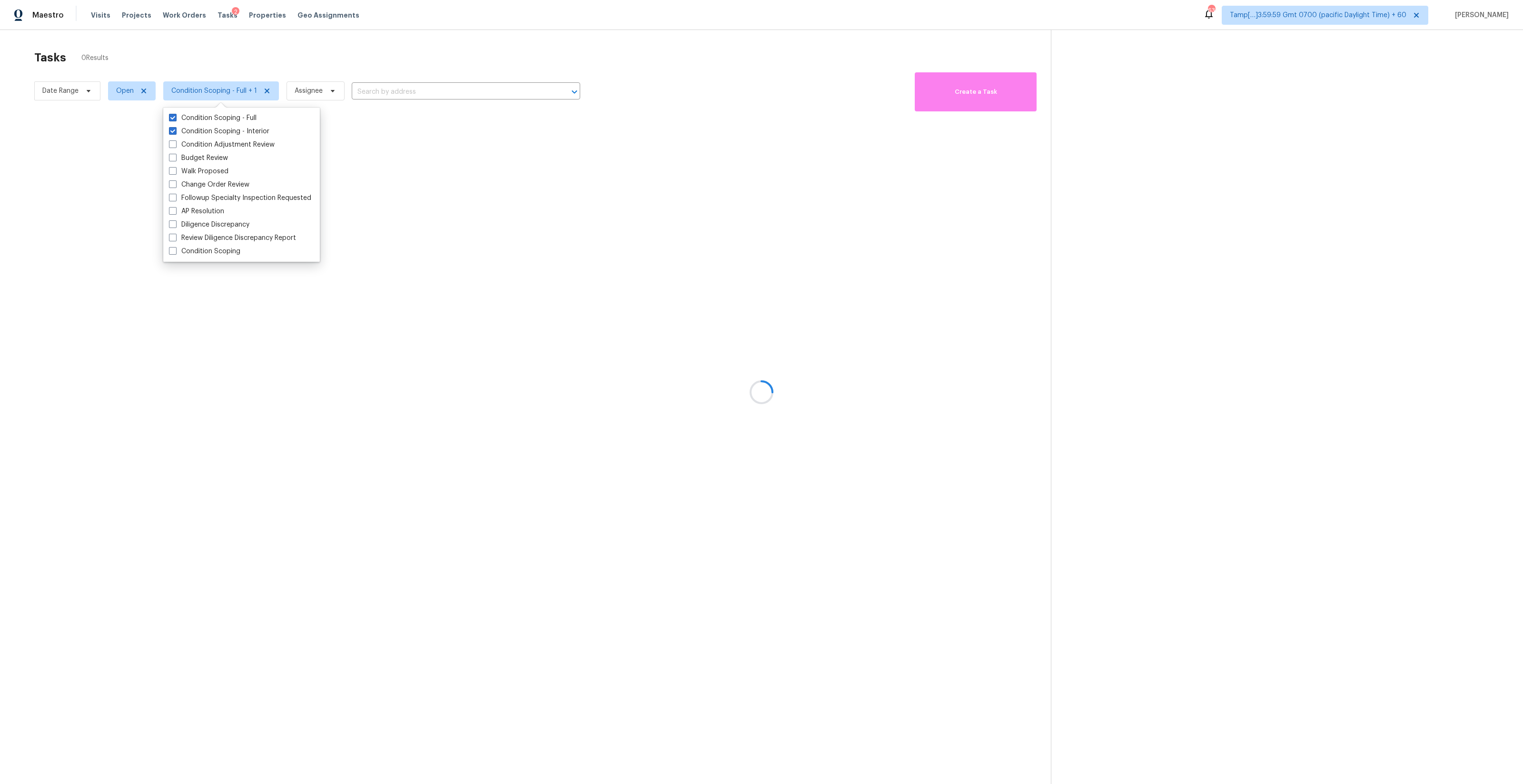
click at [336, 74] on div at bounding box center [762, 392] width 1523 height 784
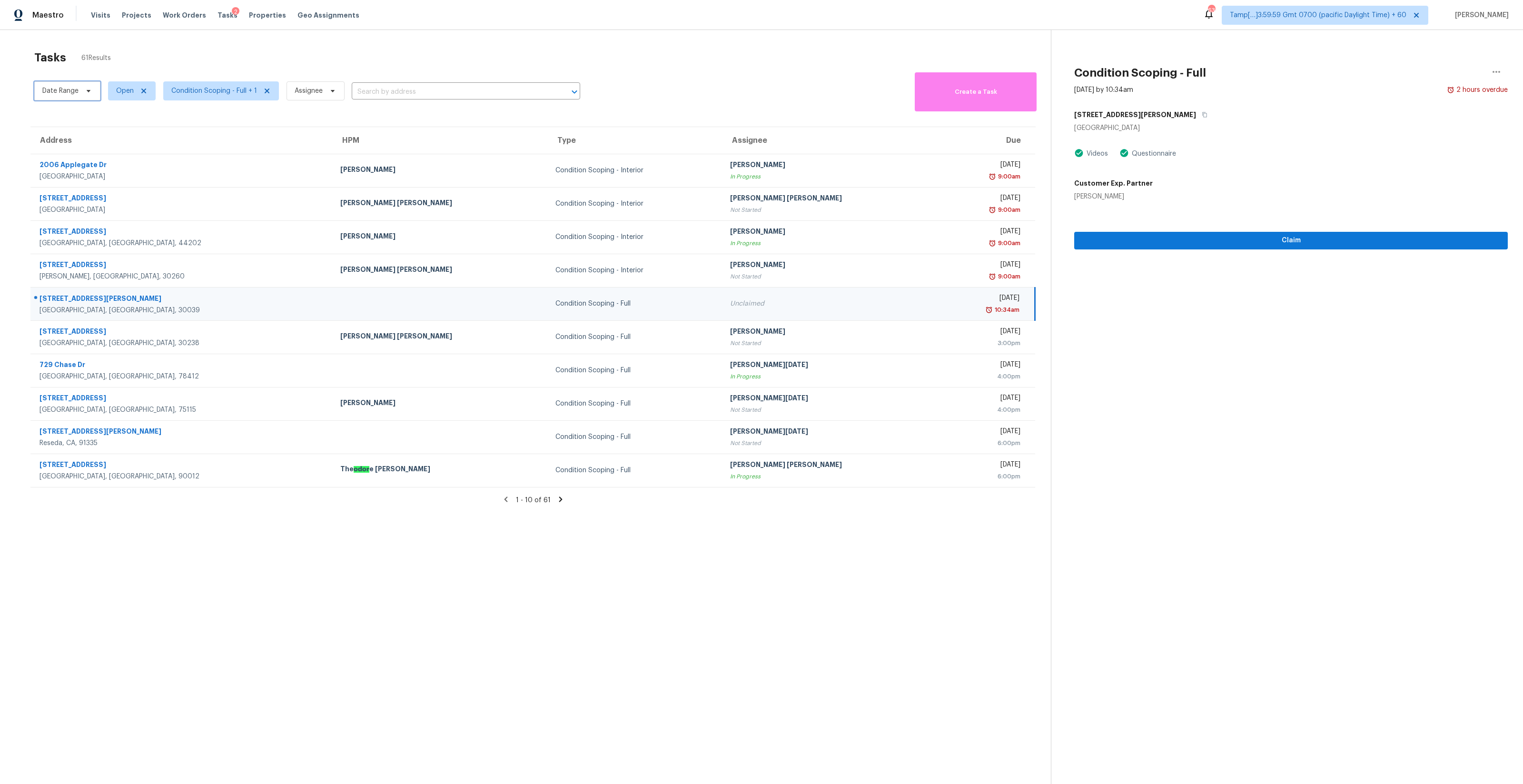
click at [69, 91] on span "Date Range" at bounding box center [60, 91] width 36 height 9
select select "8"
select select "2025"
select select "9"
select select "2025"
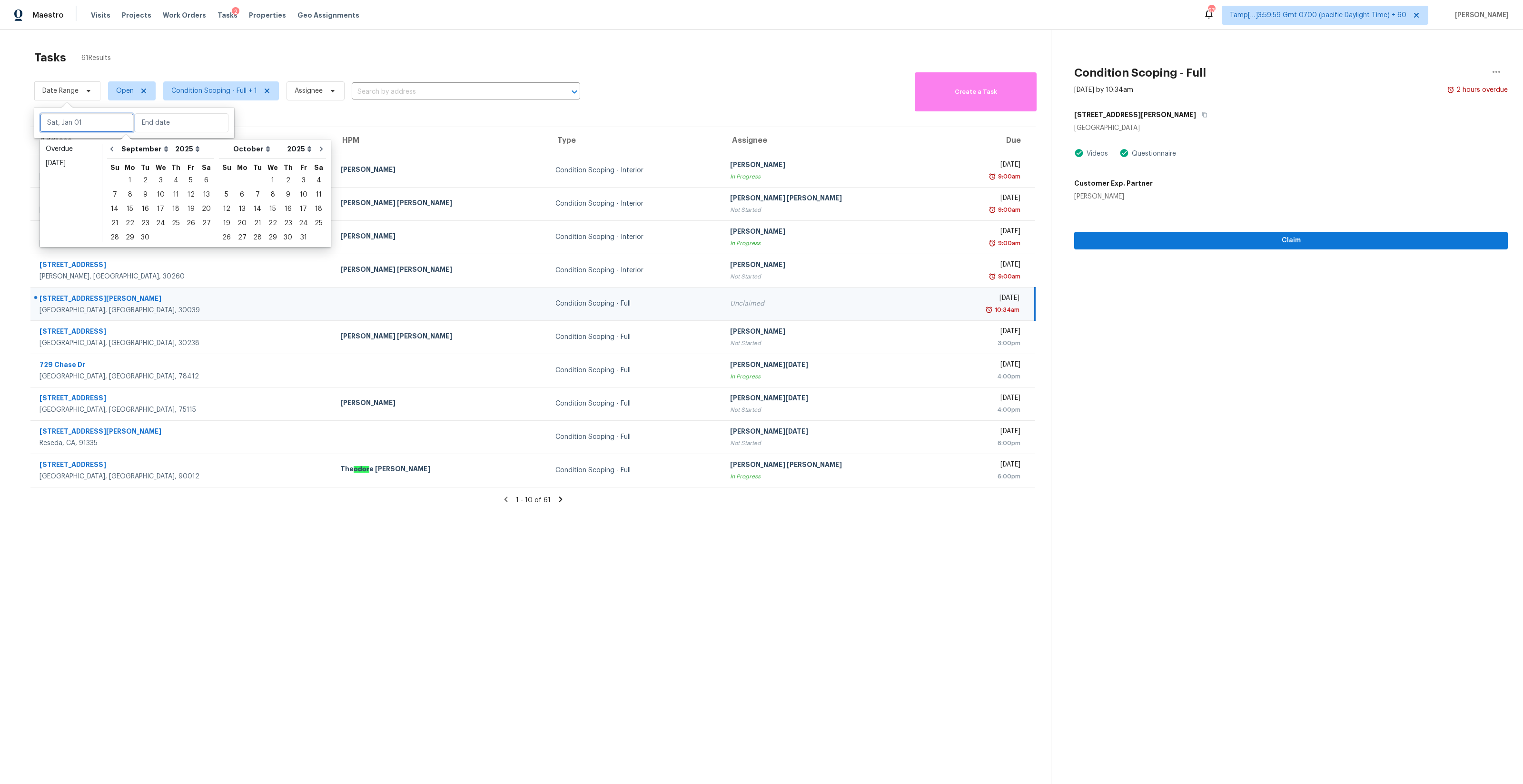
click at [83, 125] on input "text" at bounding box center [86, 123] width 94 height 19
click at [81, 160] on div "Today" at bounding box center [71, 163] width 50 height 9
type input "Thu, Sep 18"
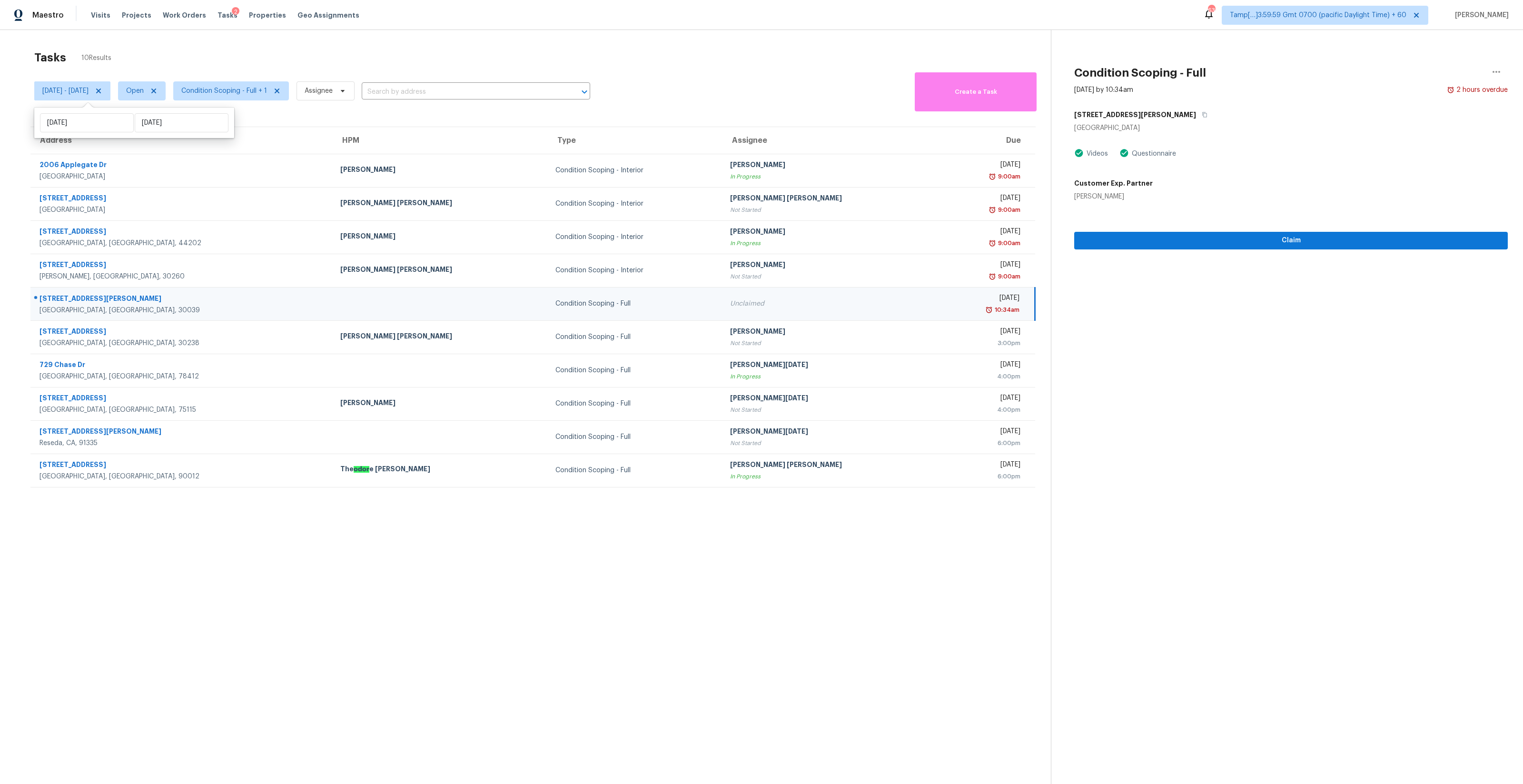
click at [422, 59] on div "Tasks 10 Results" at bounding box center [542, 57] width 1017 height 25
click at [1202, 115] on icon "button" at bounding box center [1205, 115] width 6 height 6
click at [289, 101] on span "Condition Scoping - Full + 1" at bounding box center [227, 91] width 123 height 25
click at [202, 97] on span "Condition Scoping - Full + 1" at bounding box center [227, 91] width 123 height 25
click at [227, 93] on span "Condition Scoping - Full + 1" at bounding box center [224, 91] width 86 height 9
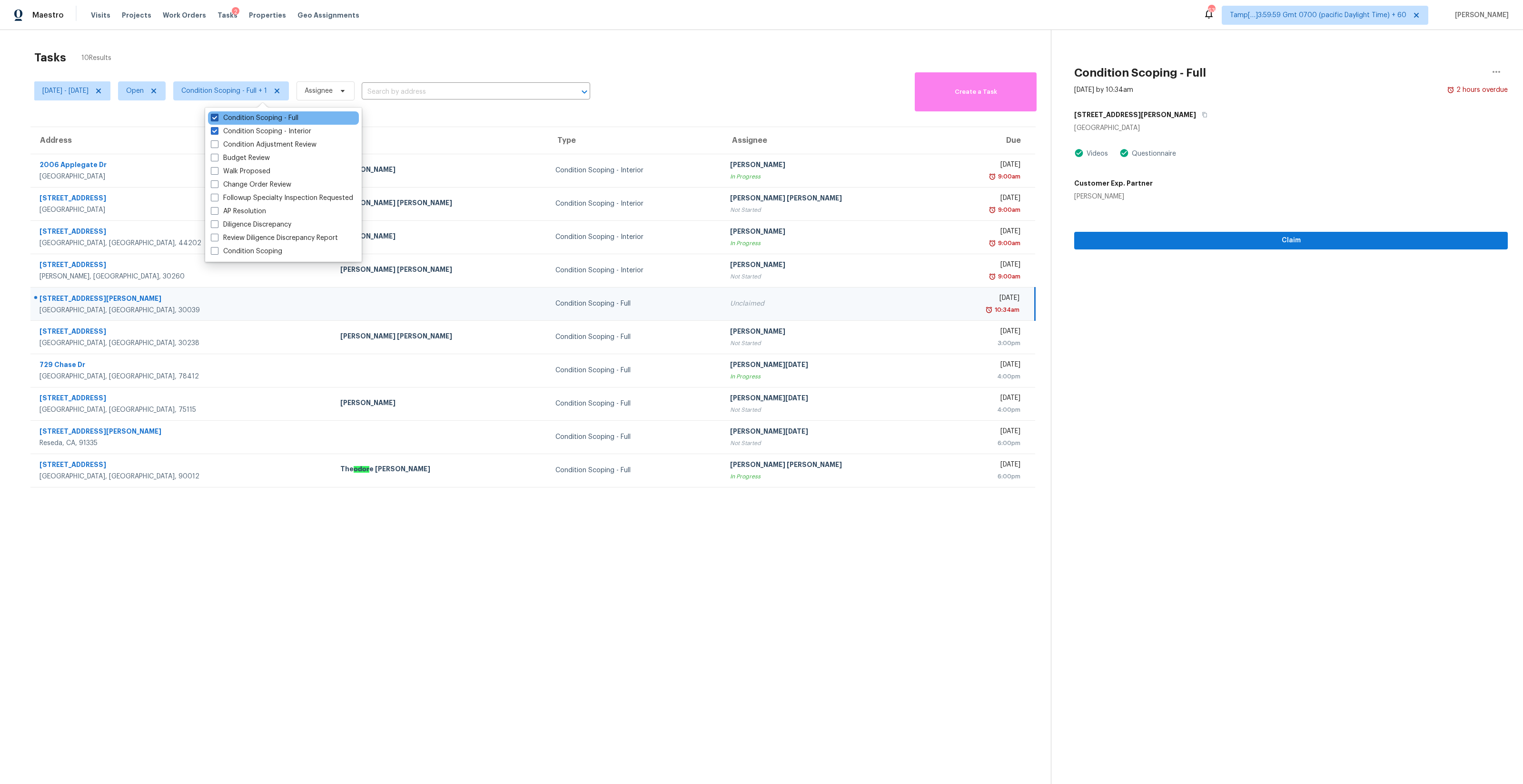
click at [260, 122] on label "Condition Scoping - Full" at bounding box center [255, 118] width 88 height 9
click at [217, 120] on input "Condition Scoping - Full" at bounding box center [214, 116] width 6 height 6
checkbox input "false"
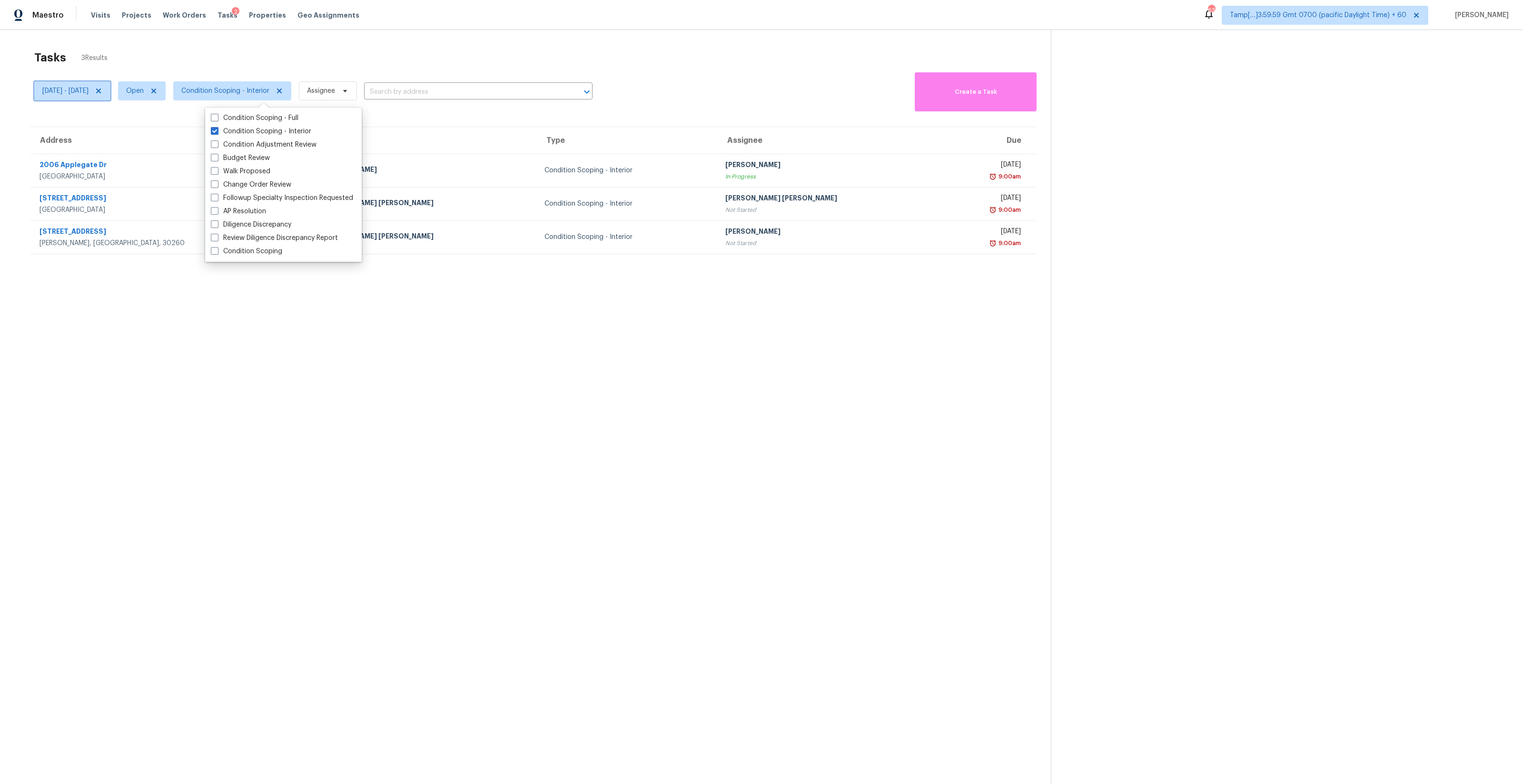
click at [102, 91] on icon at bounding box center [98, 91] width 8 height 8
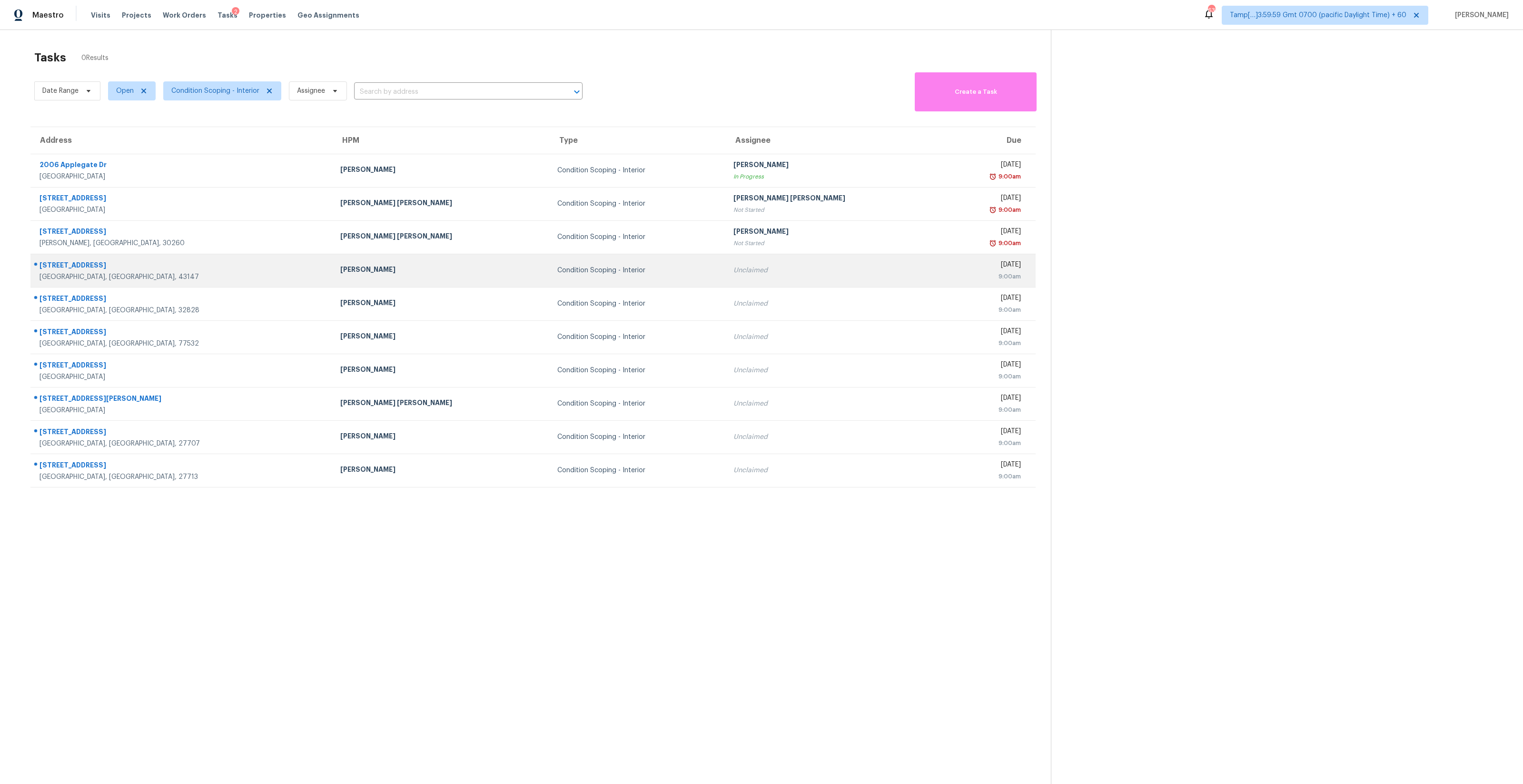
click at [492, 268] on td "Kim Peshek" at bounding box center [441, 270] width 217 height 33
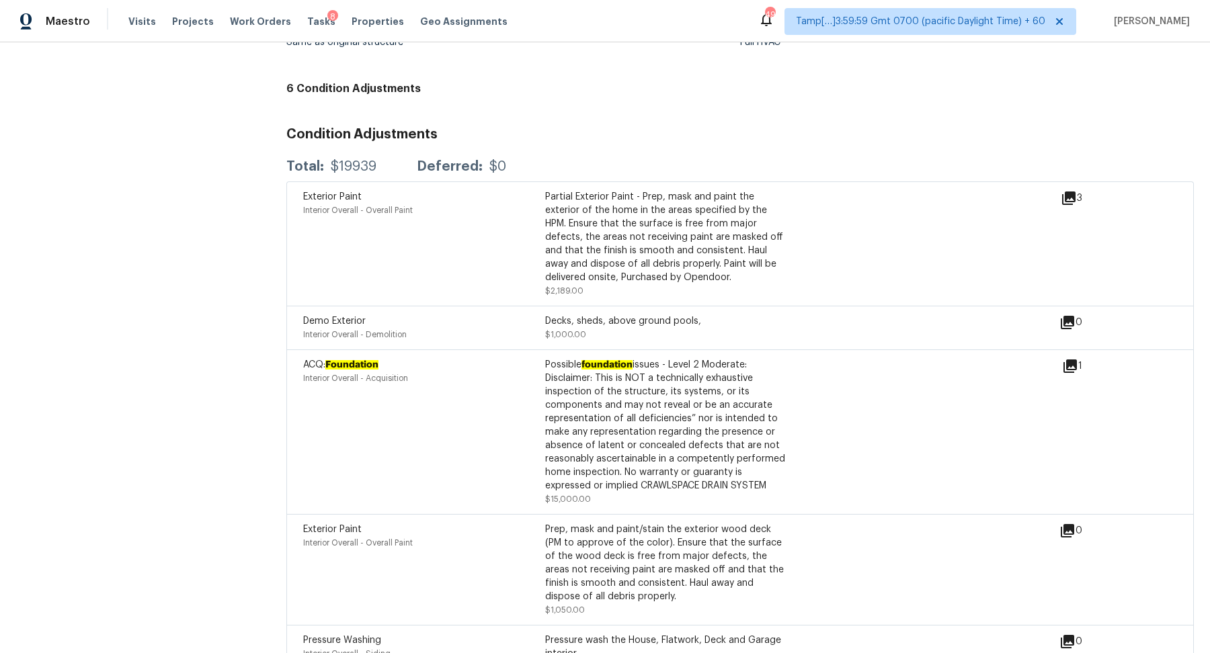
scroll to position [3618, 0]
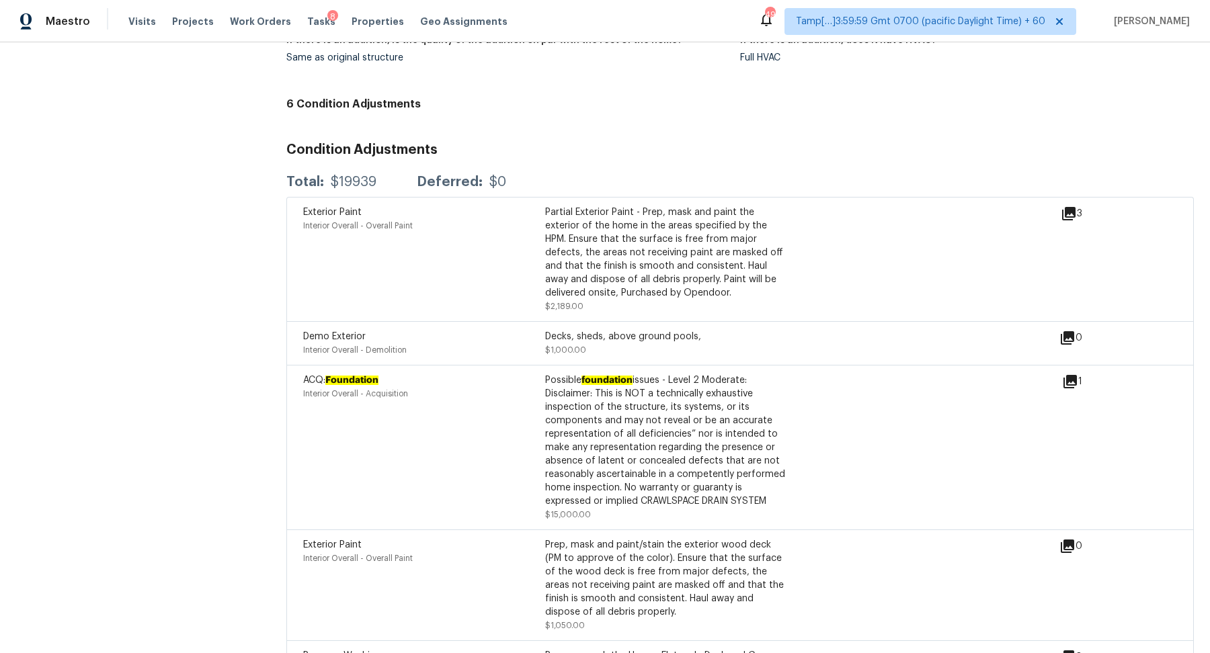
click at [881, 445] on div "ACQ: Foundation Interior Overall - Acquisition Possible foundation issues - Lev…" at bounding box center [682, 448] width 759 height 148
click at [1081, 374] on div "1" at bounding box center [1093, 382] width 63 height 16
click at [1074, 374] on icon at bounding box center [1070, 382] width 16 height 16
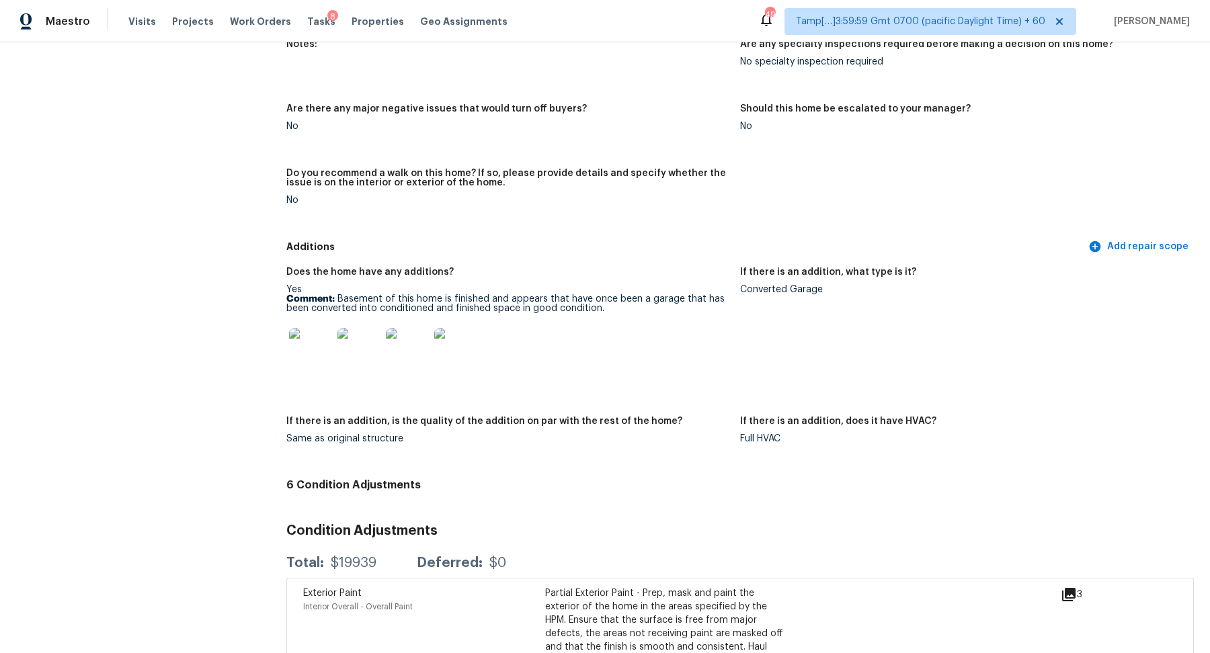
scroll to position [3209, 0]
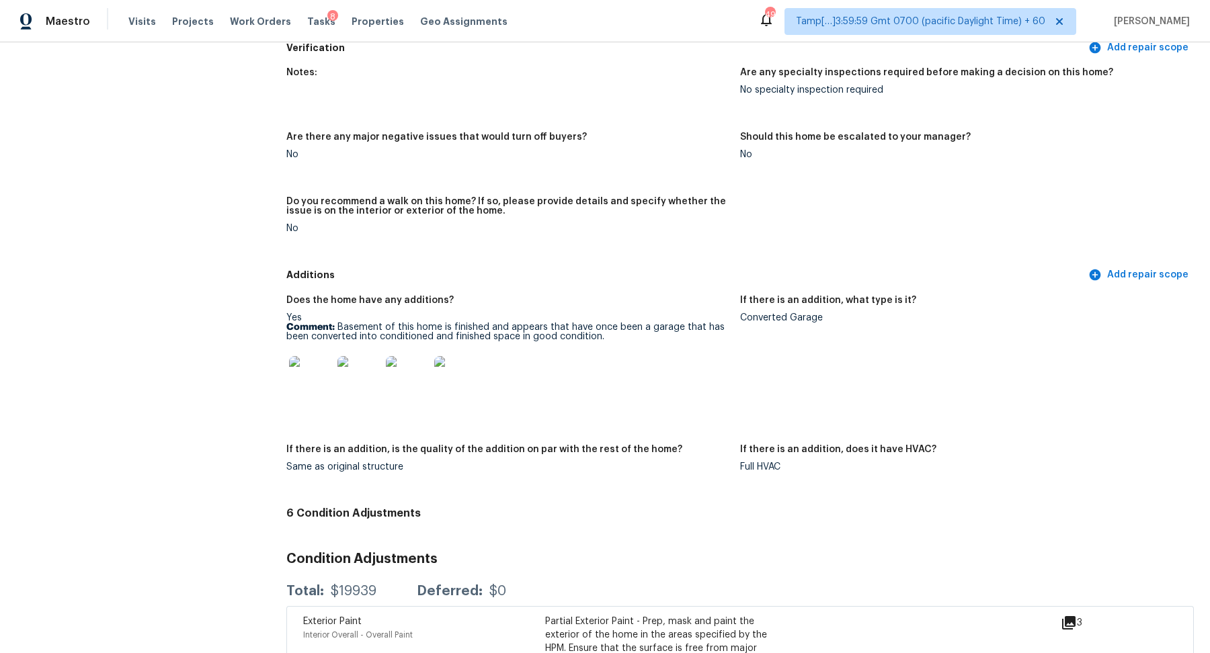
click at [316, 370] on img at bounding box center [310, 377] width 43 height 43
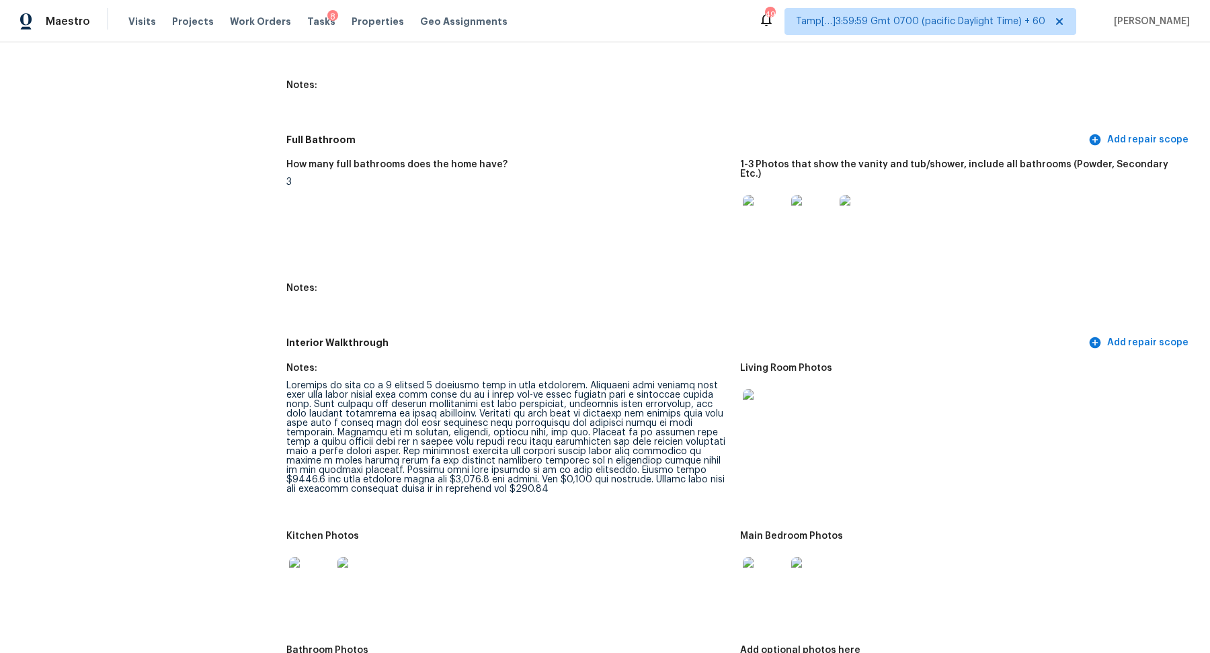
scroll to position [1656, 0]
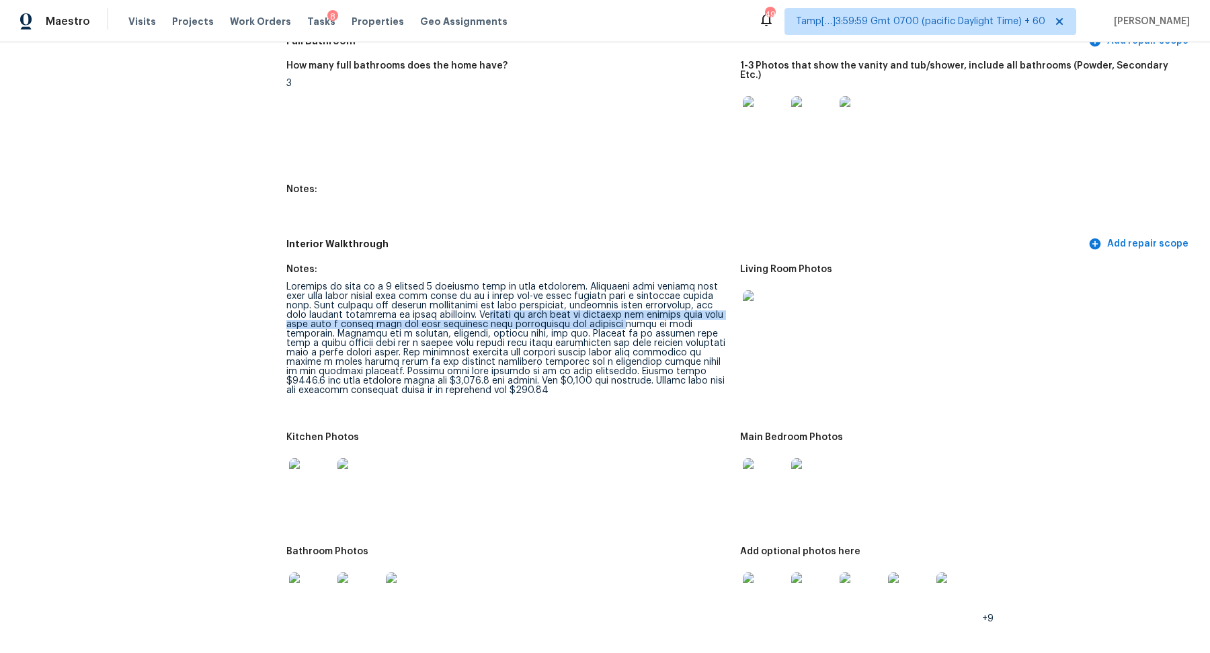
drag, startPoint x: 460, startPoint y: 305, endPoint x: 718, endPoint y: 354, distance: 262.0
click at [712, 352] on div at bounding box center [507, 338] width 443 height 113
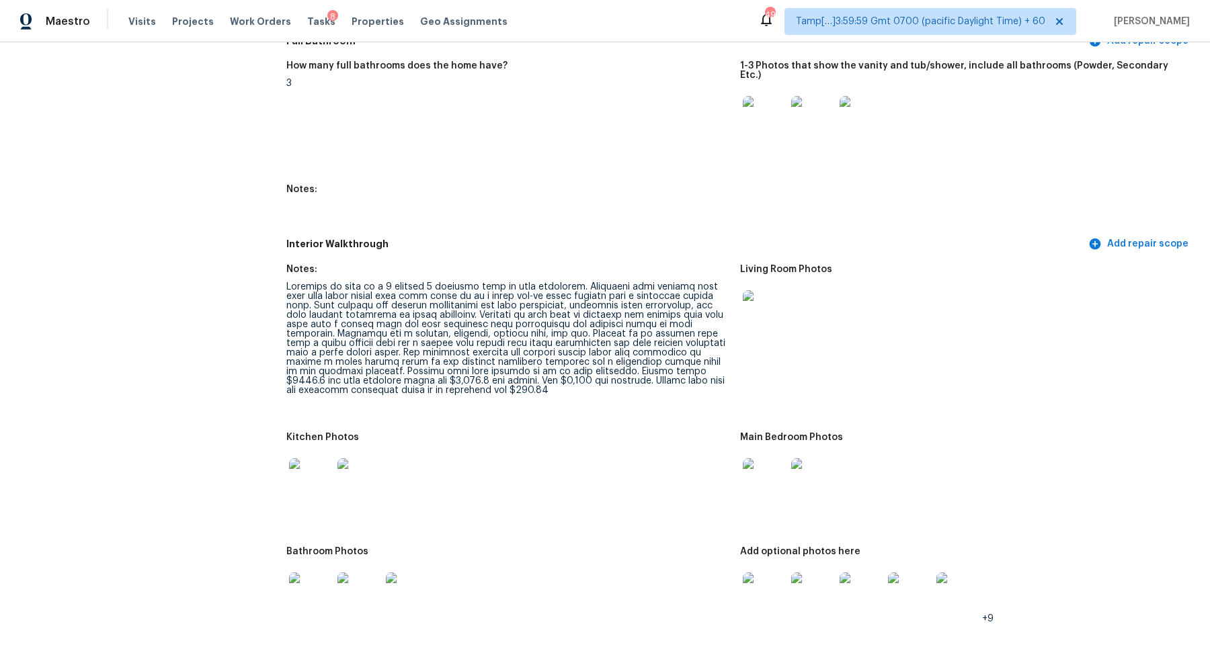
click at [606, 363] on div at bounding box center [507, 338] width 443 height 113
click at [617, 388] on figure "Notes:" at bounding box center [513, 341] width 454 height 152
click at [766, 321] on img at bounding box center [764, 311] width 43 height 43
click at [316, 469] on img at bounding box center [310, 479] width 43 height 43
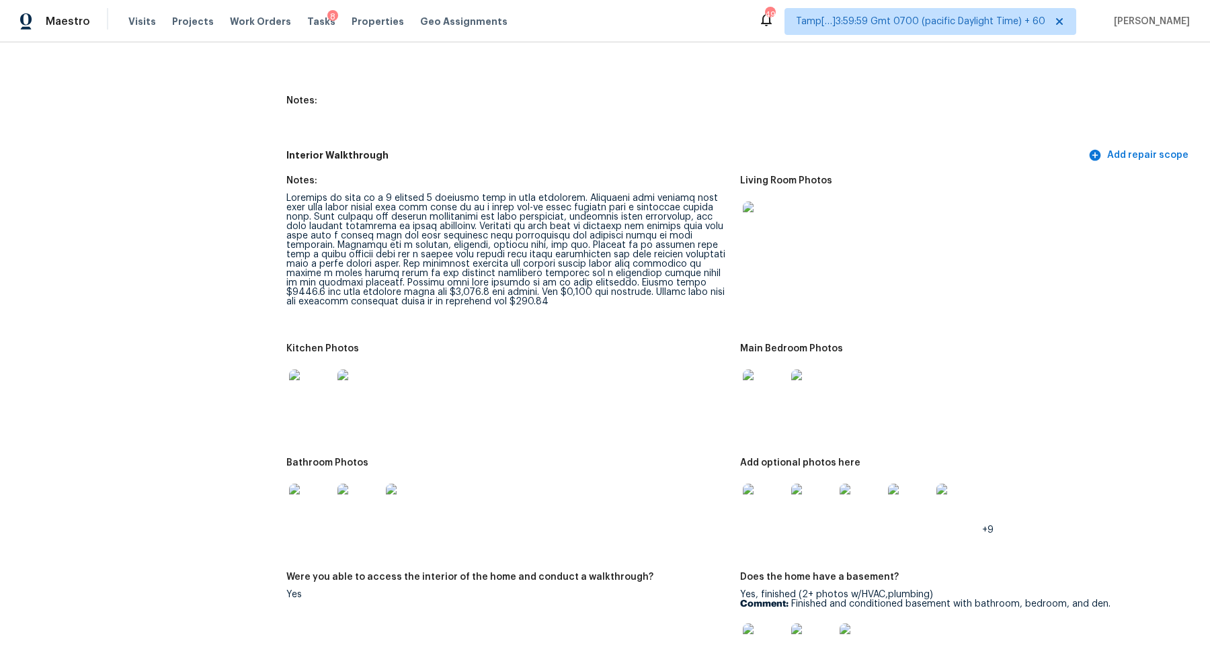
scroll to position [1822, 0]
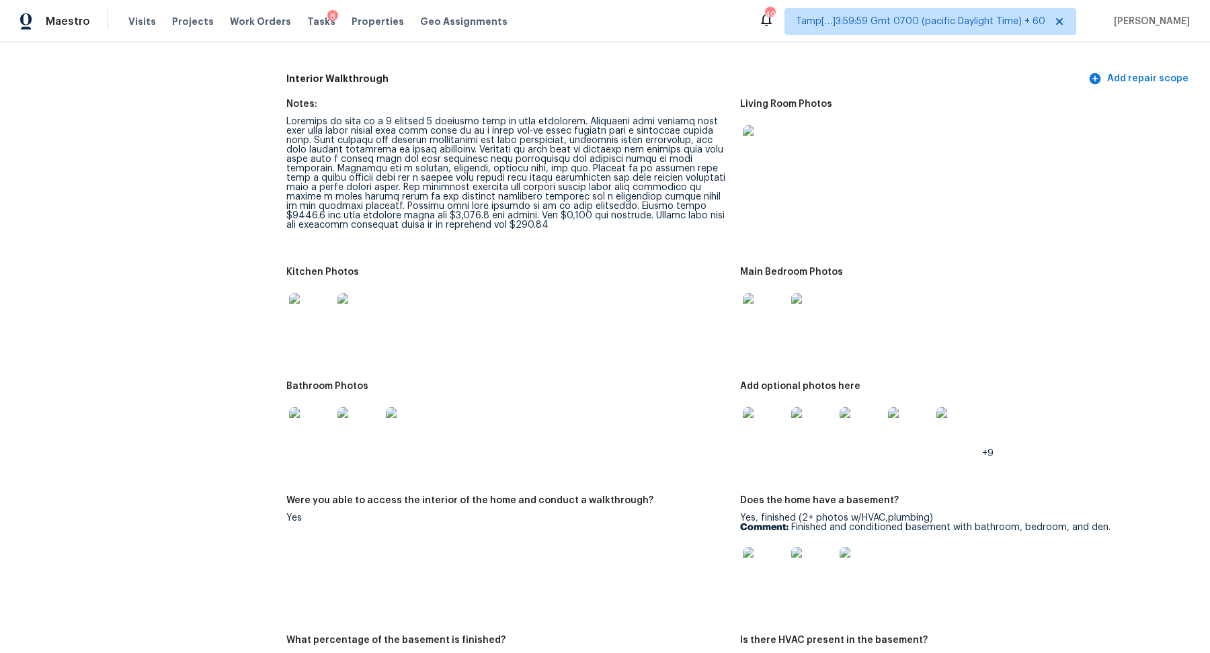
click at [297, 407] on img at bounding box center [310, 428] width 43 height 43
click at [755, 407] on img at bounding box center [764, 428] width 43 height 43
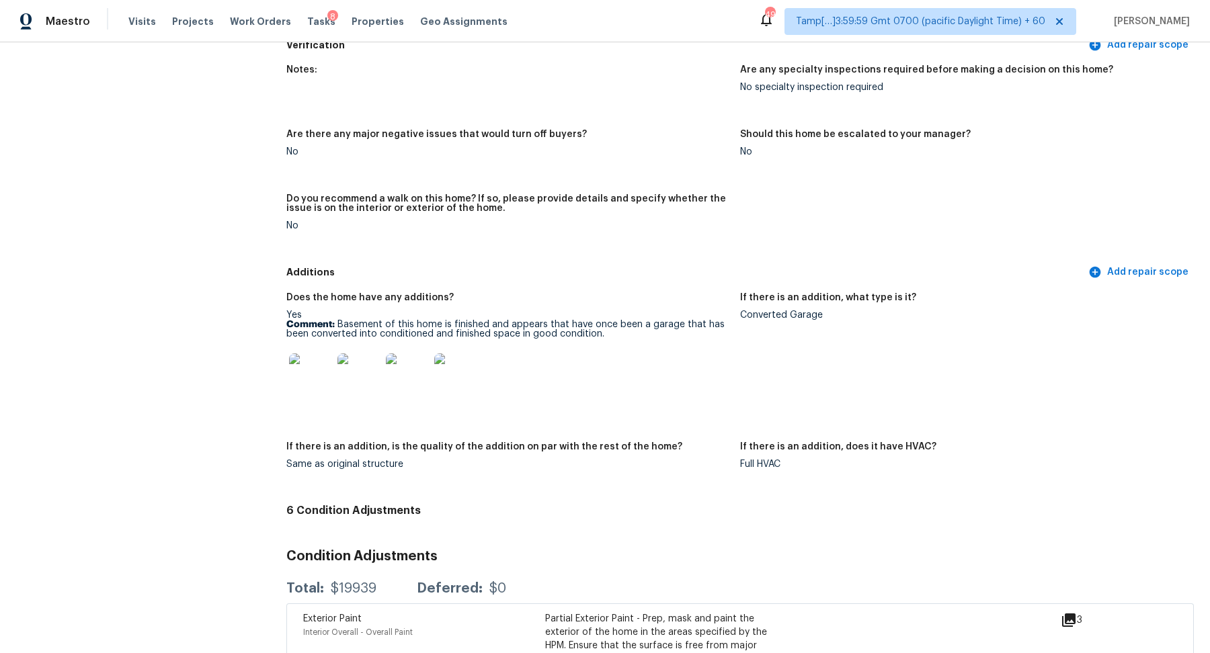
scroll to position [3268, 0]
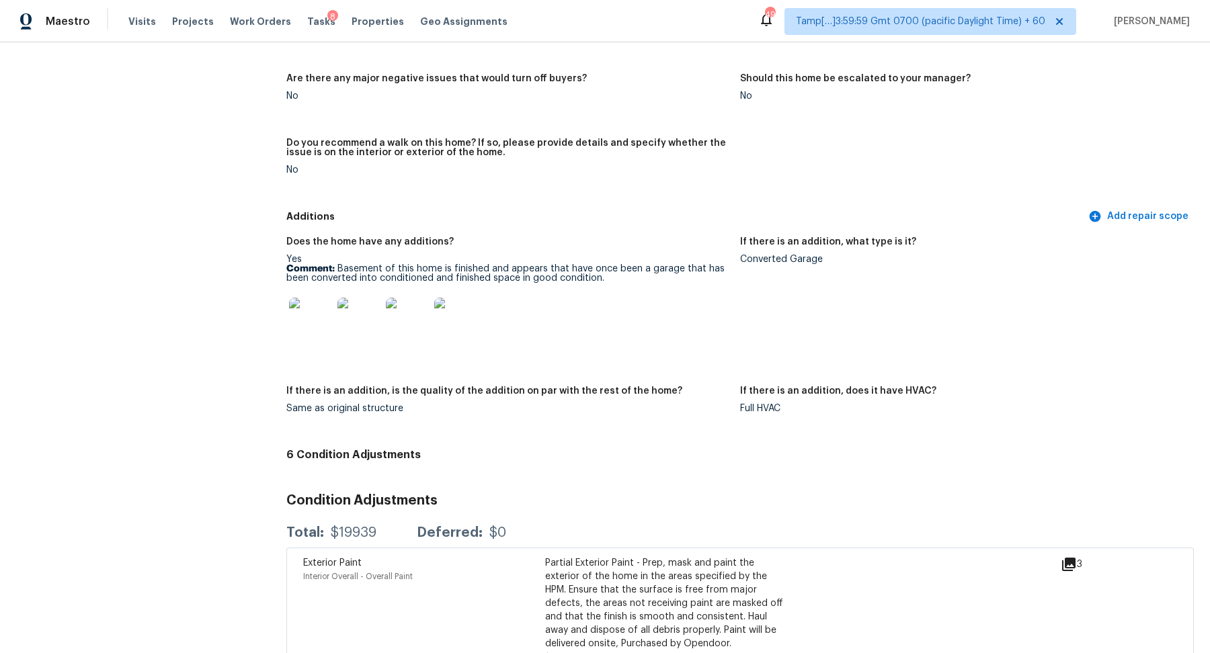
click at [303, 325] on img at bounding box center [310, 319] width 43 height 43
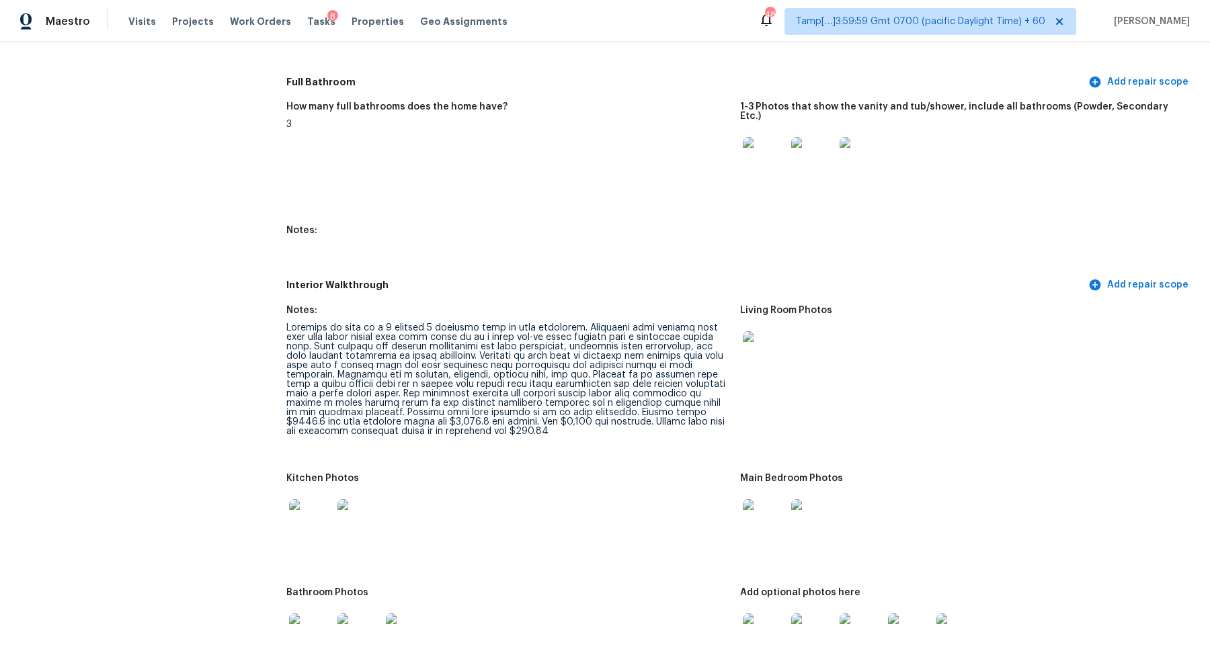
scroll to position [1867, 0]
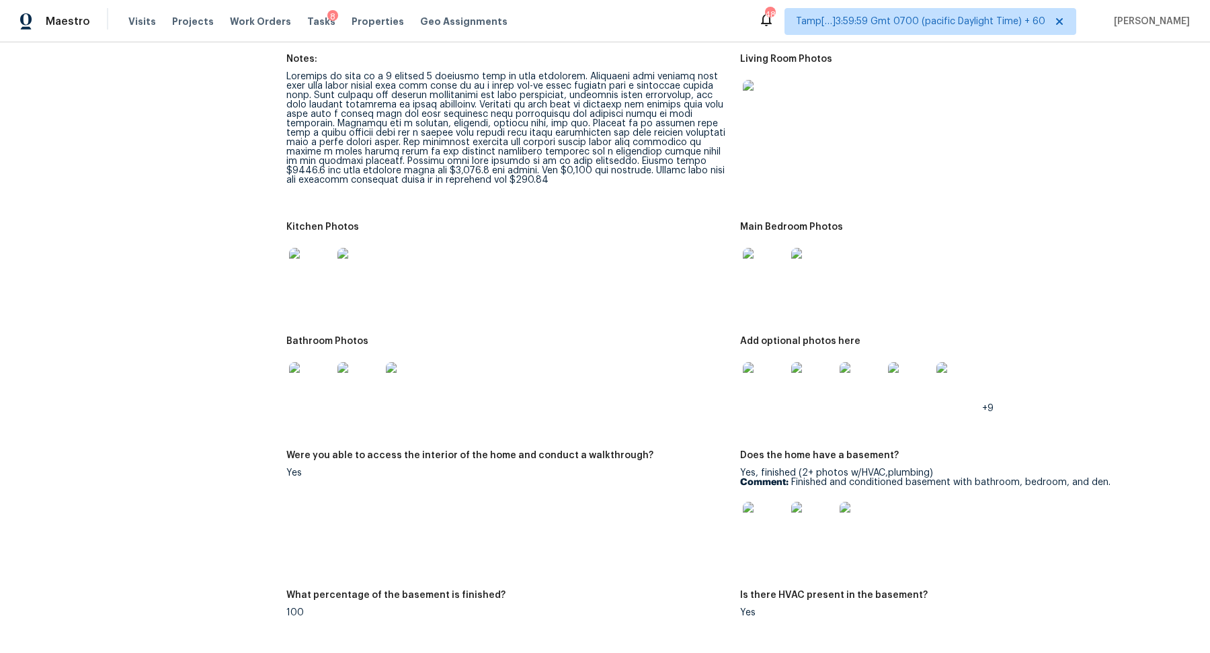
click at [319, 371] on img at bounding box center [310, 383] width 43 height 43
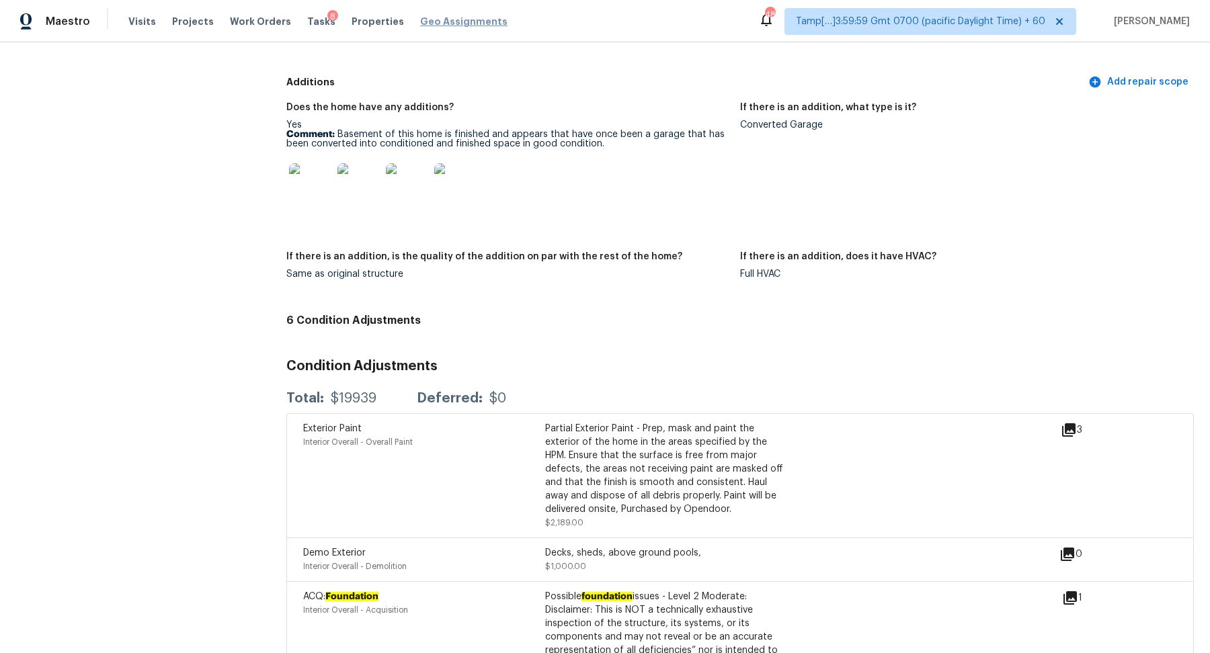
scroll to position [3361, 0]
